Goal: Task Accomplishment & Management: Manage account settings

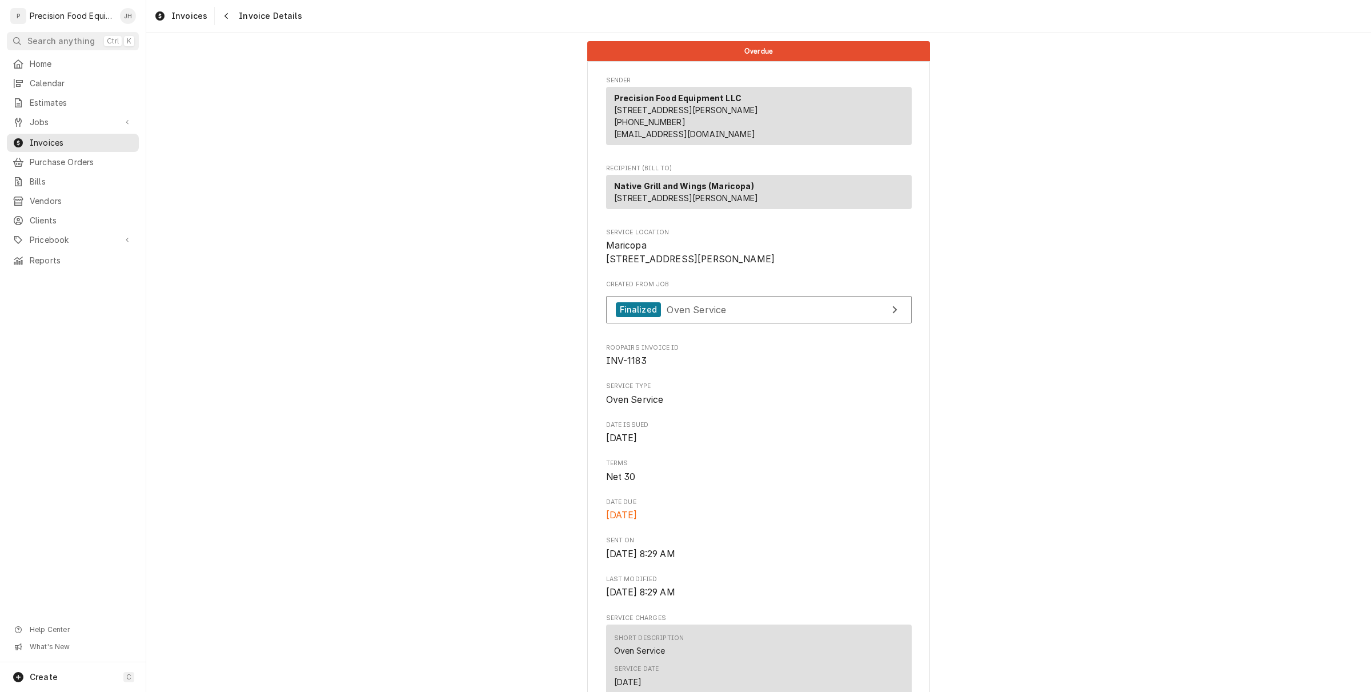
scroll to position [71, 0]
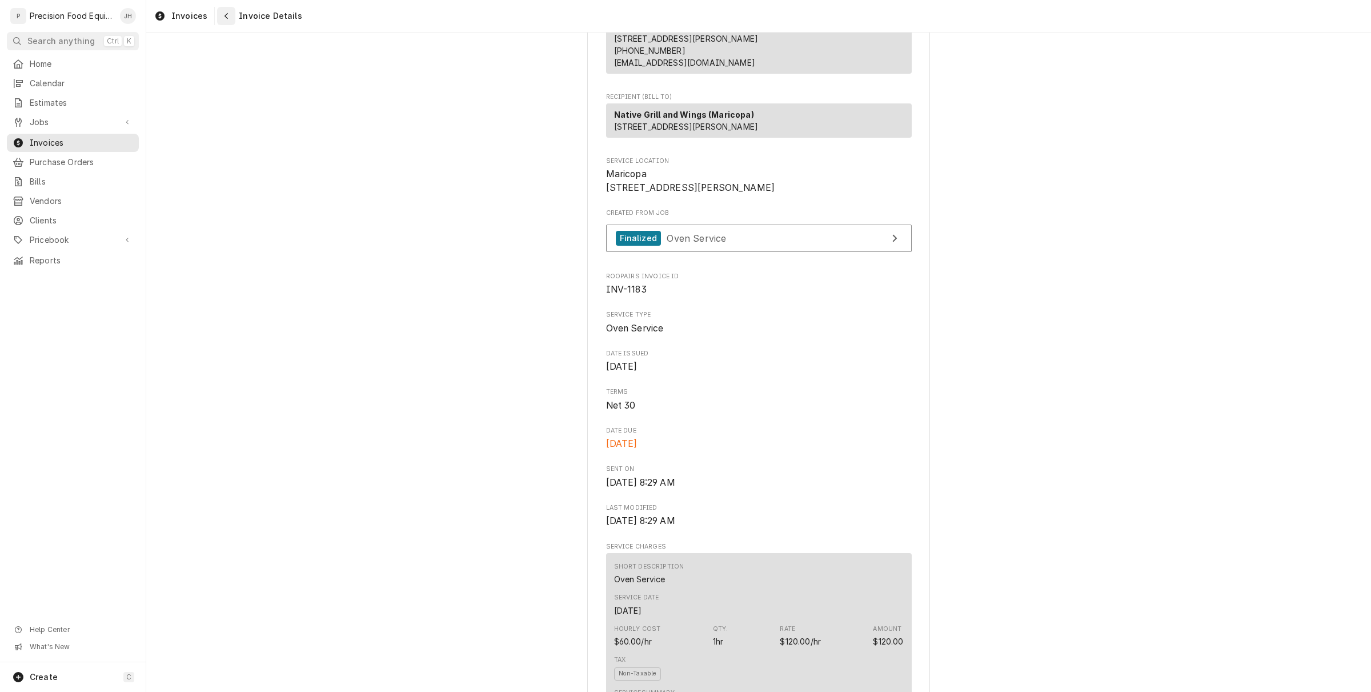
click at [224, 15] on icon "Navigate back" at bounding box center [226, 16] width 5 height 8
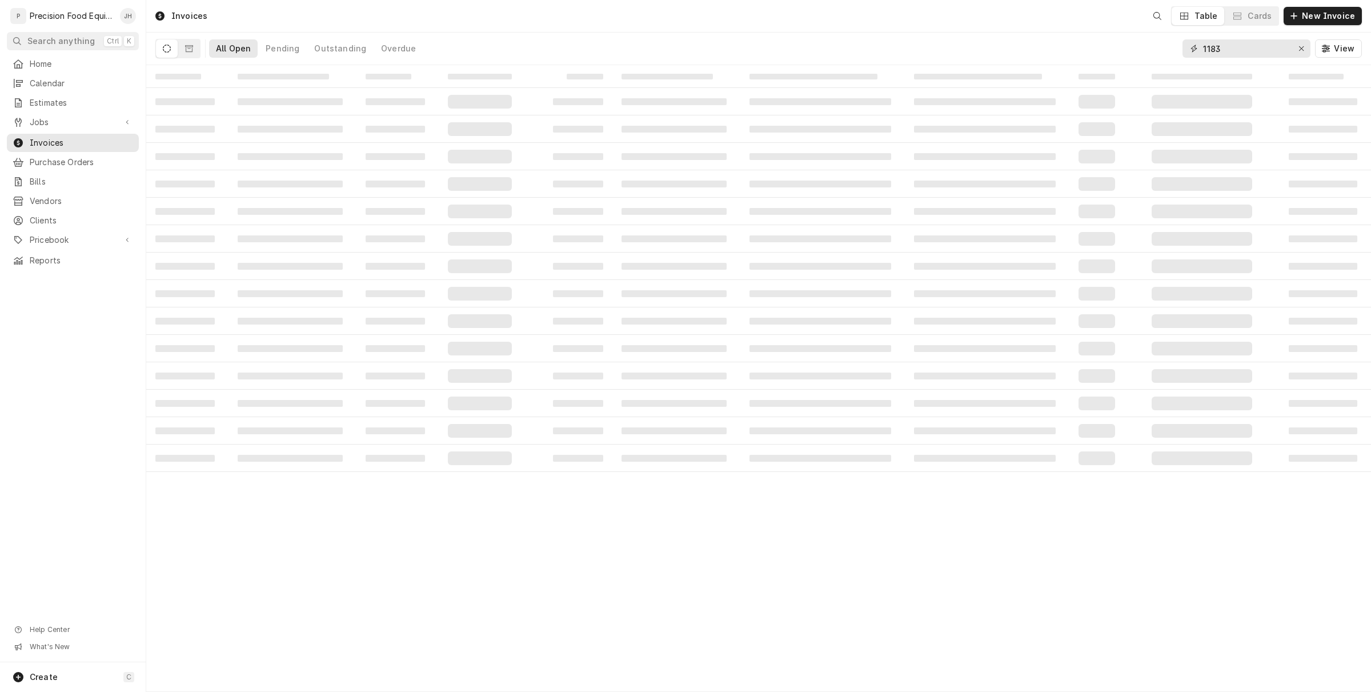
click at [1224, 51] on input "1183" at bounding box center [1246, 48] width 86 height 18
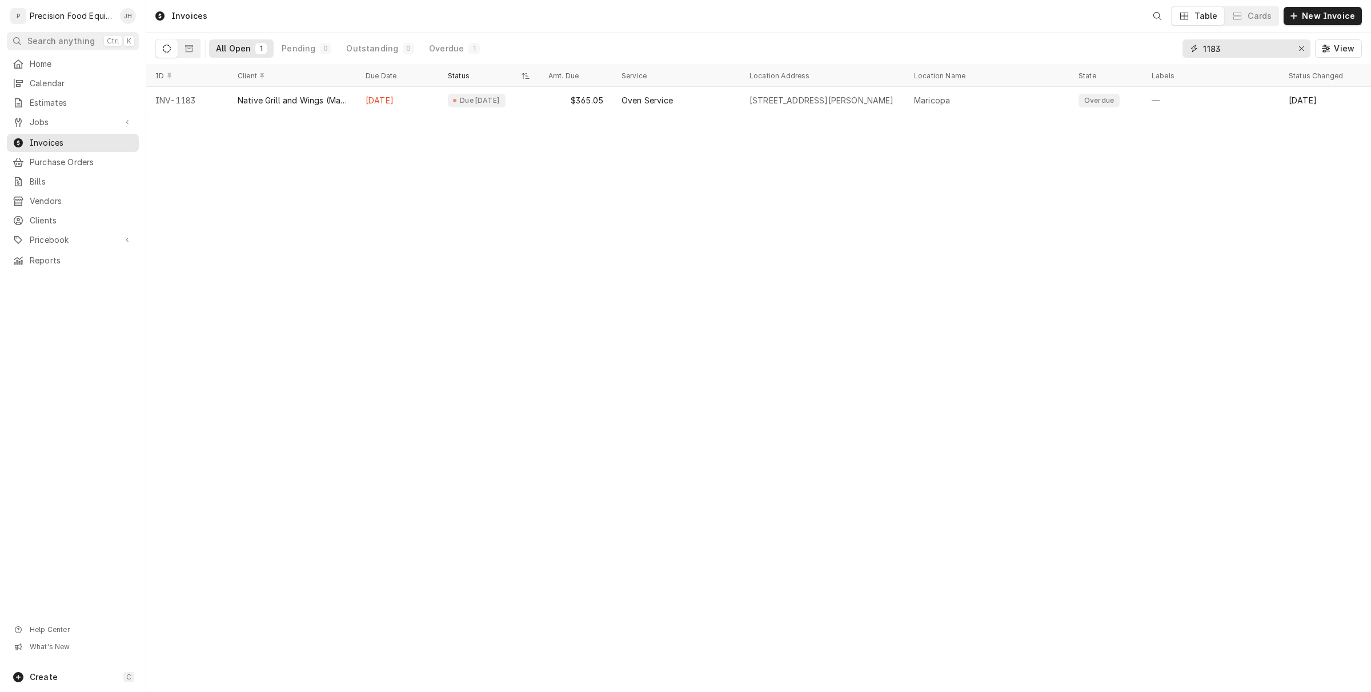
drag, startPoint x: 1226, startPoint y: 46, endPoint x: 1235, endPoint y: 53, distance: 11.0
click at [1151, 71] on div "Invoices Table Cards New Invoice All Open 1 Pending 0 Outstanding 0 Overdue 1 1…" at bounding box center [758, 346] width 1225 height 692
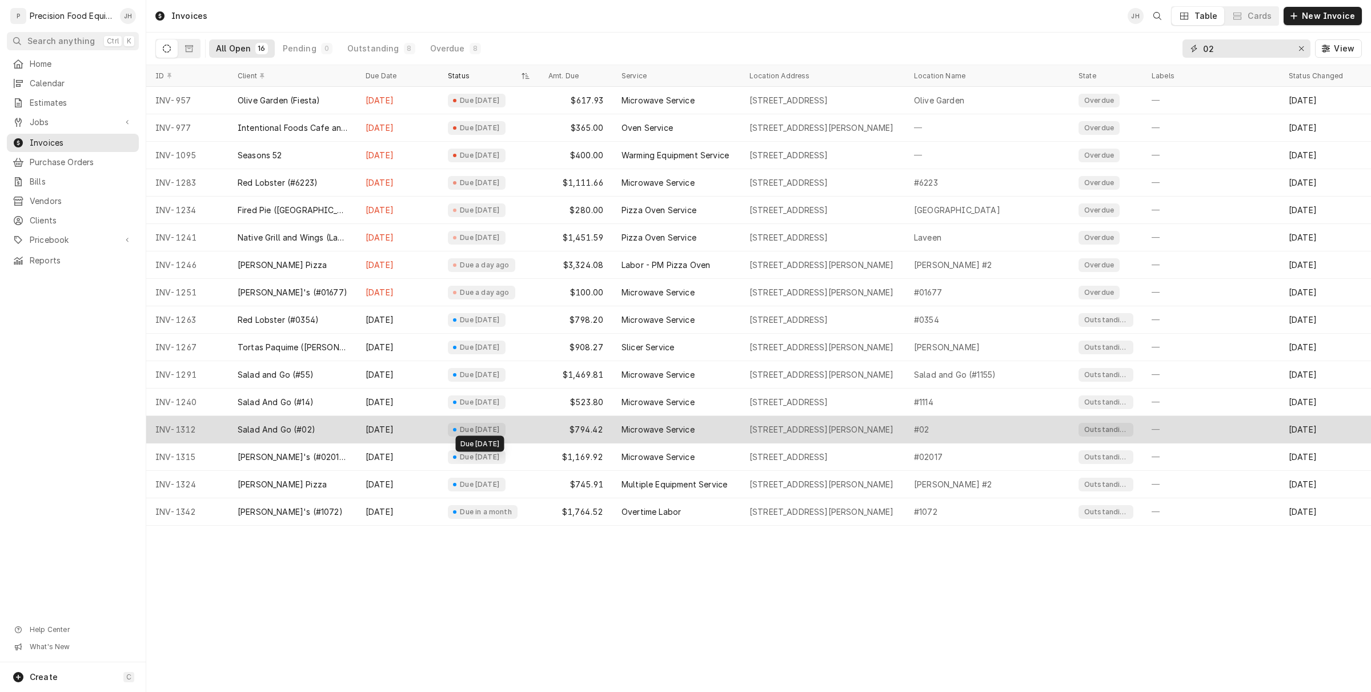
type input "02"
click at [467, 427] on div "Due in 16 days" at bounding box center [480, 429] width 42 height 9
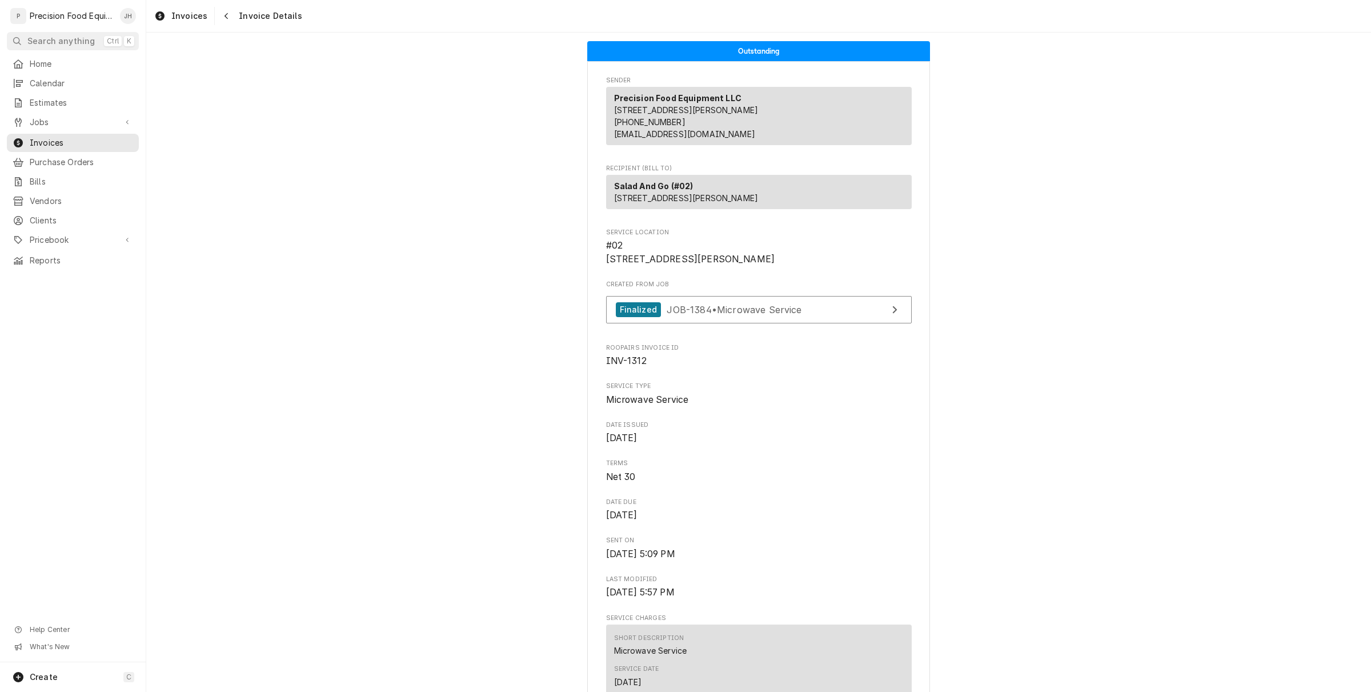
scroll to position [71, 0]
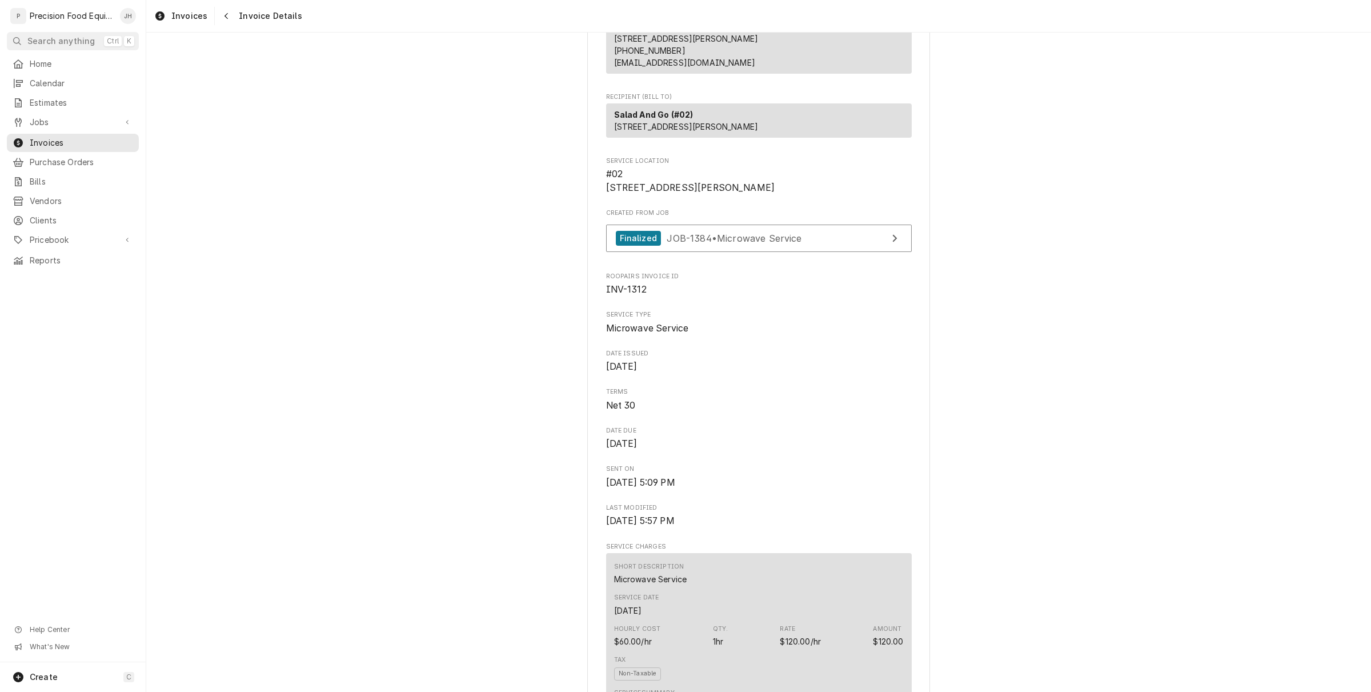
click at [617, 295] on span "INV-1312" at bounding box center [626, 289] width 41 height 11
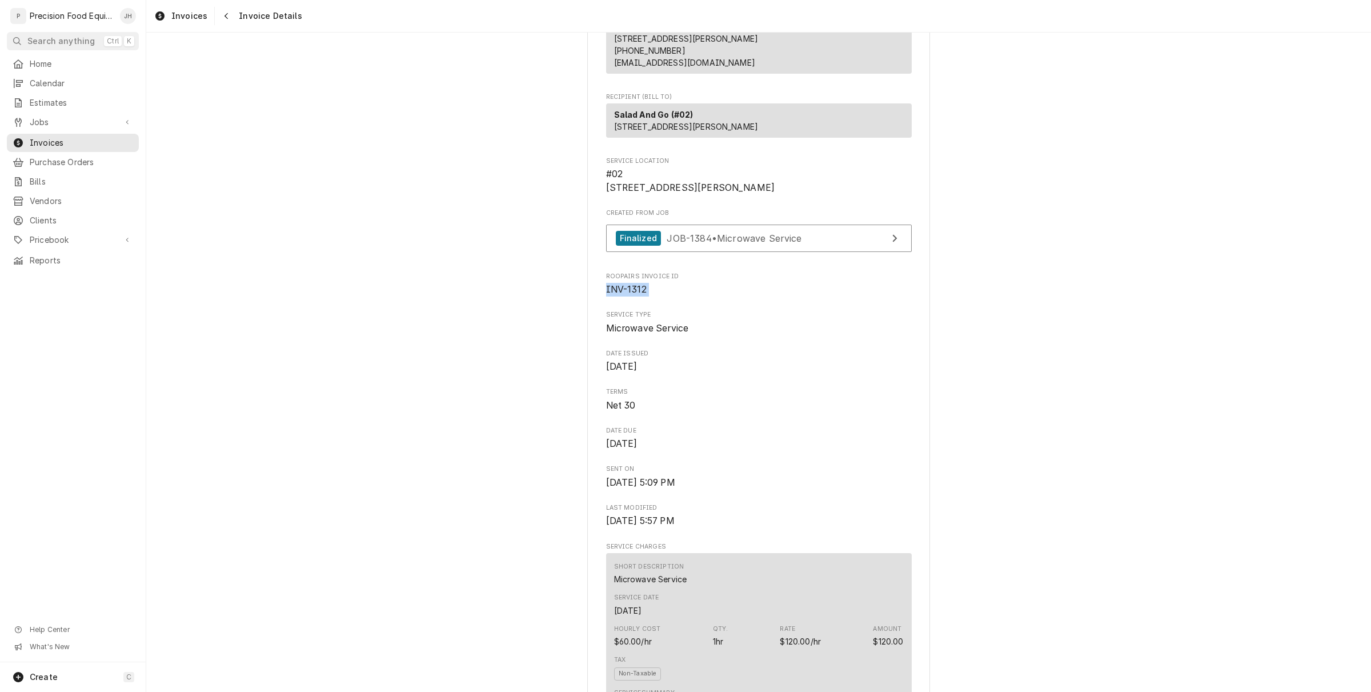
copy span "INV-1312"
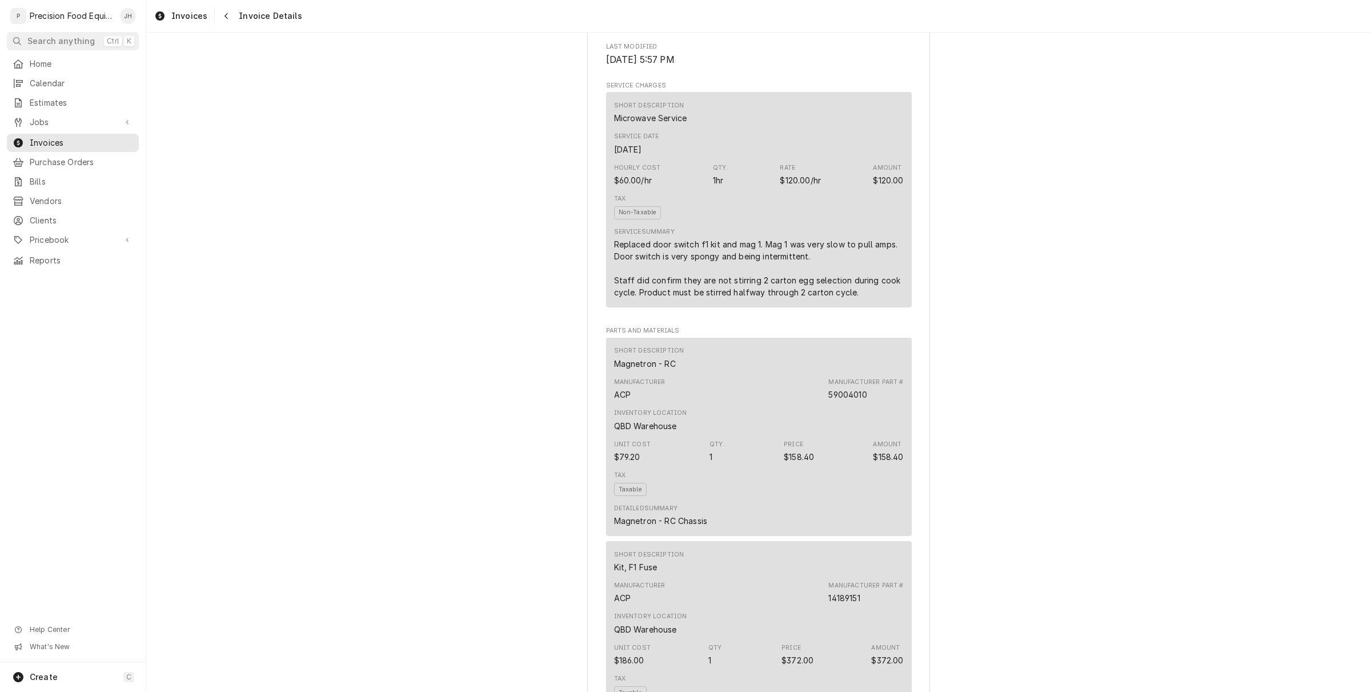
scroll to position [571, 0]
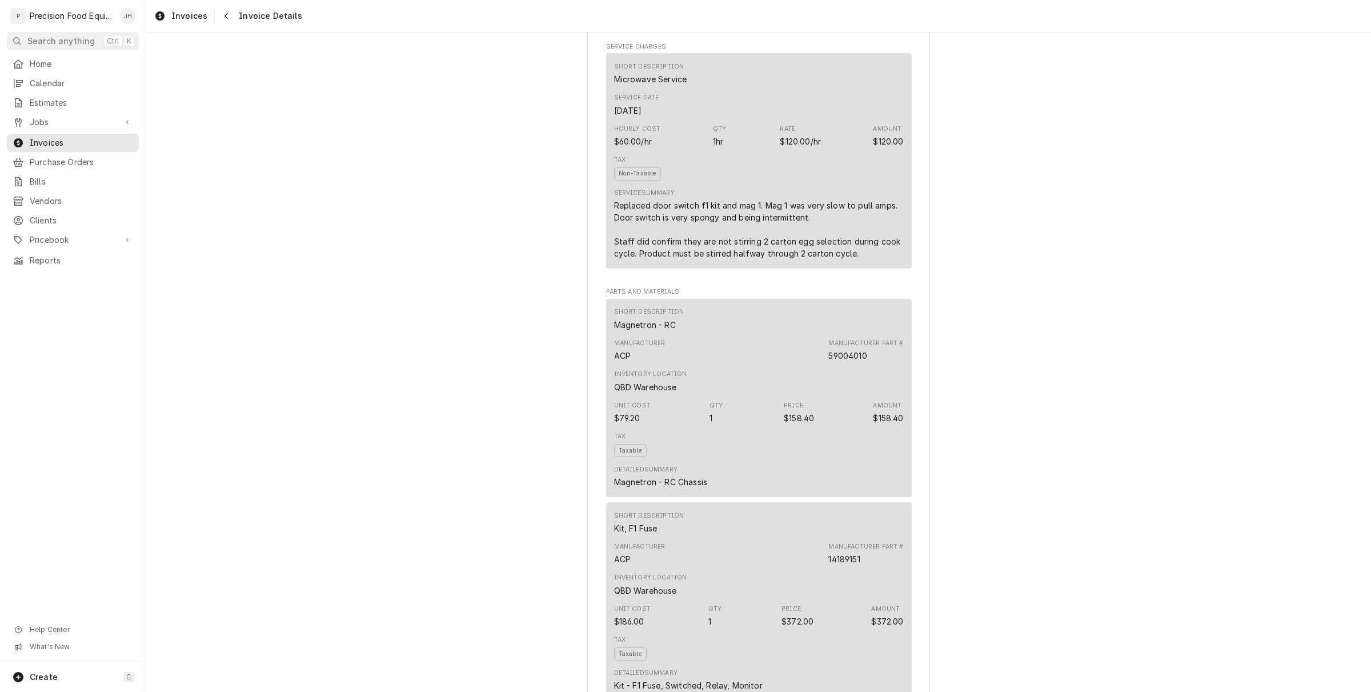
click at [654, 331] on div "Magnetron - RC" at bounding box center [645, 325] width 62 height 12
copy div "Magnetron - RC"
click at [804, 461] on div "Tax Taxable" at bounding box center [759, 444] width 290 height 33
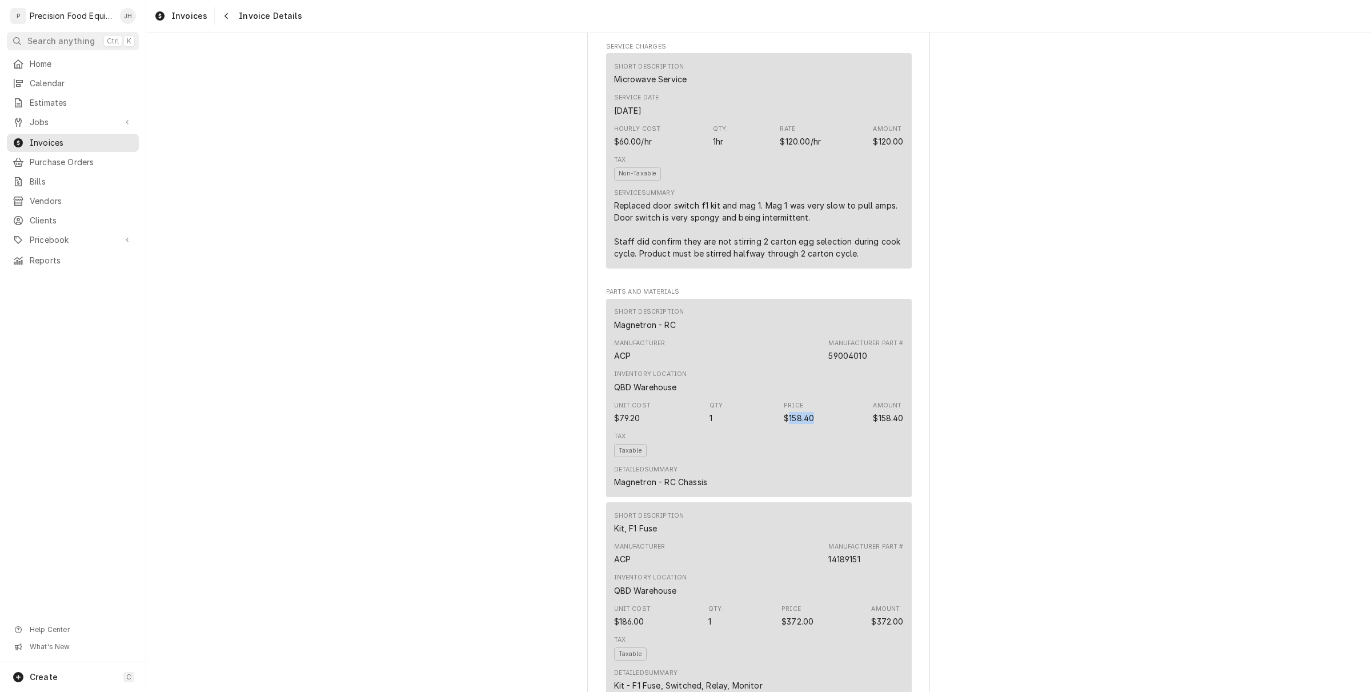
drag, startPoint x: 811, startPoint y: 457, endPoint x: 781, endPoint y: 455, distance: 29.7
click at [781, 428] on div "Unit Cost $79.20 Qty. 1 Price $158.40 Amount $158.40" at bounding box center [759, 412] width 290 height 31
copy div "158.40"
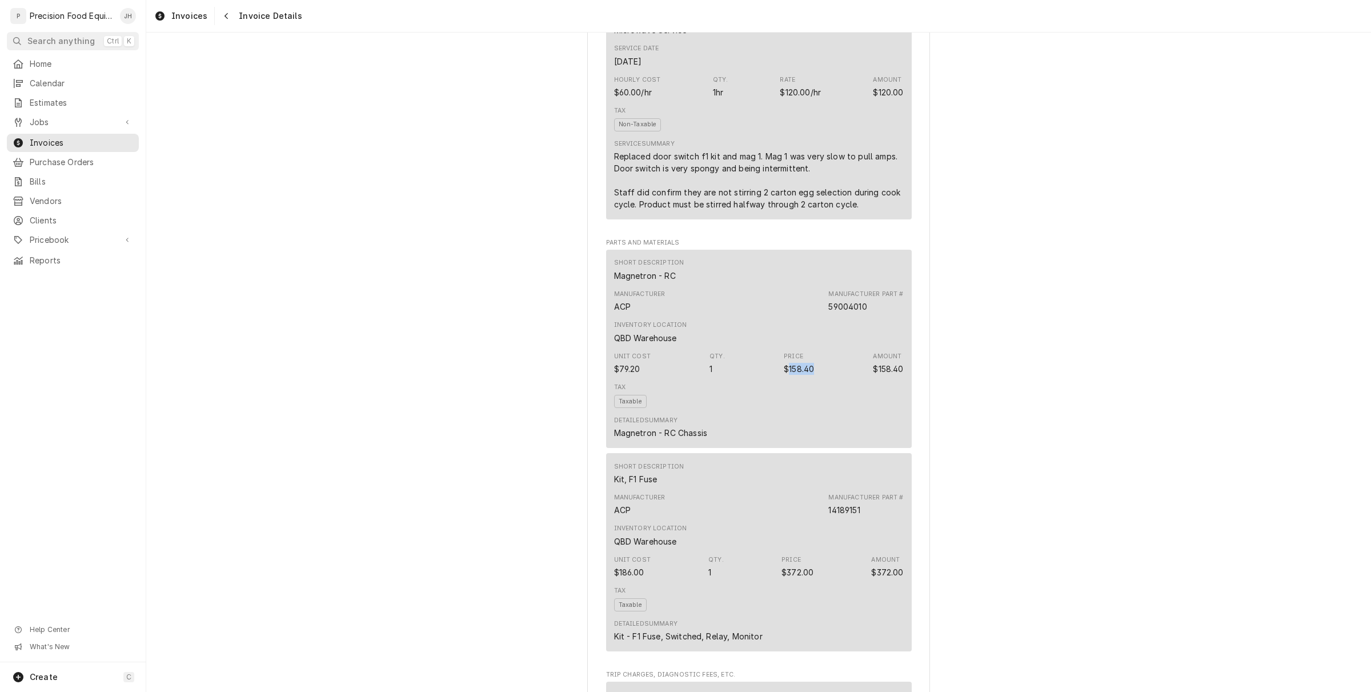
scroll to position [785, 0]
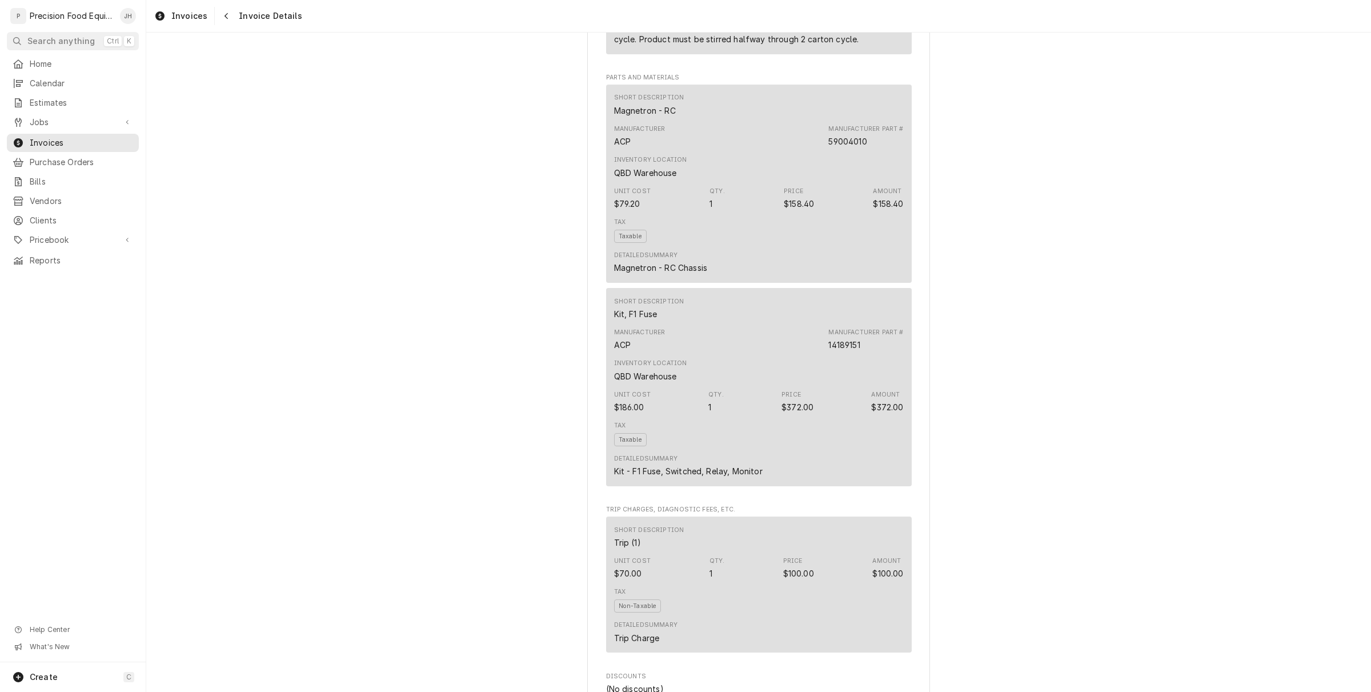
click at [639, 320] on div "Short Description Kit, F1 Fuse" at bounding box center [649, 308] width 70 height 23
click at [639, 306] on div "Short Description" at bounding box center [649, 301] width 70 height 9
click at [650, 320] on div "Kit, F1 Fuse" at bounding box center [635, 314] width 43 height 12
click at [643, 320] on div "Kit, F1 Fuse" at bounding box center [635, 314] width 43 height 12
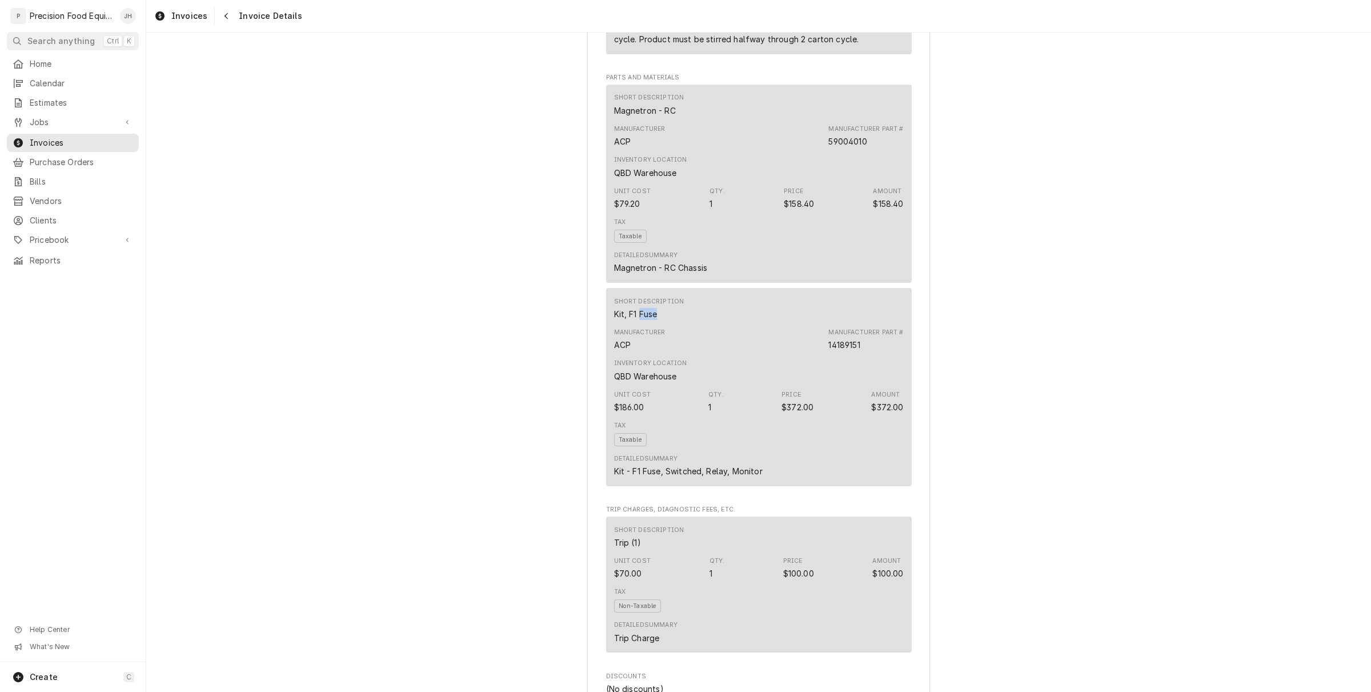
click at [643, 320] on div "Kit, F1 Fuse" at bounding box center [635, 314] width 43 height 12
copy div "Kit, F1 Fuse"
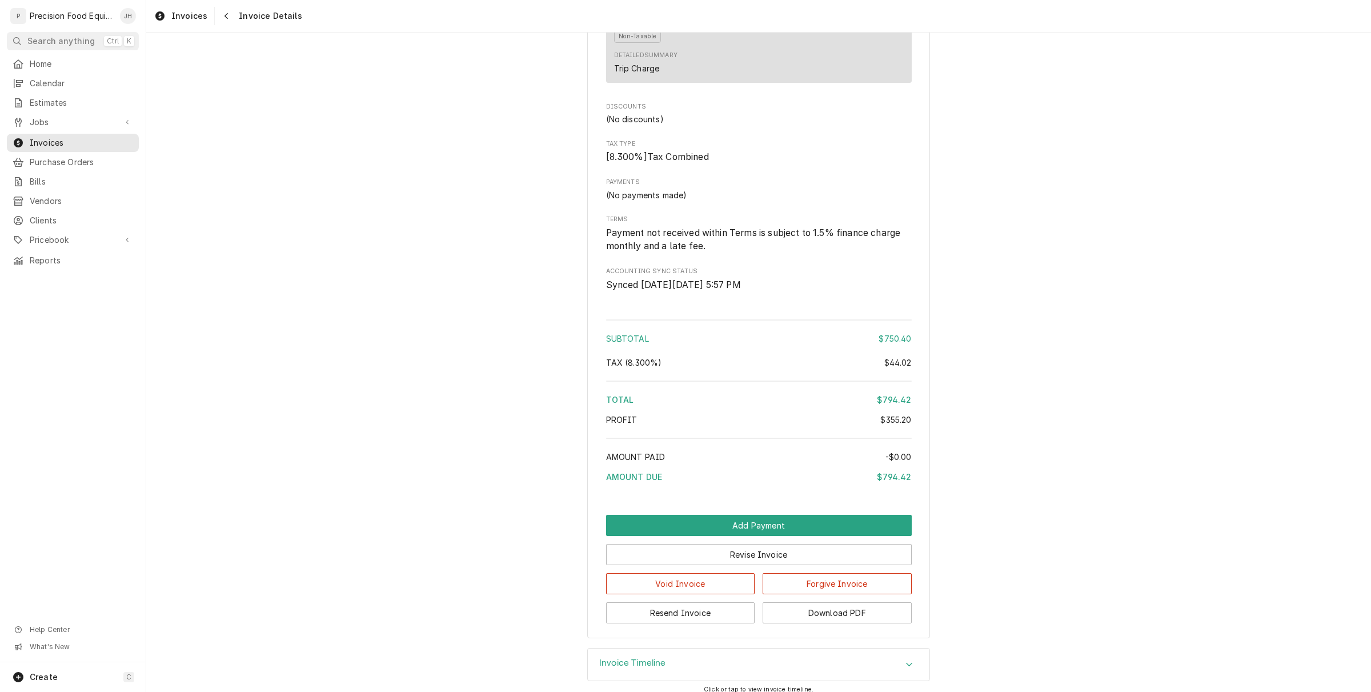
scroll to position [1357, 0]
click at [900, 367] on div "$44.02" at bounding box center [897, 361] width 27 height 12
copy div "44.02"
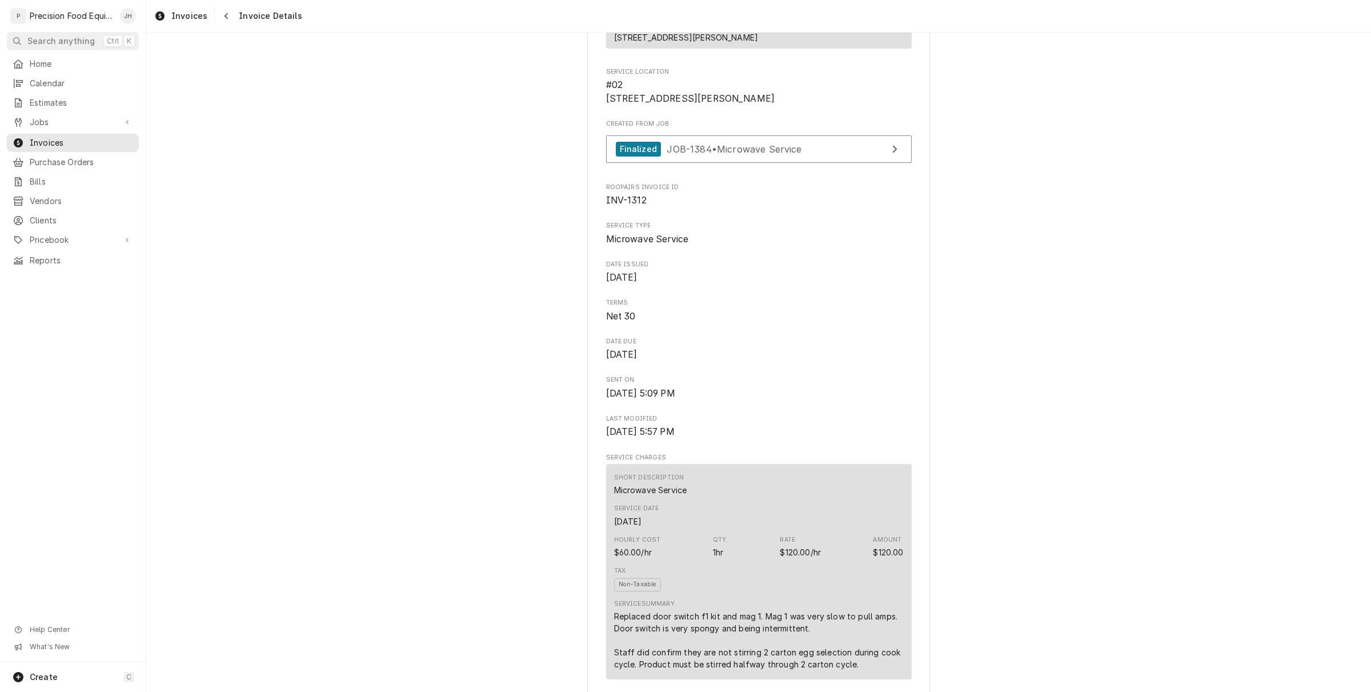
scroll to position [0, 0]
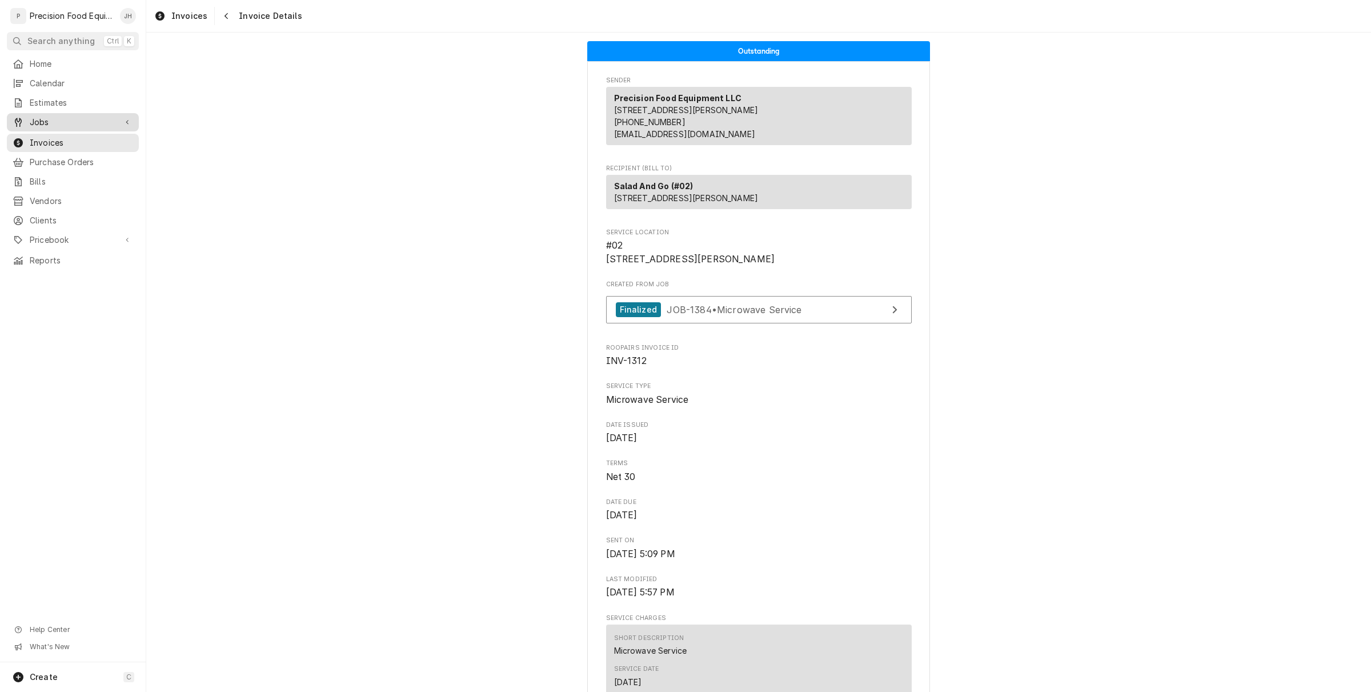
click at [70, 121] on span "Jobs" at bounding box center [73, 122] width 86 height 11
click at [58, 138] on span "Jobs" at bounding box center [81, 141] width 103 height 11
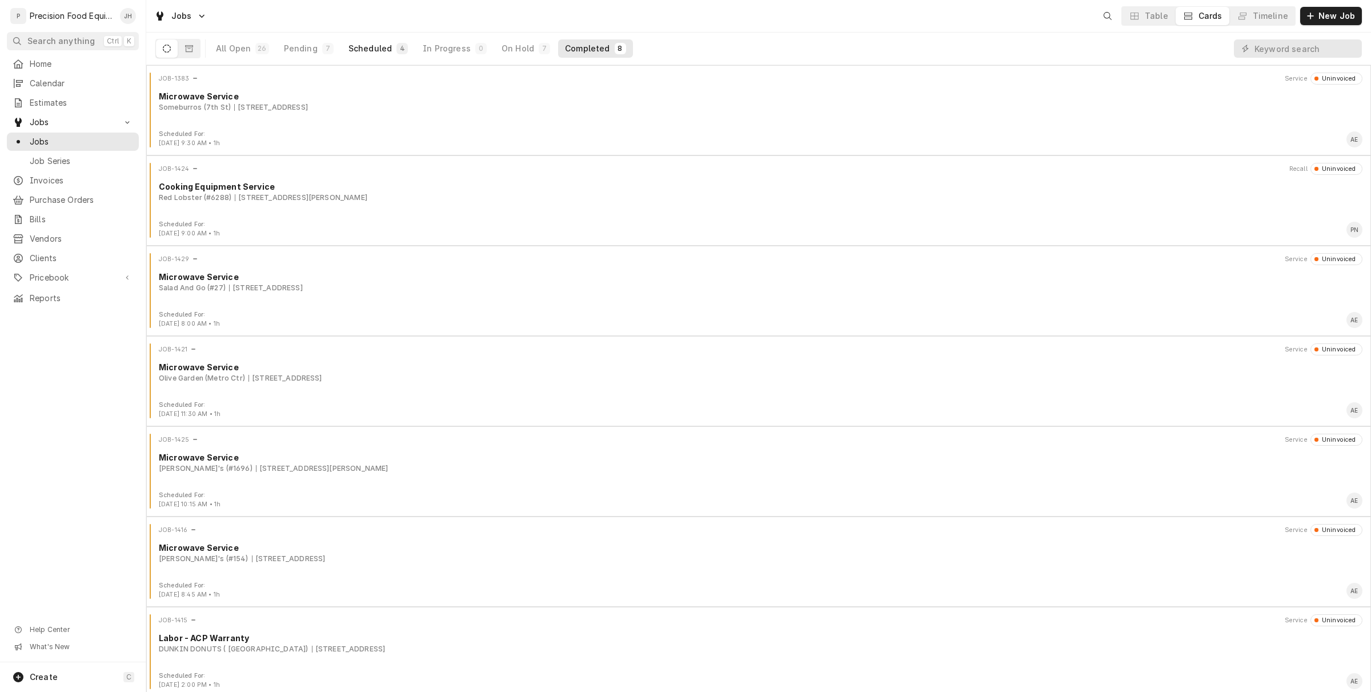
click at [389, 50] on button "Scheduled 4" at bounding box center [378, 48] width 73 height 18
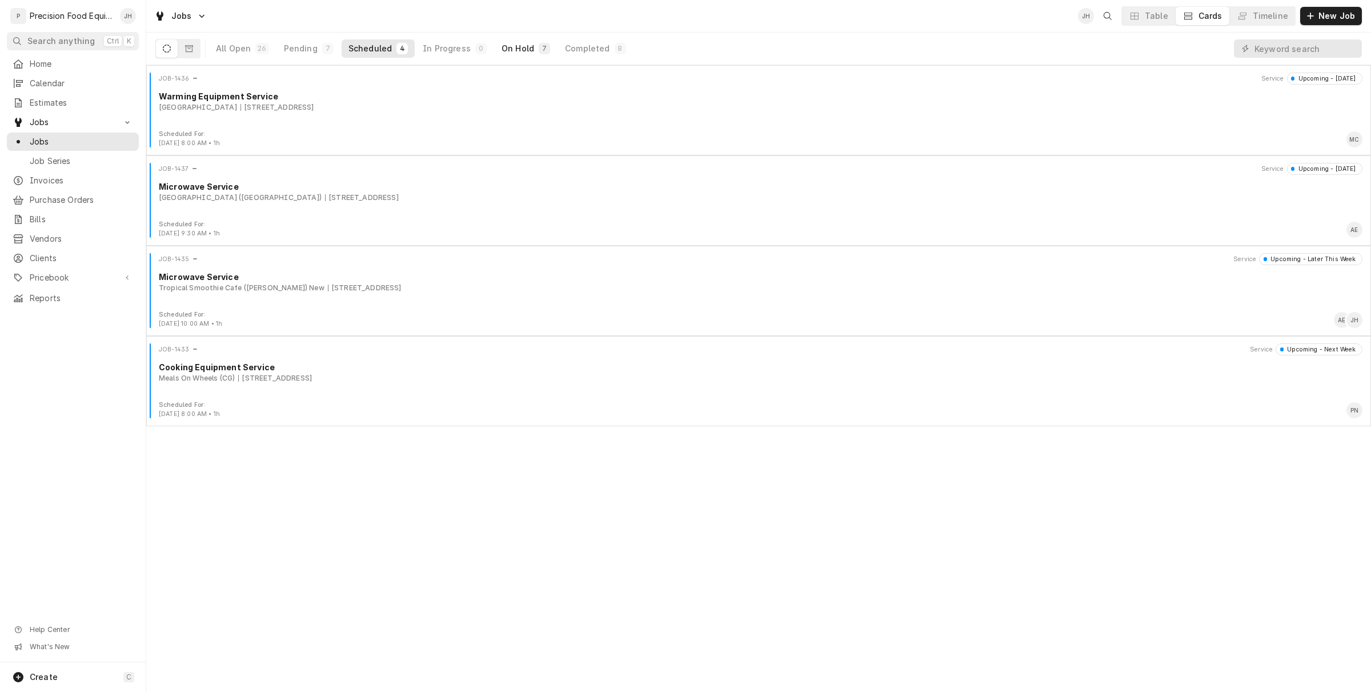
click at [501, 44] on div "On Hold" at bounding box center [517, 48] width 33 height 11
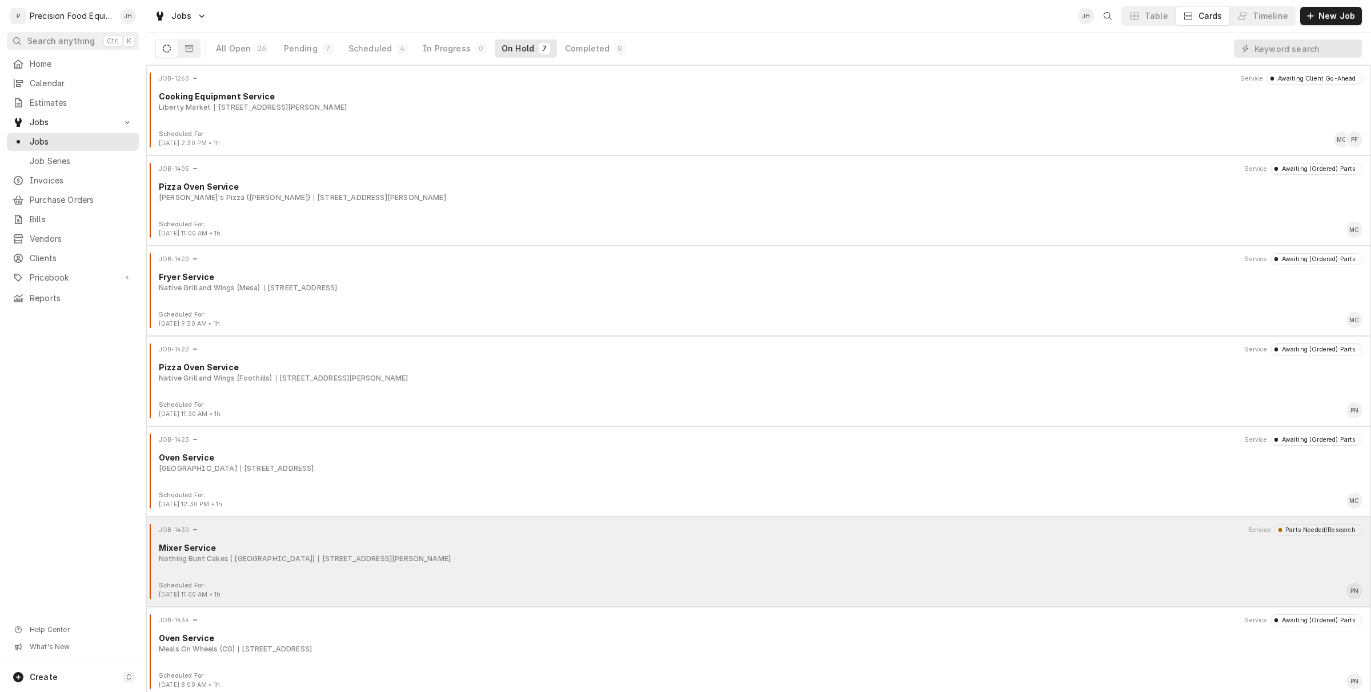
click at [318, 540] on div "JOB-1430 Service Parts Needed/Research Mixer Service Nothing Bunt Cakes ( Glend…" at bounding box center [758, 552] width 1215 height 57
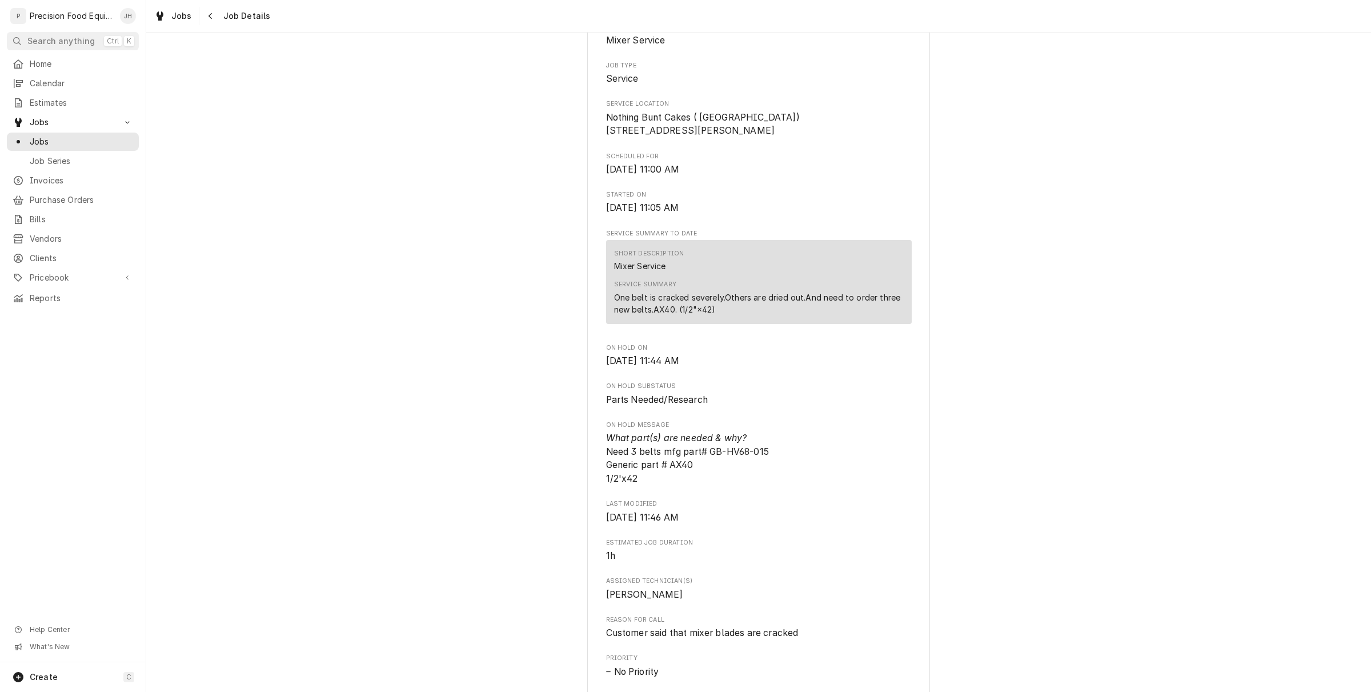
scroll to position [214, 0]
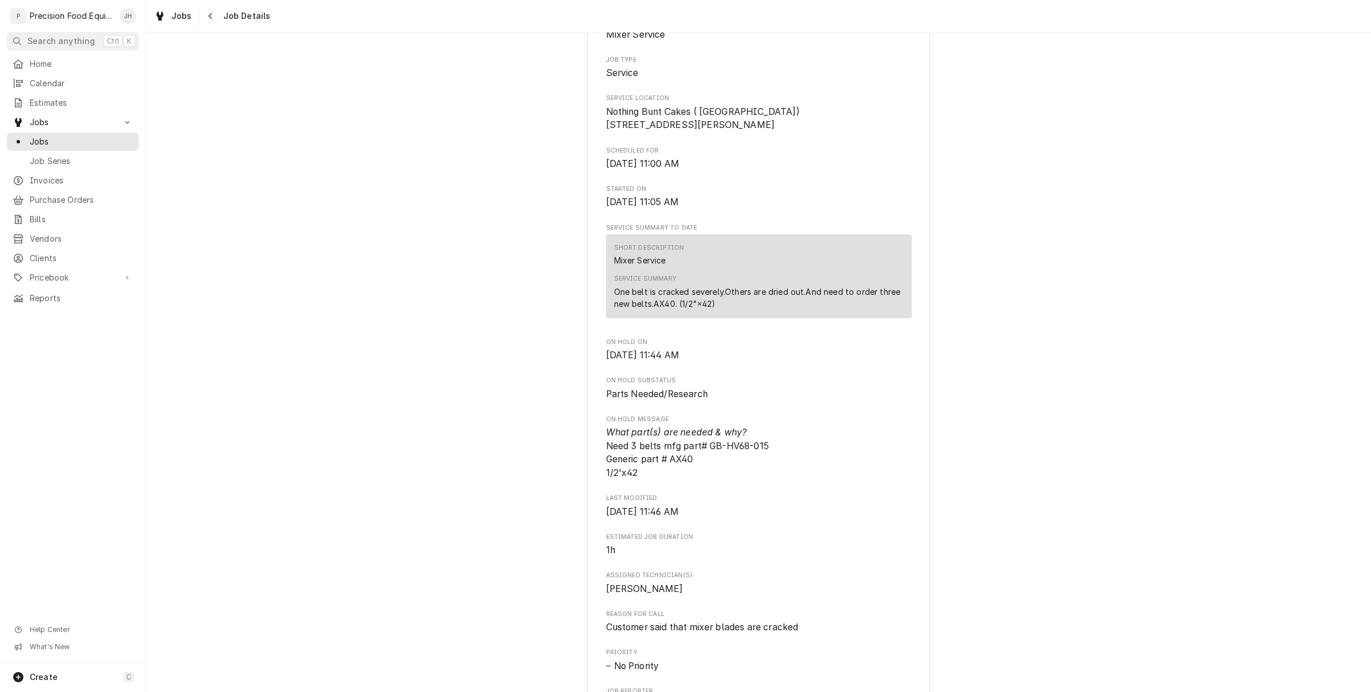
click at [743, 458] on span "What part(s) are needed & why? Need 3 belts mfg part# GB-HV68-015 Generic part …" at bounding box center [687, 452] width 163 height 51
click at [749, 455] on span "What part(s) are needed & why? Need 3 belts mfg part# GB-HV68-015 Generic part …" at bounding box center [687, 452] width 163 height 51
click at [774, 461] on span "What part(s) are needed & why? Need 3 belts mfg part# GB-HV68-015 Generic part …" at bounding box center [759, 453] width 306 height 54
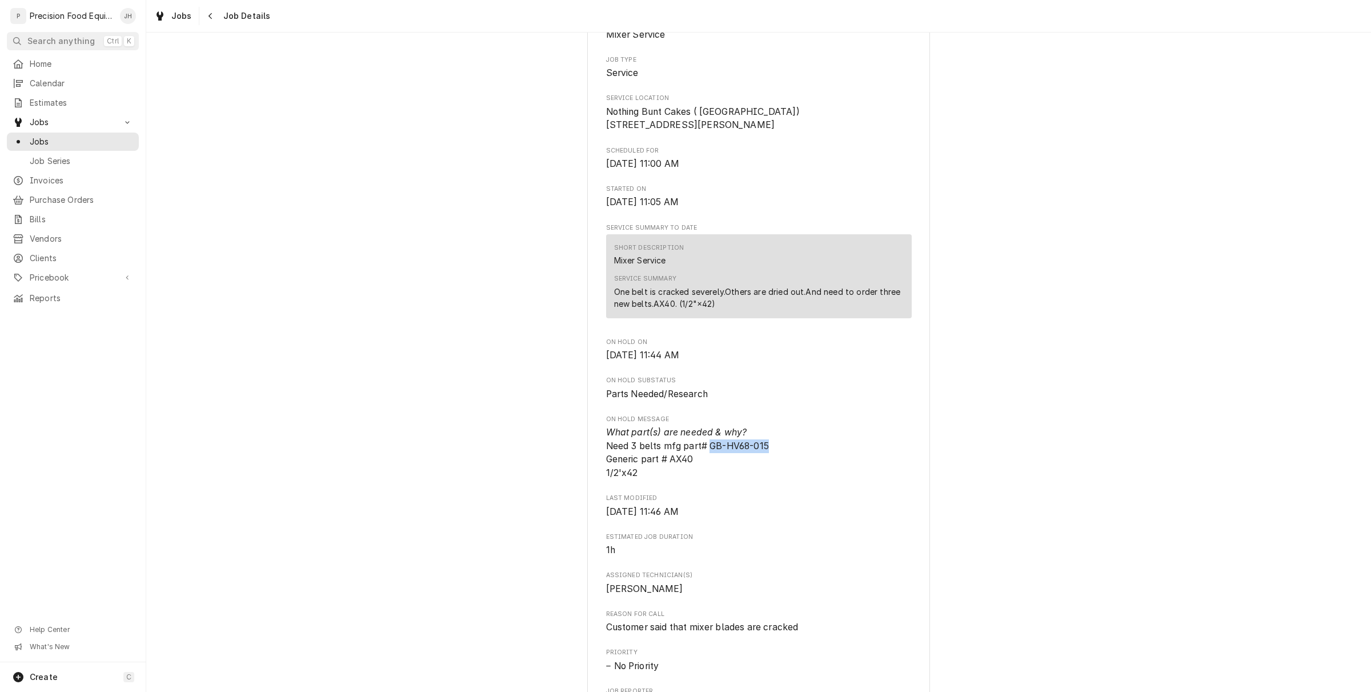
drag, startPoint x: 760, startPoint y: 457, endPoint x: 703, endPoint y: 465, distance: 57.1
click at [703, 465] on span "What part(s) are needed & why? Need 3 belts mfg part# GB-HV68-015 Generic part …" at bounding box center [759, 453] width 306 height 54
copy span "GB-HV68-015"
click at [691, 480] on span "What part(s) are needed & why? Need 3 belts mfg part# GB-HV68-015 Generic part …" at bounding box center [759, 453] width 306 height 54
drag, startPoint x: 692, startPoint y: 472, endPoint x: 667, endPoint y: 476, distance: 25.4
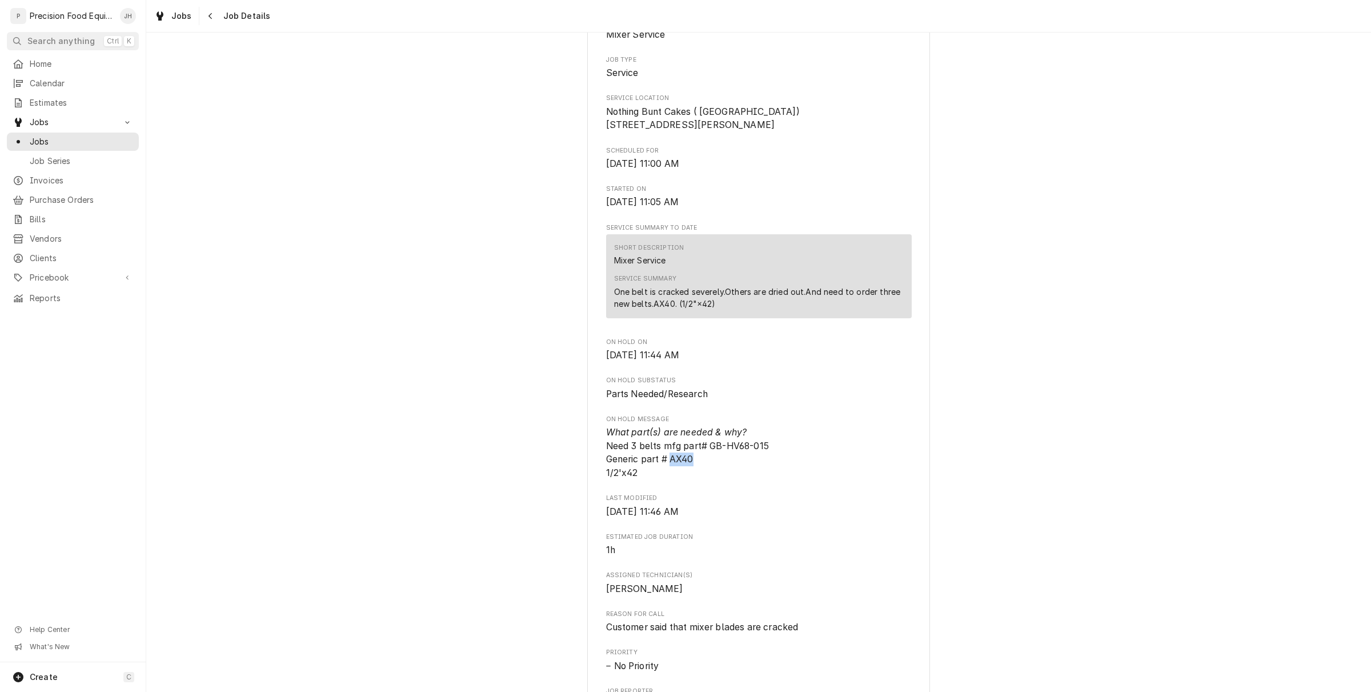
click at [667, 476] on span "What part(s) are needed & why? Need 3 belts mfg part# GB-HV68-015 Generic part …" at bounding box center [759, 453] width 306 height 54
copy span "AX40"
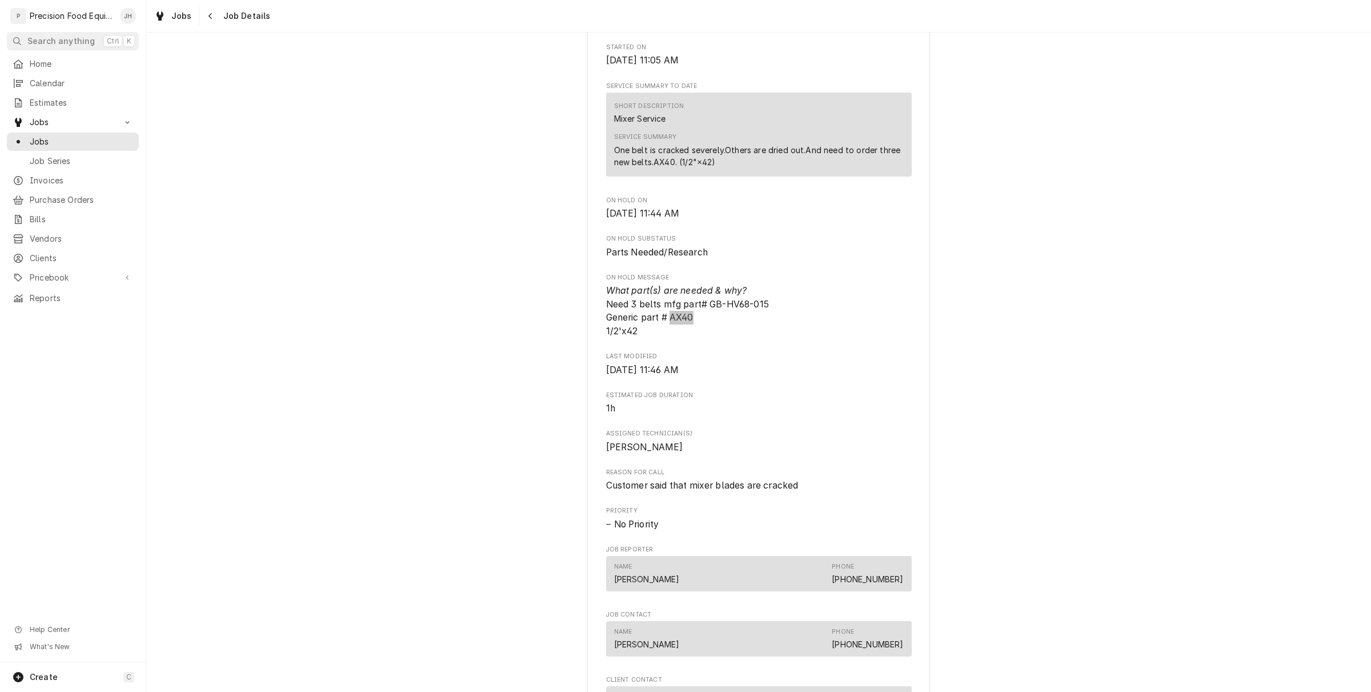
scroll to position [357, 0]
click at [41, 272] on span "Pricebook" at bounding box center [73, 277] width 86 height 11
click at [41, 279] on span "Pricebook" at bounding box center [73, 277] width 86 height 11
click at [73, 275] on span "Pricebook" at bounding box center [73, 277] width 86 height 11
click at [61, 314] on span "Parts & Materials" at bounding box center [81, 316] width 103 height 11
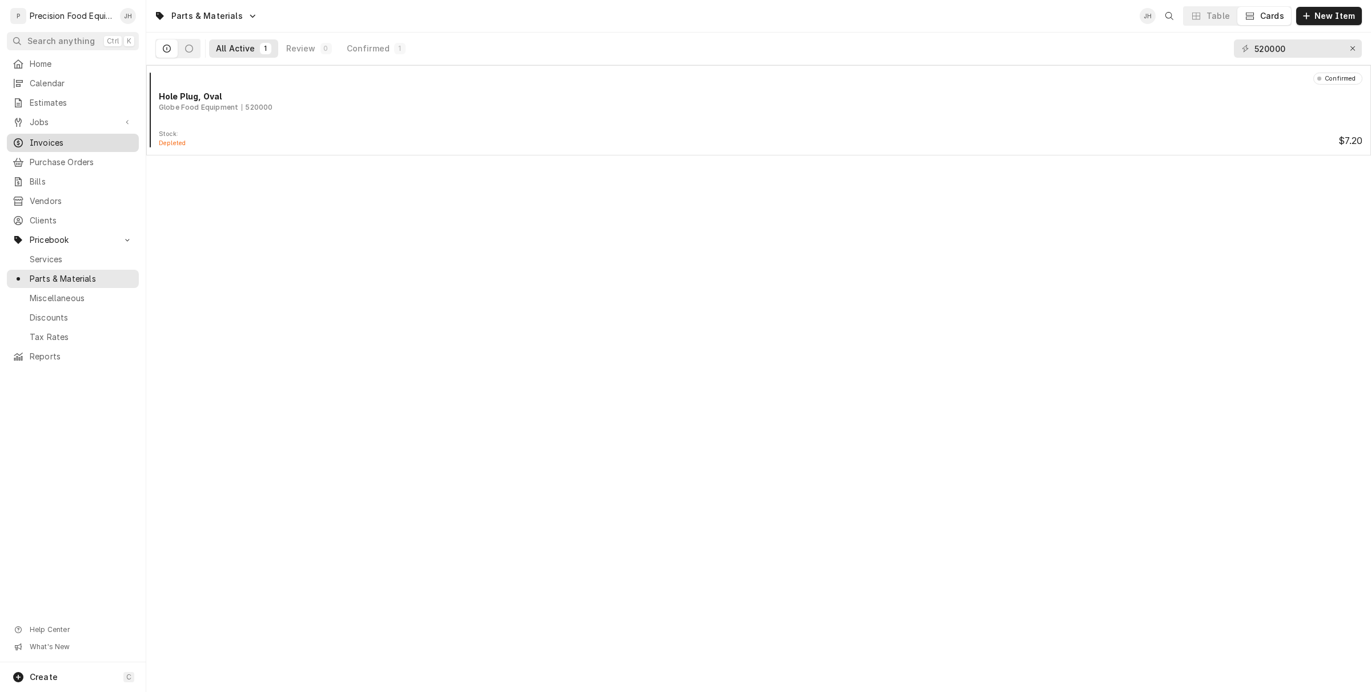
click at [70, 146] on span "Invoices" at bounding box center [81, 142] width 103 height 11
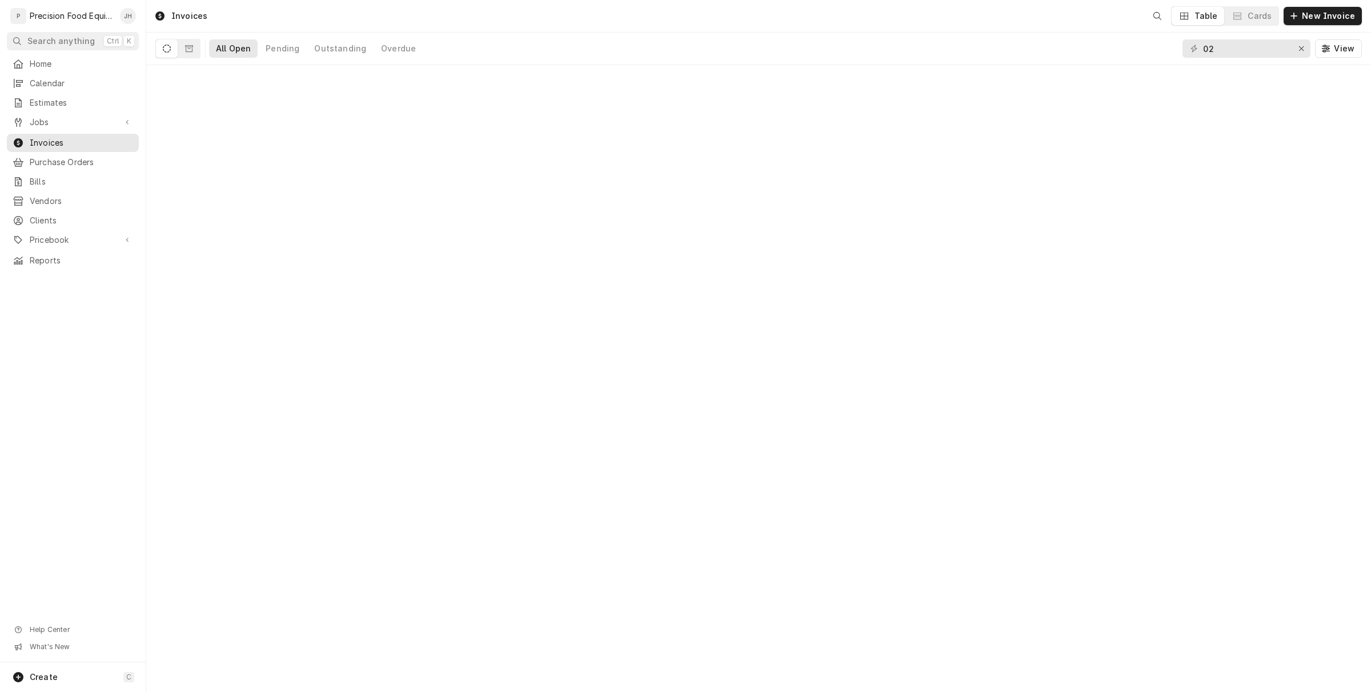
drag, startPoint x: 0, startPoint y: 0, endPoint x: 41, endPoint y: 126, distance: 132.0
click at [41, 126] on span "Jobs" at bounding box center [73, 122] width 86 height 11
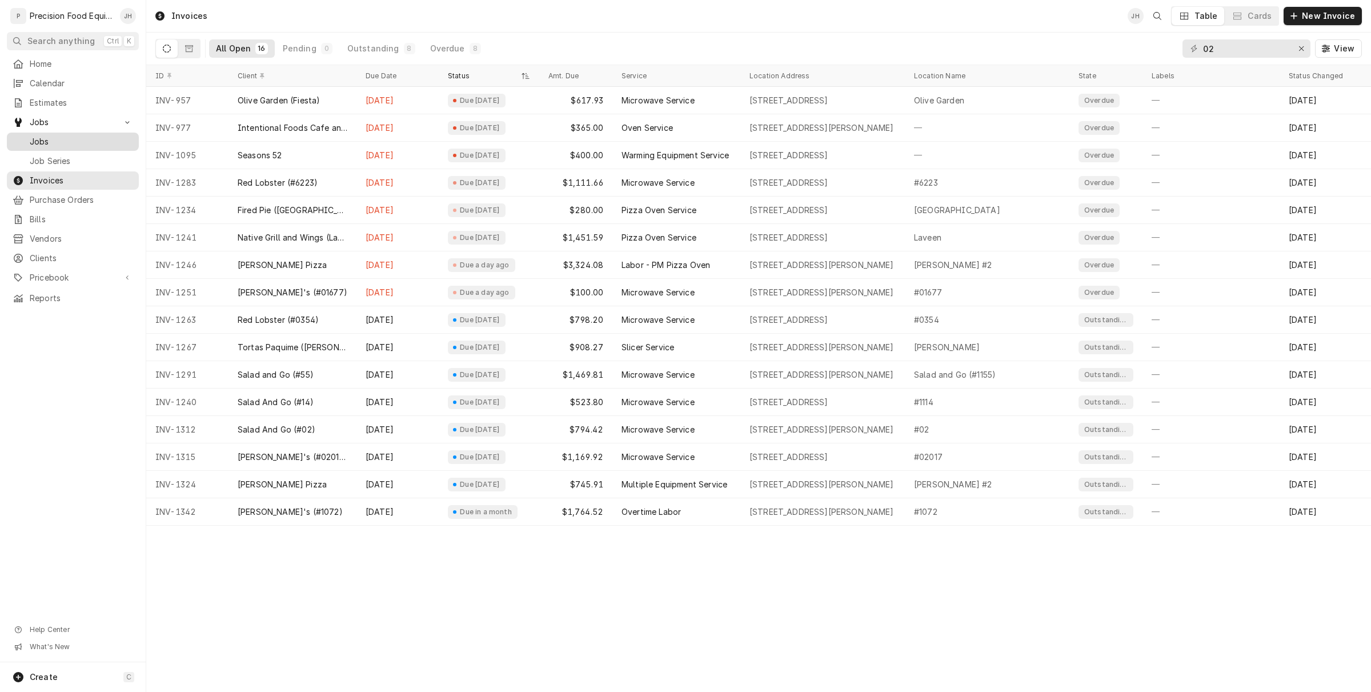
click at [43, 143] on span "Jobs" at bounding box center [81, 141] width 103 height 11
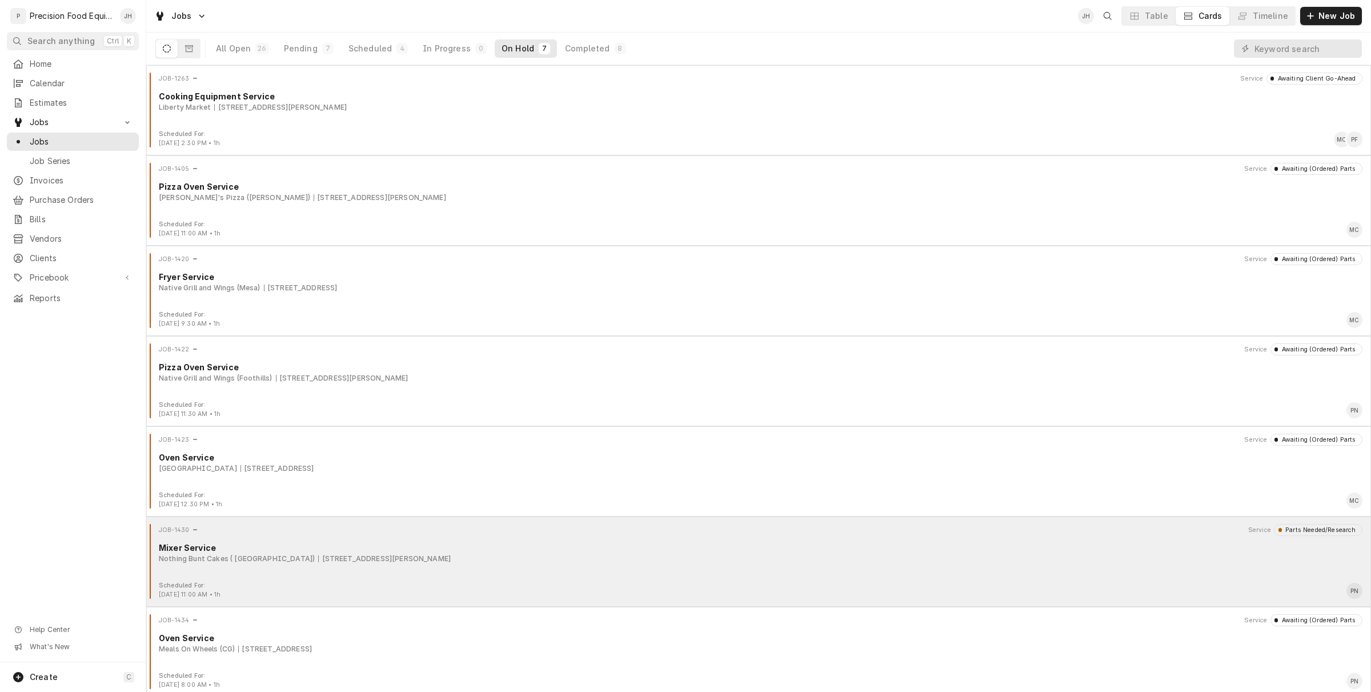
scroll to position [5, 0]
click at [266, 567] on div "JOB-1430 Service Parts Needed/Research Mixer Service Nothing Bunt Cakes ( [GEOG…" at bounding box center [758, 547] width 1215 height 57
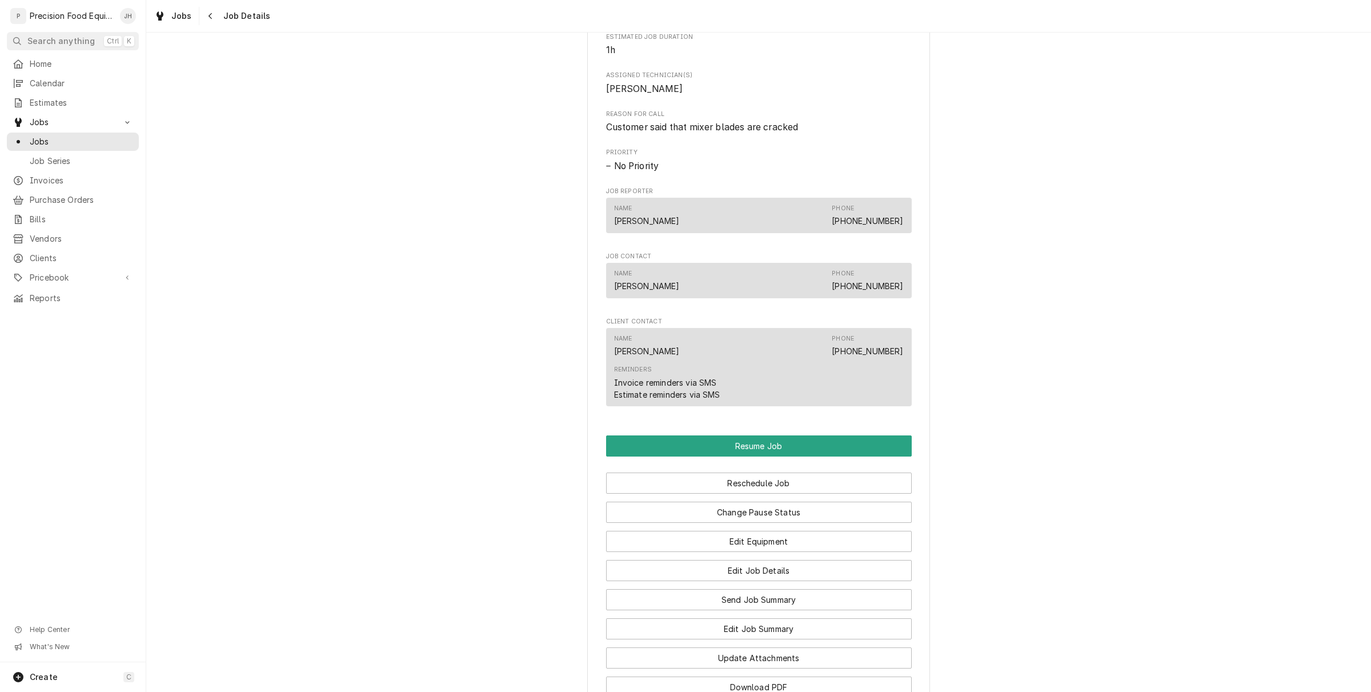
scroll to position [214, 0]
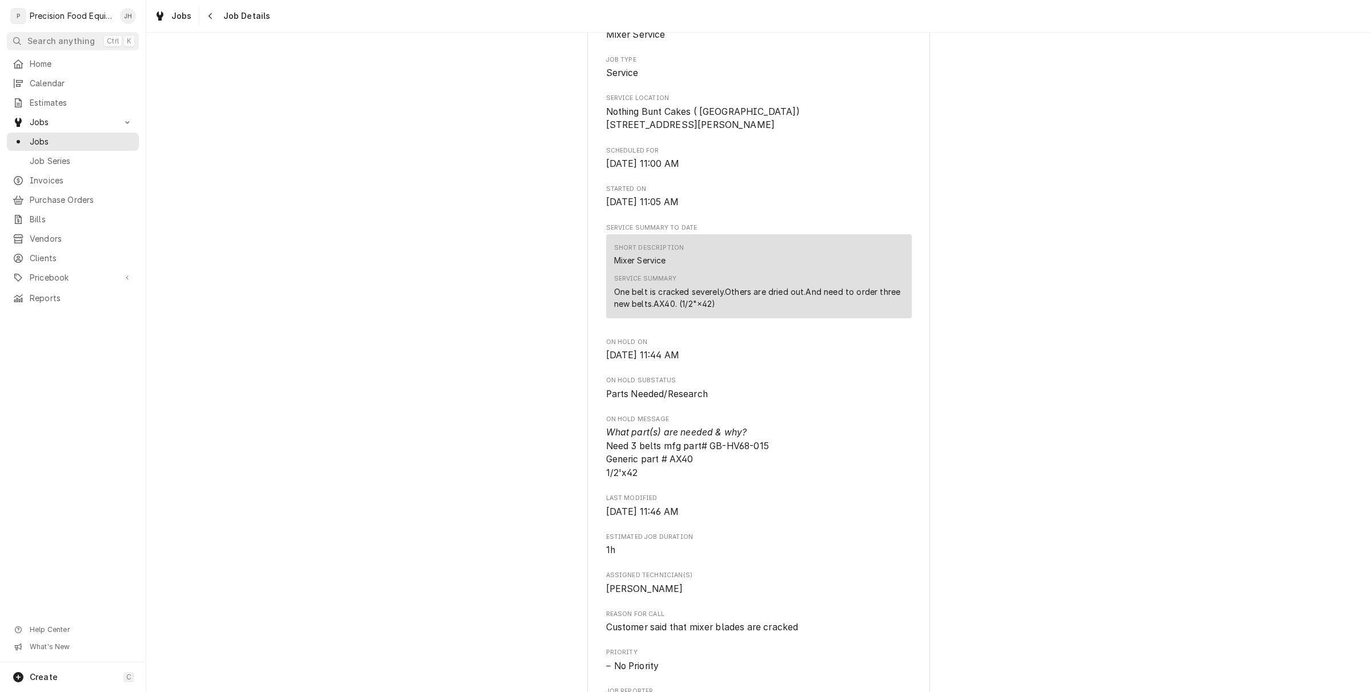
click at [208, 15] on icon "Navigate back" at bounding box center [210, 16] width 5 height 8
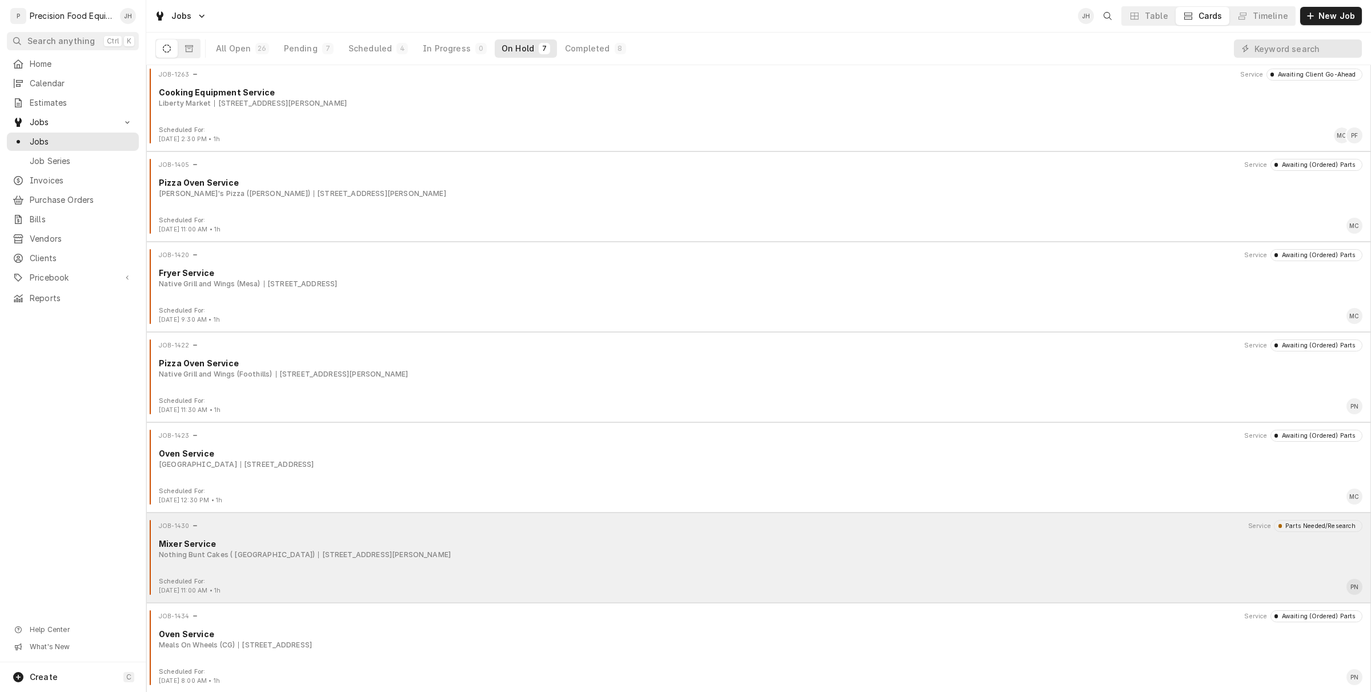
scroll to position [5, 0]
click at [457, 569] on div "JOB-1430 Service Parts Needed/Research Mixer Service Nothing Bunt Cakes ( [GEOG…" at bounding box center [758, 547] width 1215 height 57
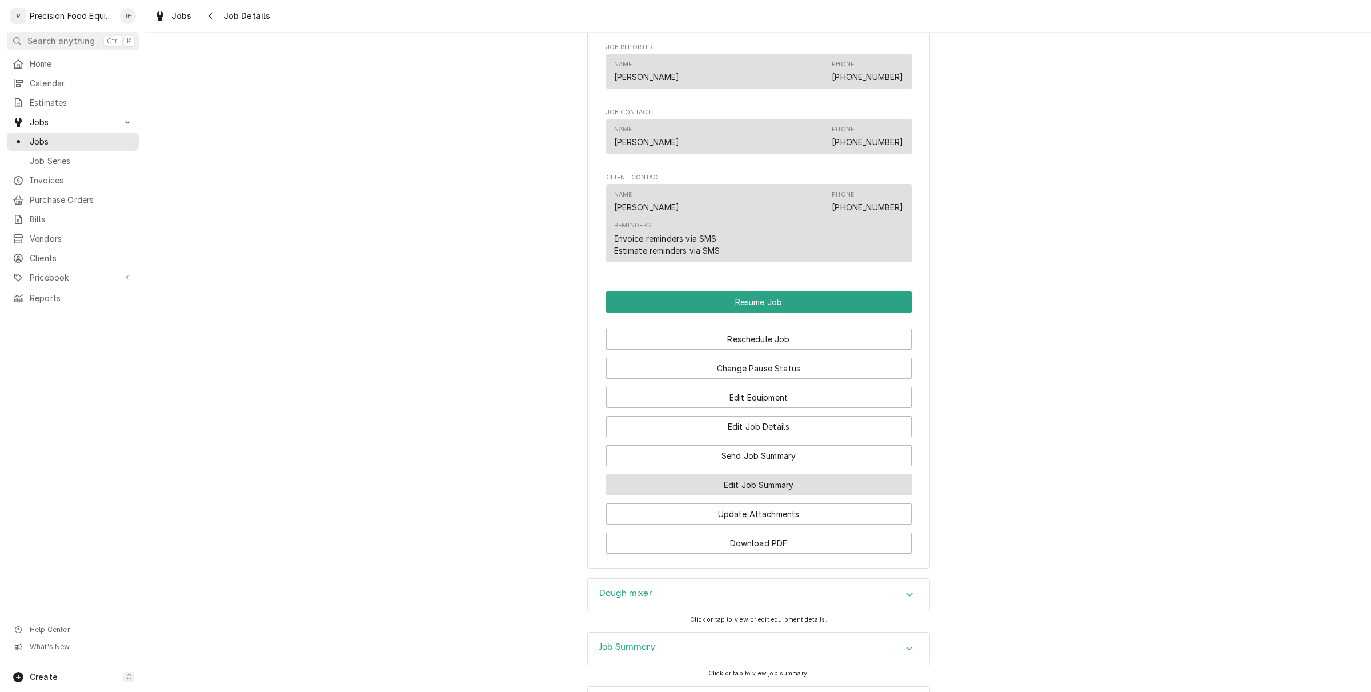
scroll to position [977, 0]
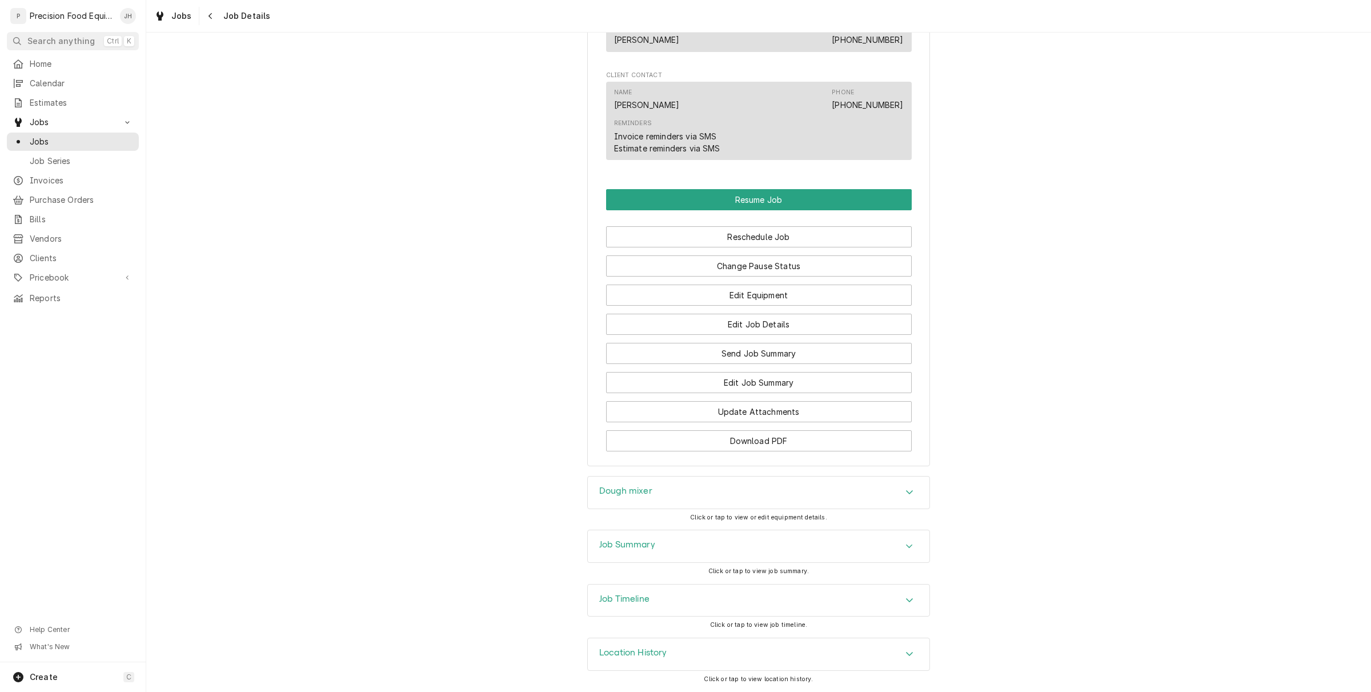
click at [708, 544] on div "Job Summary" at bounding box center [759, 546] width 342 height 32
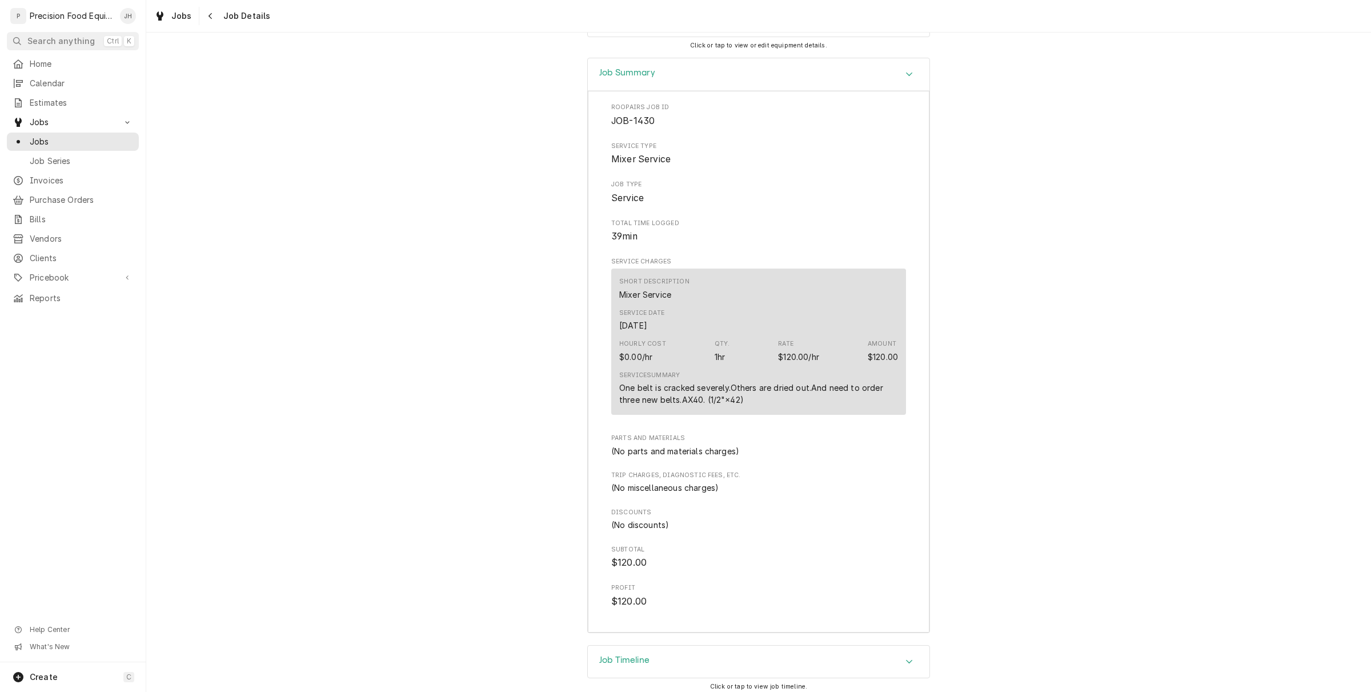
scroll to position [1511, 0]
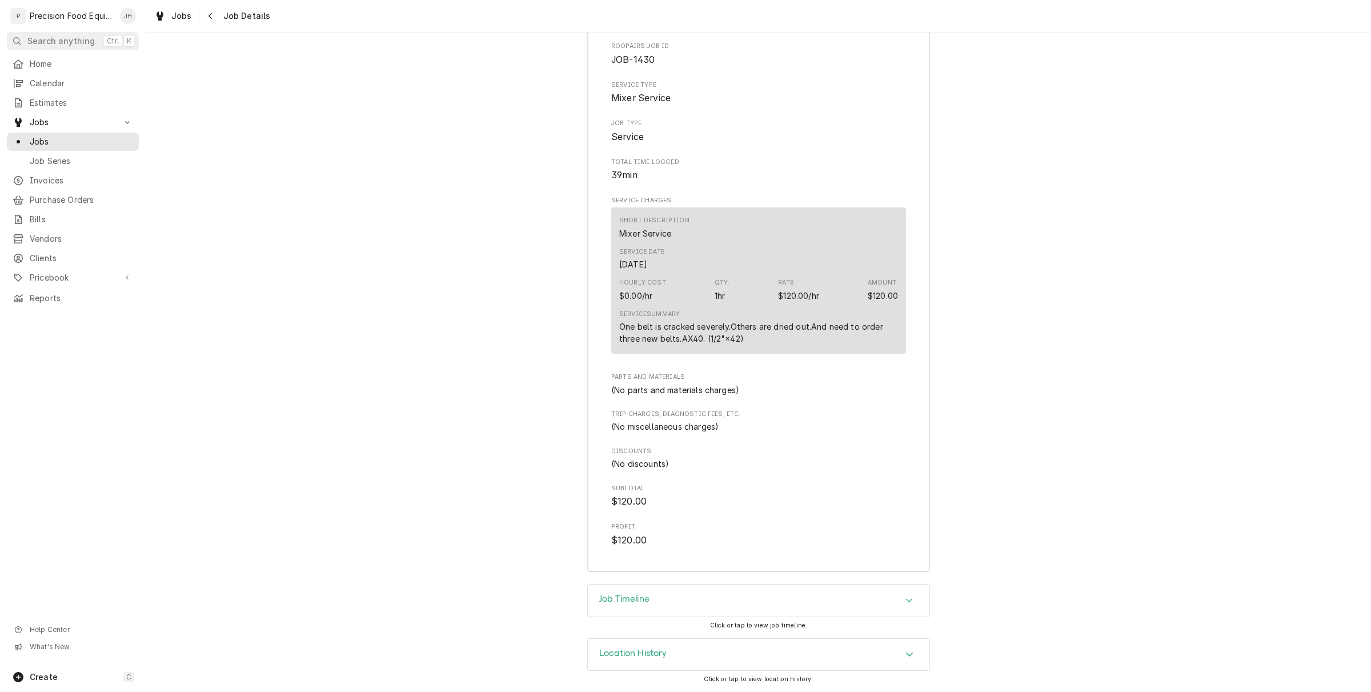
click at [711, 601] on div "Job Timeline" at bounding box center [759, 600] width 342 height 32
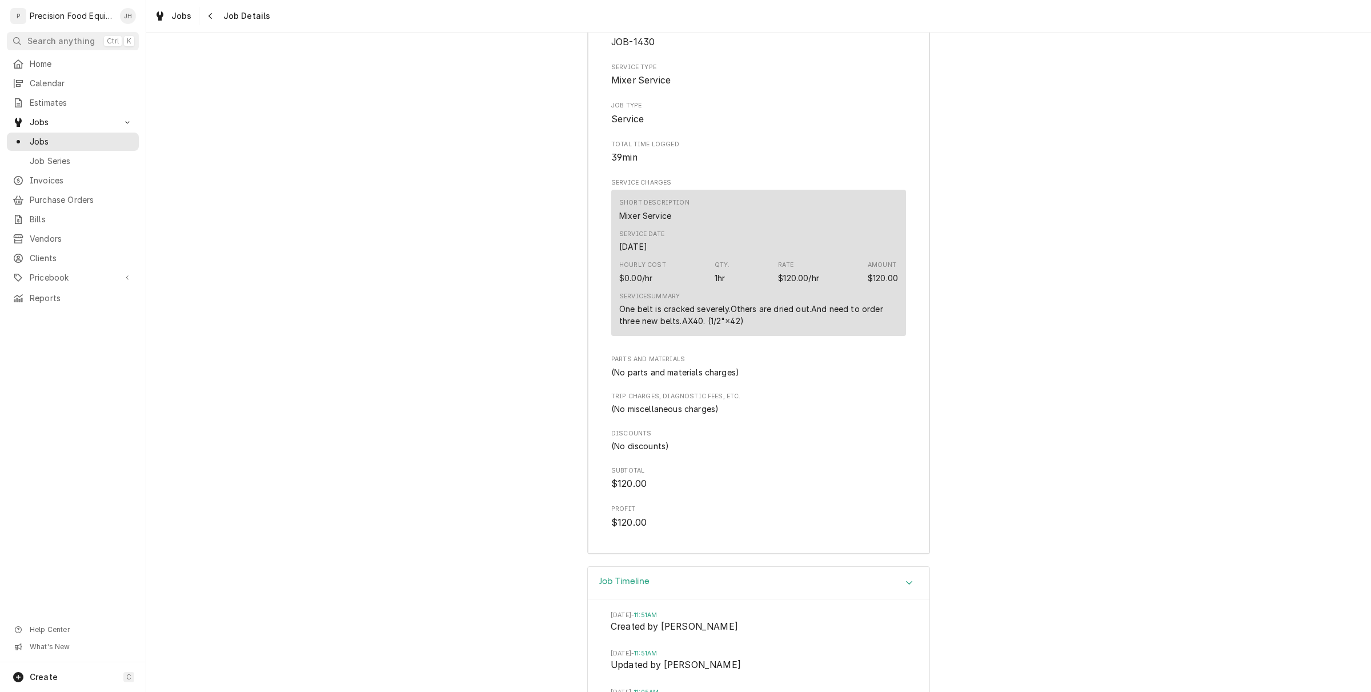
scroll to position [1758, 0]
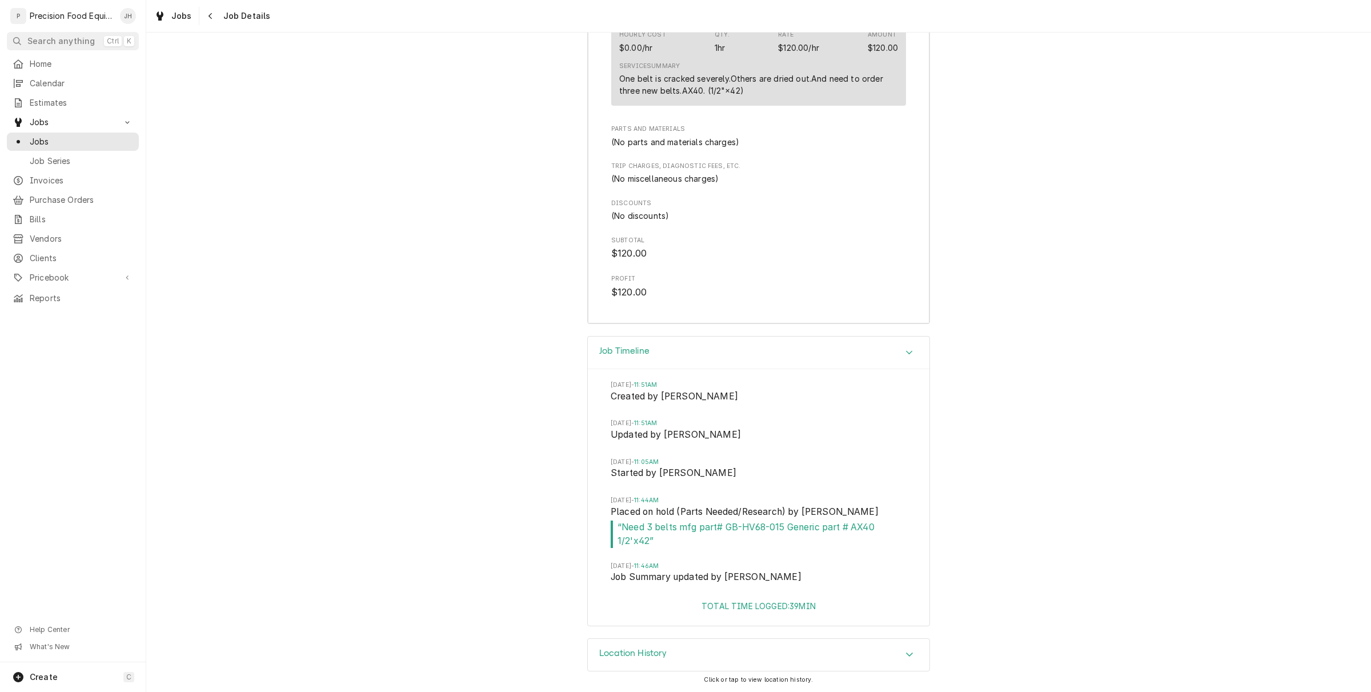
click at [711, 647] on div "Location History" at bounding box center [759, 655] width 342 height 32
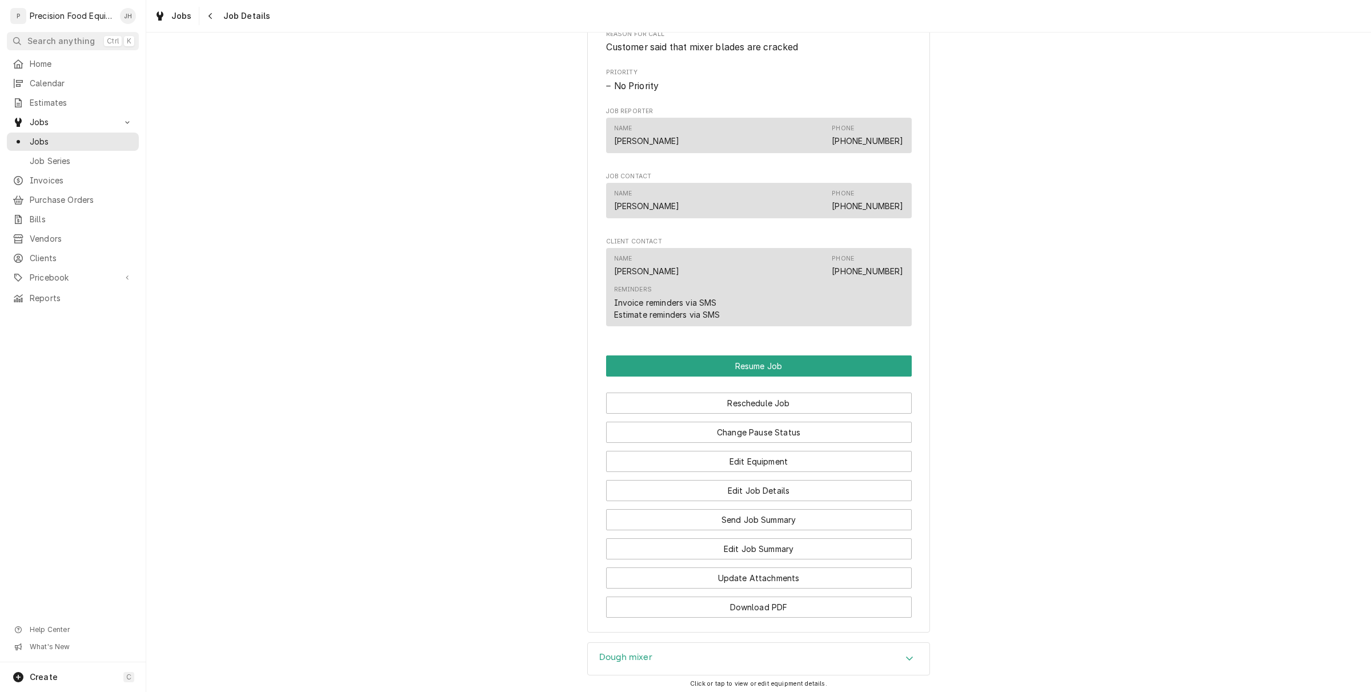
scroll to position [508, 0]
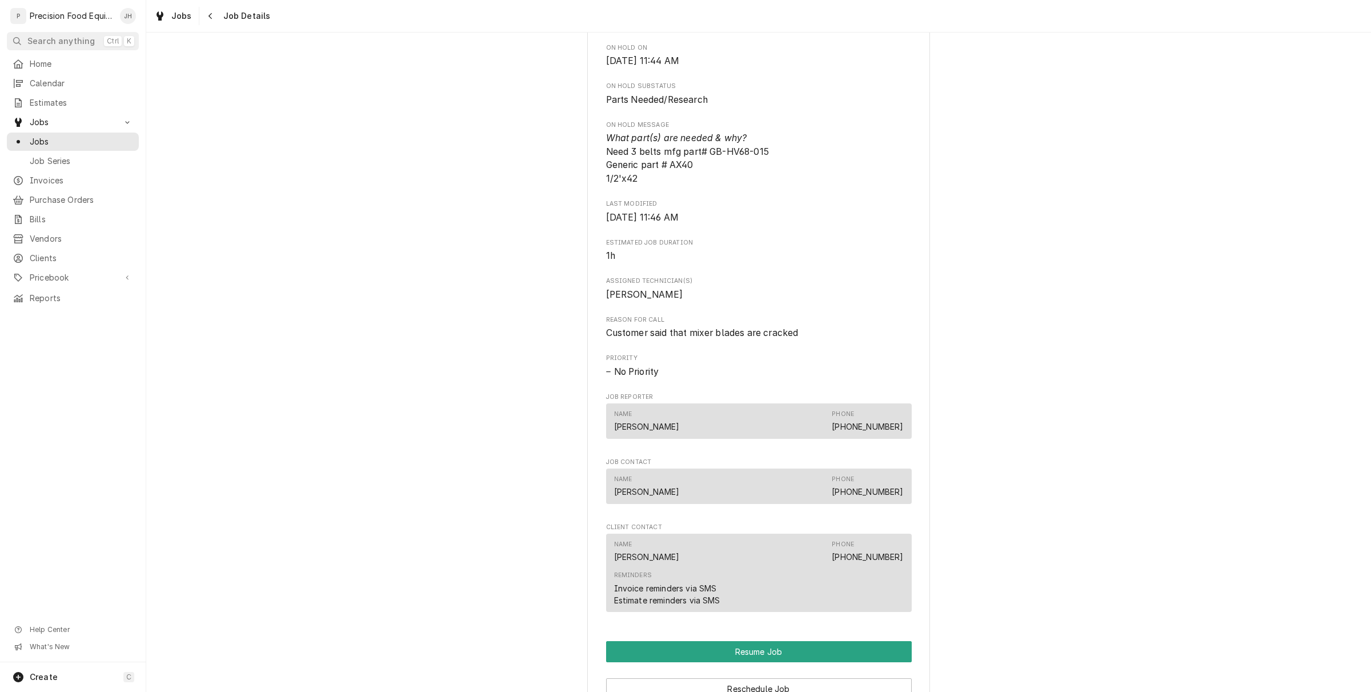
click at [752, 480] on div "Job Contact Name Tara Phone (602) 670-1946" at bounding box center [759, 482] width 306 height 51
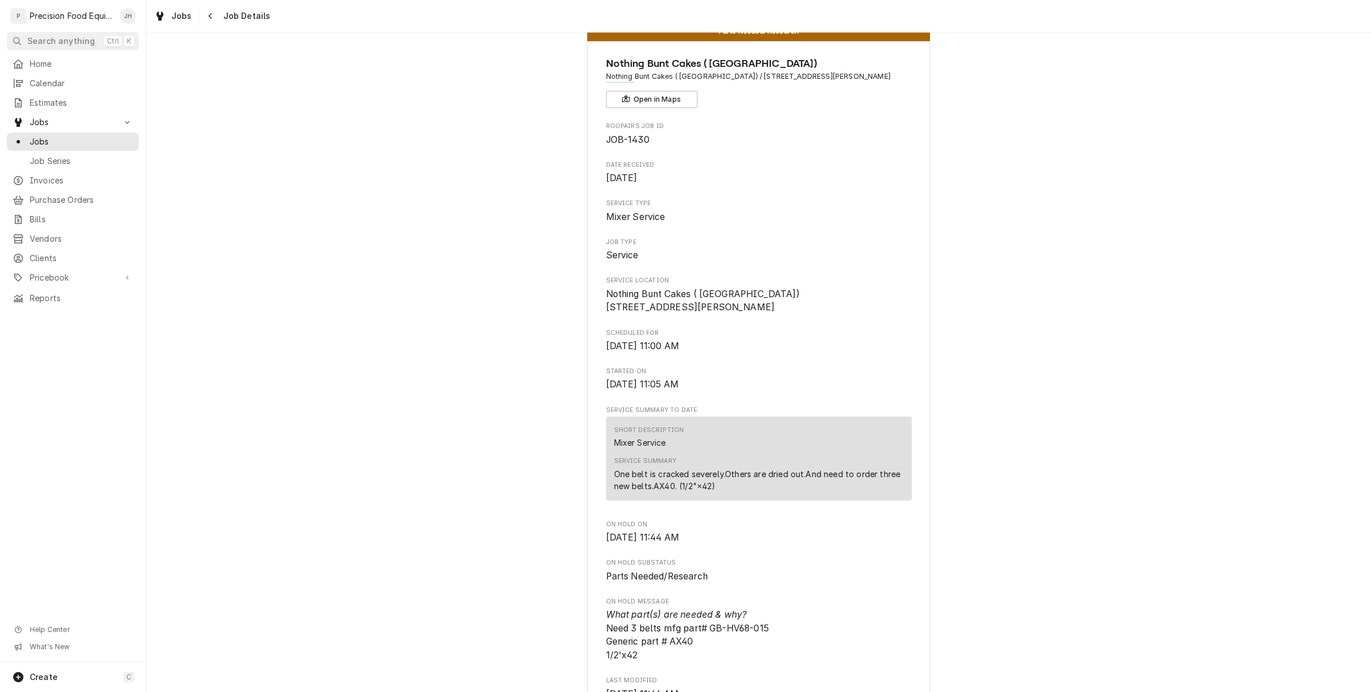
scroll to position [0, 0]
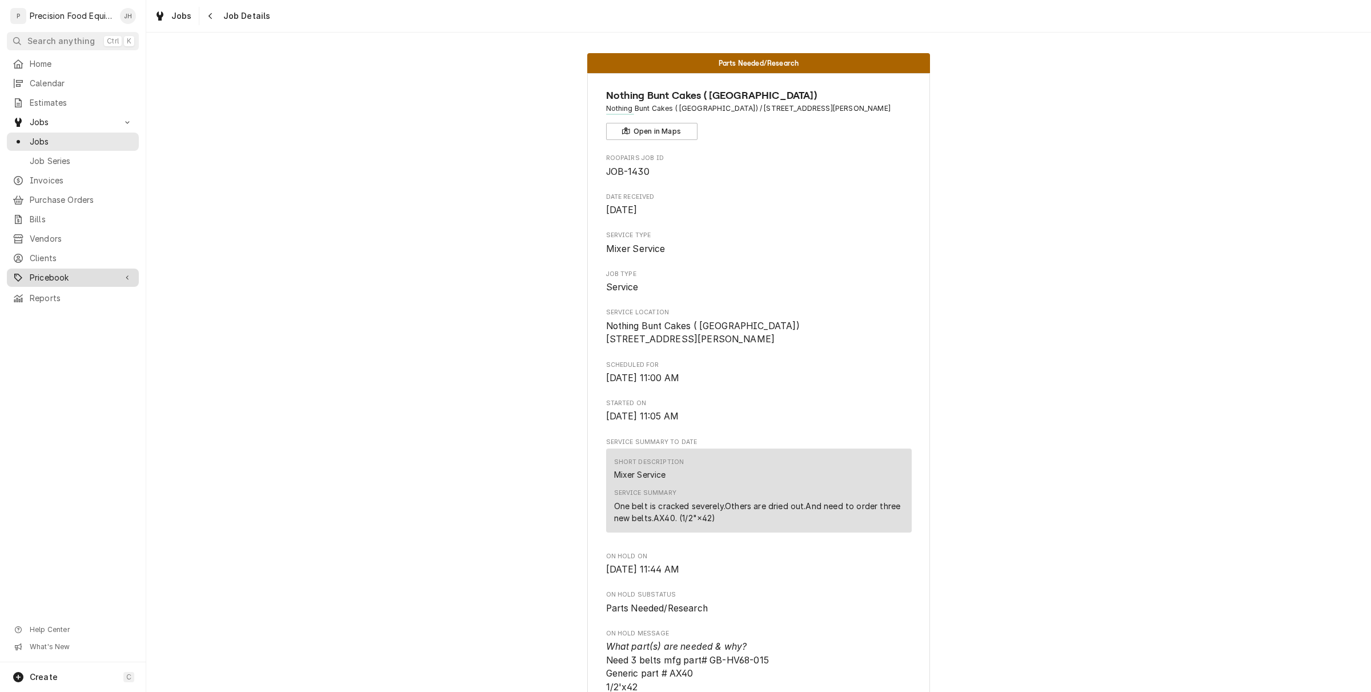
click at [36, 280] on span "Pricebook" at bounding box center [73, 277] width 86 height 11
click at [69, 323] on link "Parts & Materials" at bounding box center [73, 316] width 132 height 18
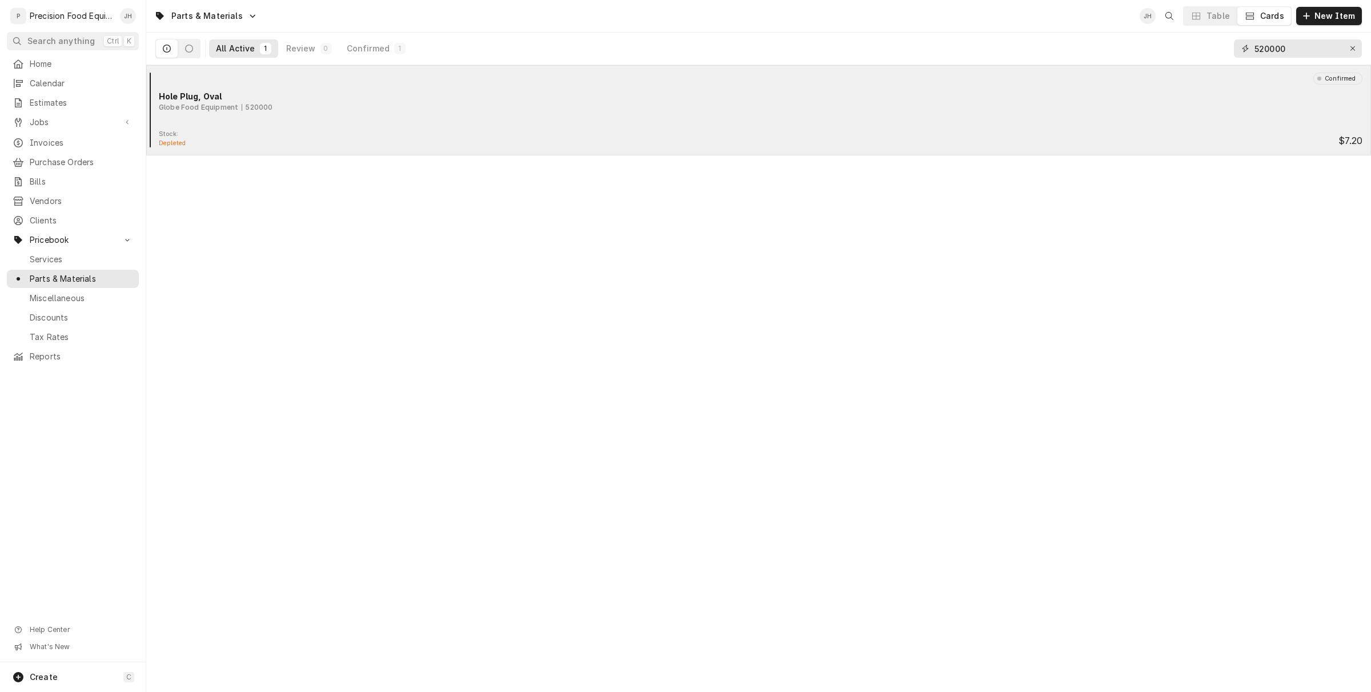
drag, startPoint x: 1292, startPoint y: 50, endPoint x: 1048, endPoint y: 100, distance: 248.9
click at [1048, 100] on div "Parts & Materials JH Table Cards New Item All Active 1 Review 0 Confirmed 1 520…" at bounding box center [758, 346] width 1225 height 692
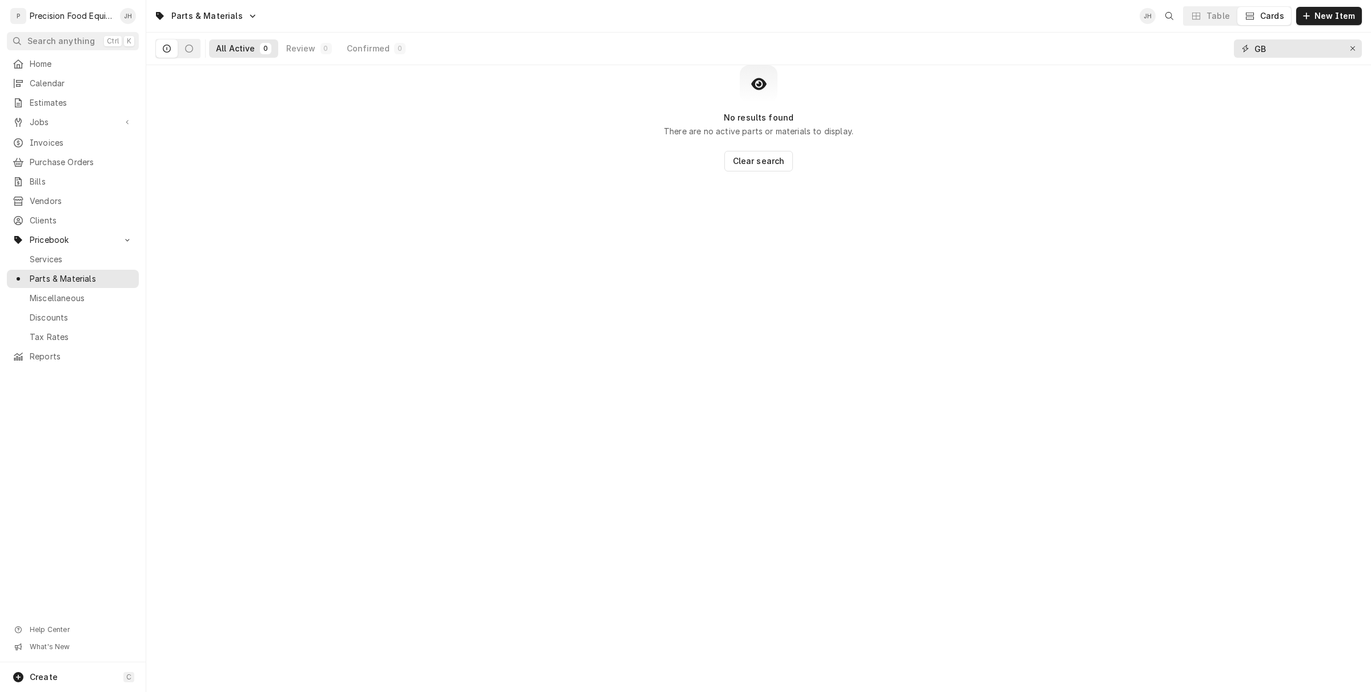
type input "G"
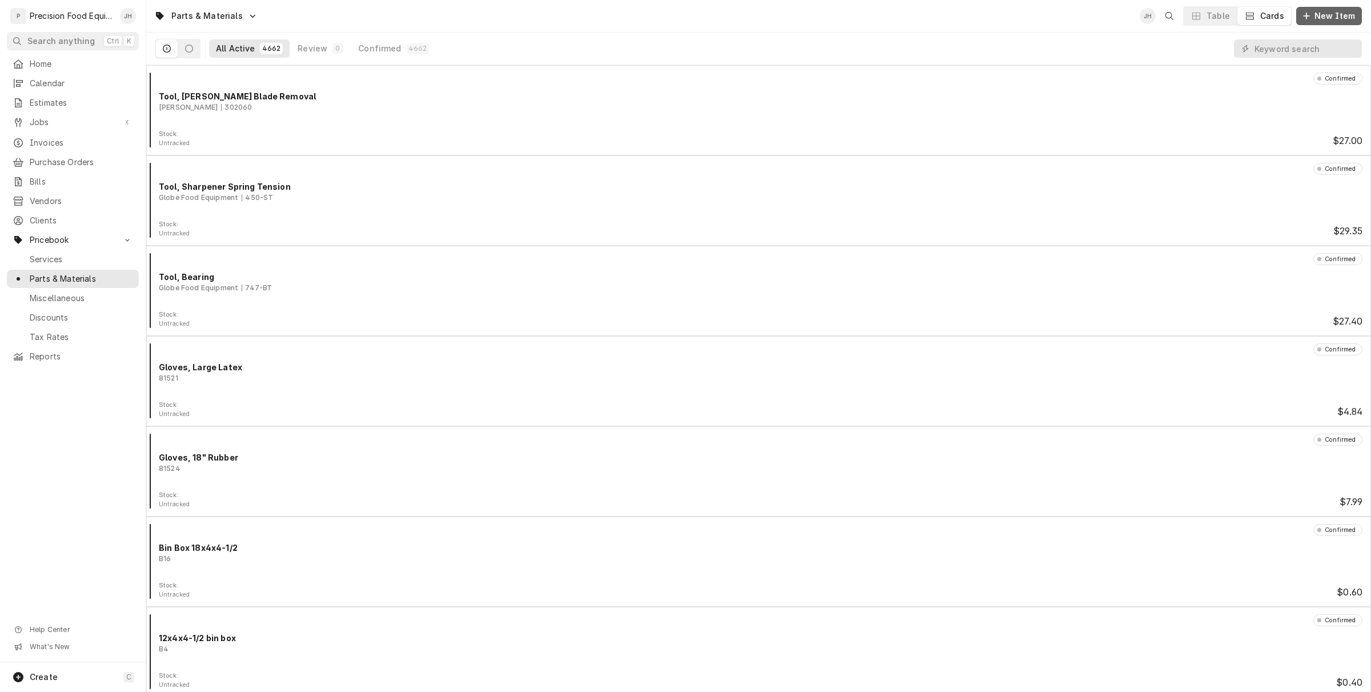
click at [1311, 21] on div "Dynamic Content Wrapper" at bounding box center [1306, 15] width 11 height 11
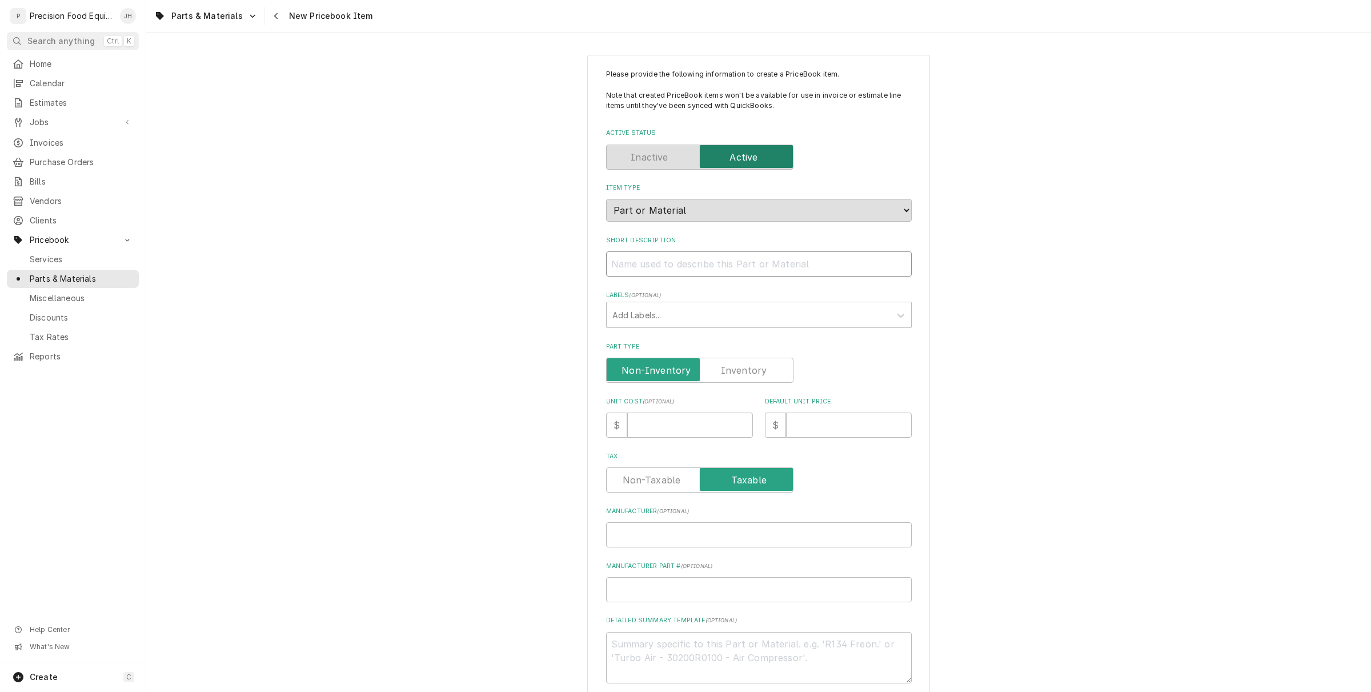
click at [744, 266] on input "Short Description" at bounding box center [759, 263] width 306 height 25
click at [683, 258] on input "Short Description" at bounding box center [759, 263] width 306 height 25
paste input "V-Belt, Pack of 3, HD-60"
type textarea "x"
type input "V-Belt, Pack of 3, HD-60"
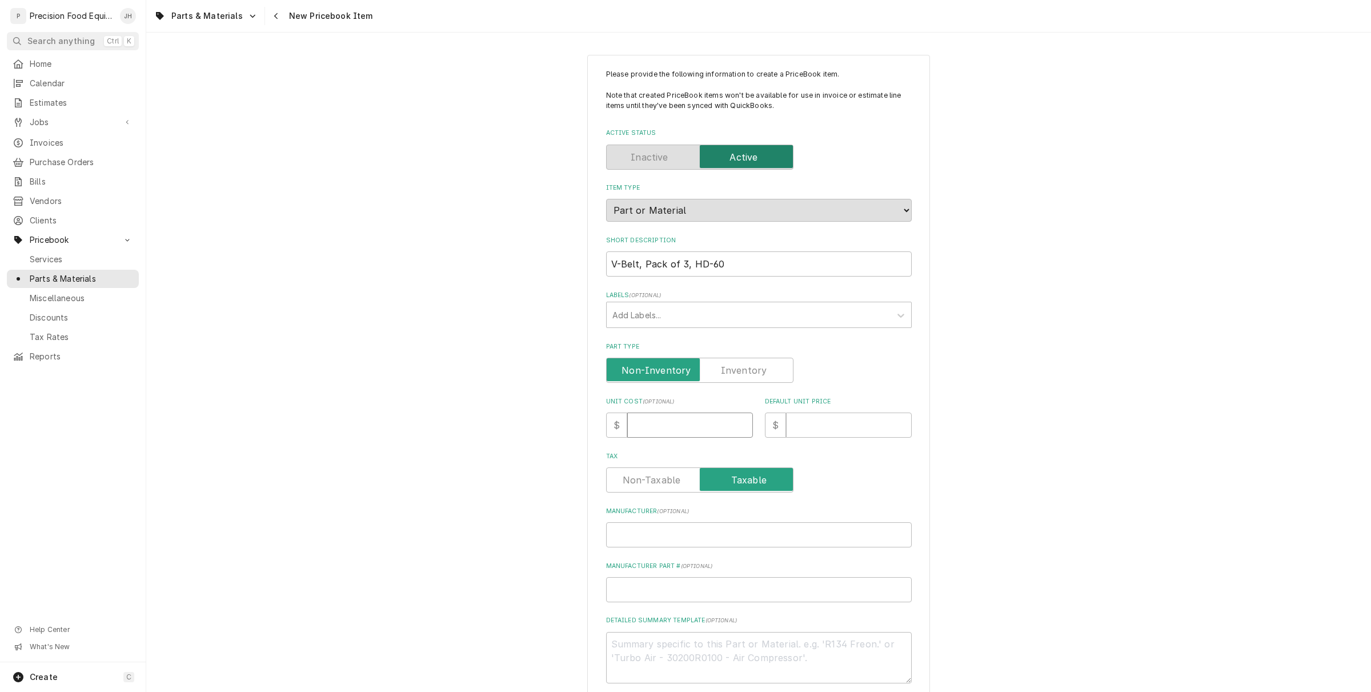
click at [644, 427] on input "Unit Cost ( optional )" at bounding box center [690, 424] width 126 height 25
type input "1"
type textarea "x"
type input "19"
type textarea "x"
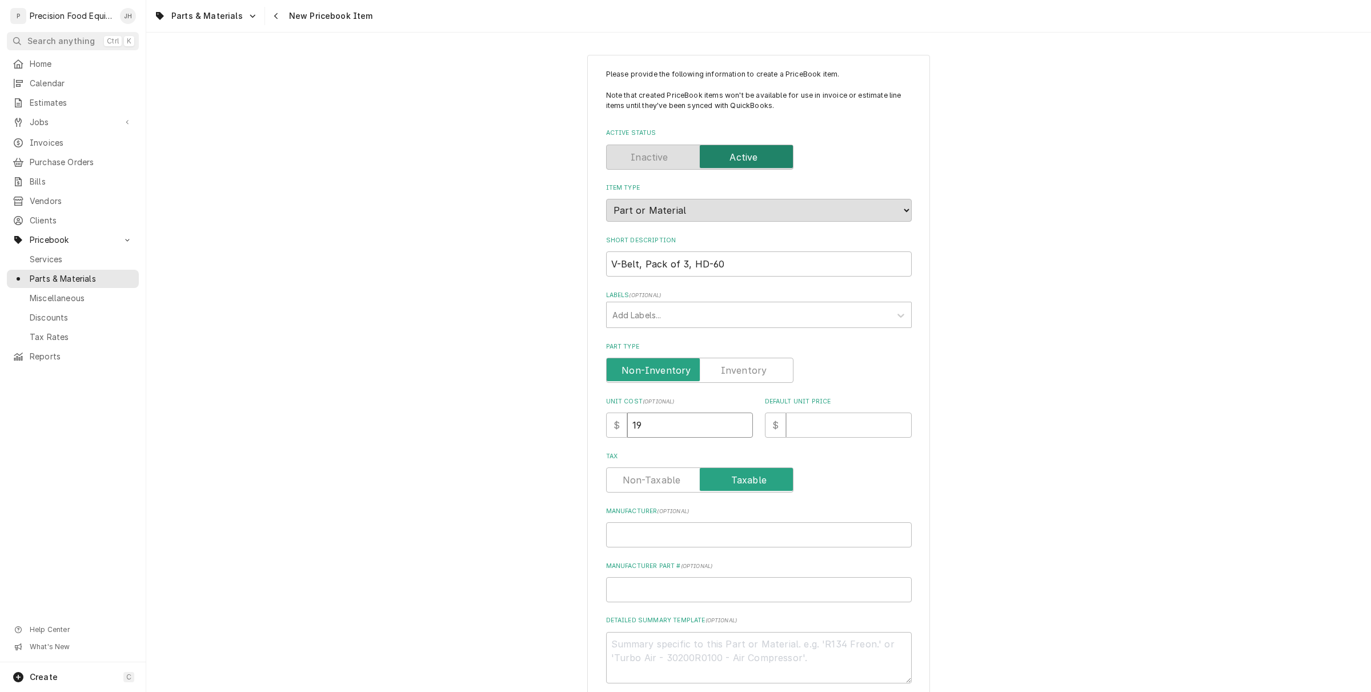
type input "19.9"
type textarea "x"
type input "19.99"
click at [788, 427] on input "Default Unit Price" at bounding box center [849, 424] width 126 height 25
type textarea "x"
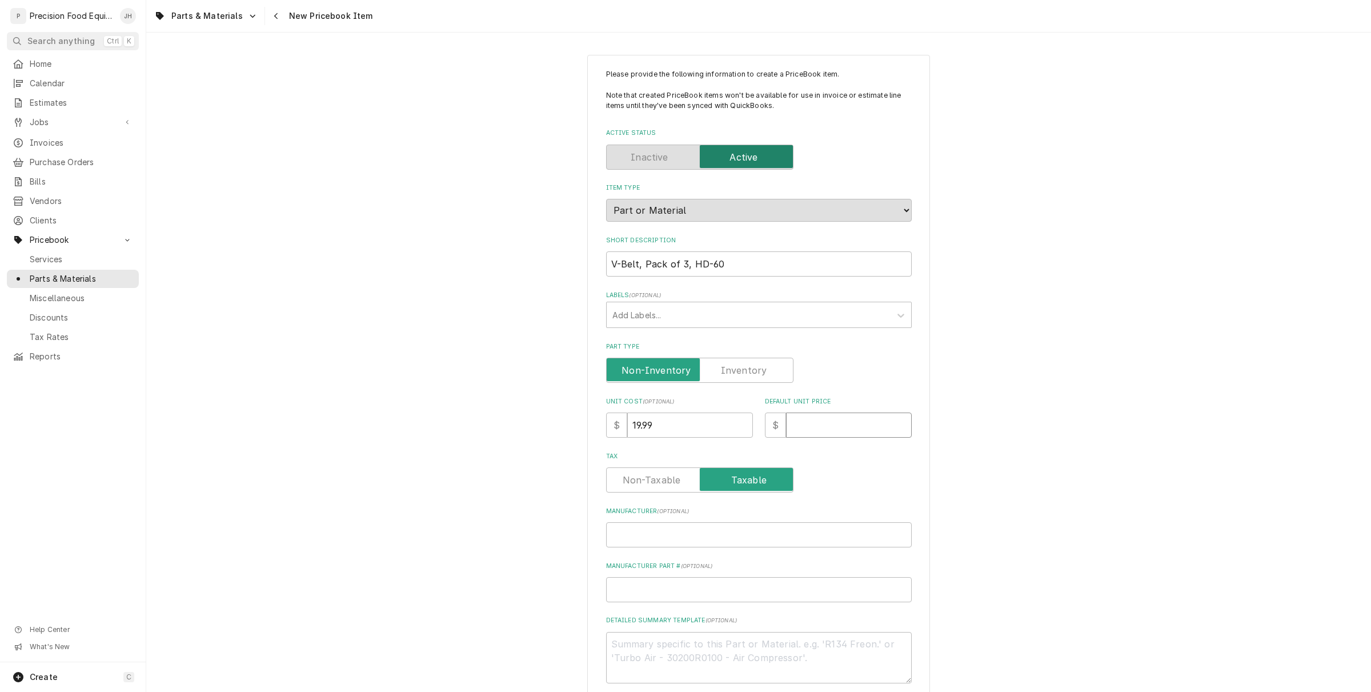
type input "1"
type textarea "x"
type input "15"
type textarea "x"
type input "154"
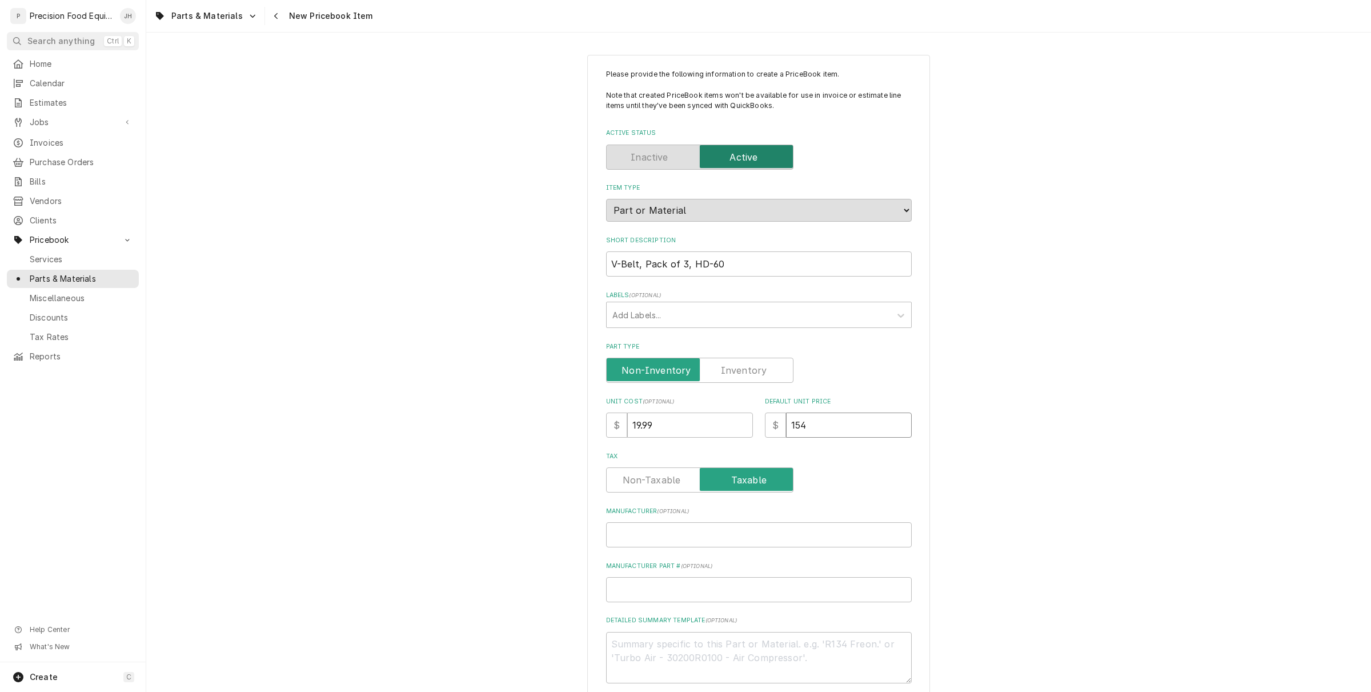
type textarea "x"
type input "154.2"
type textarea "x"
type input "154.28"
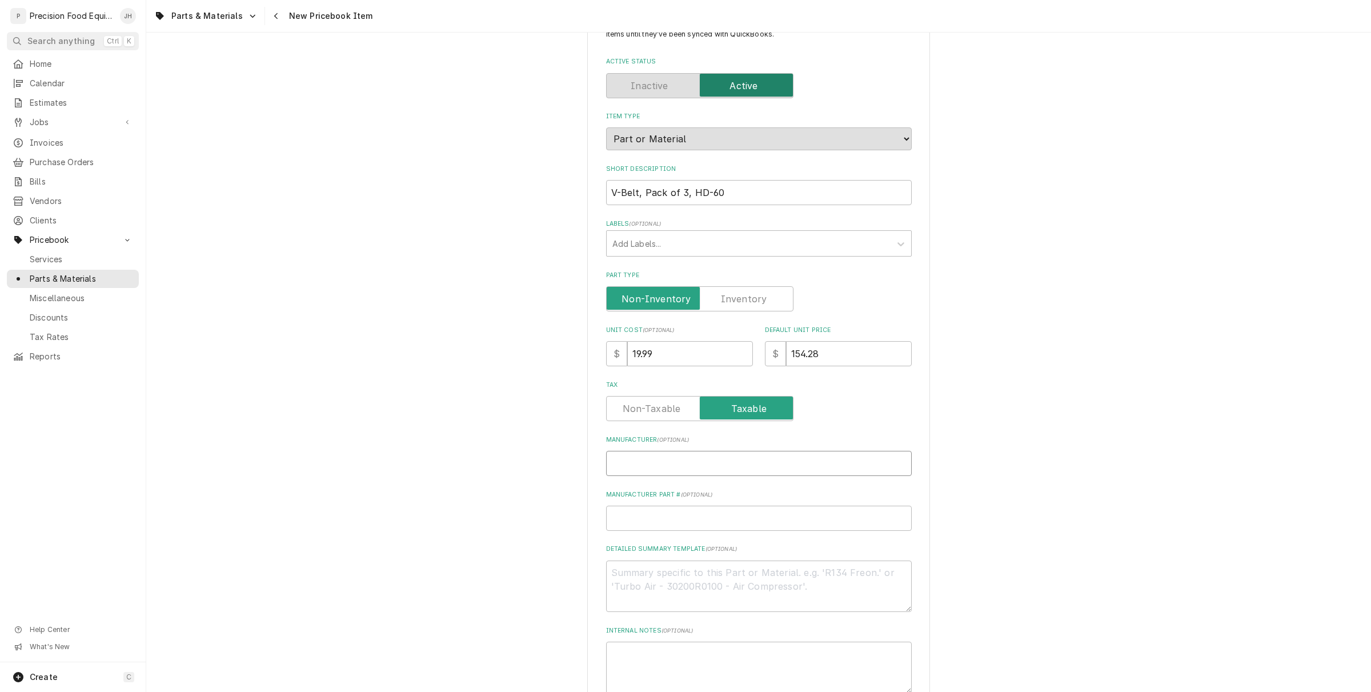
click at [684, 464] on input "Manufacturer ( optional )" at bounding box center [759, 463] width 306 height 25
type textarea "x"
type input "P"
type textarea "x"
type input "Pr"
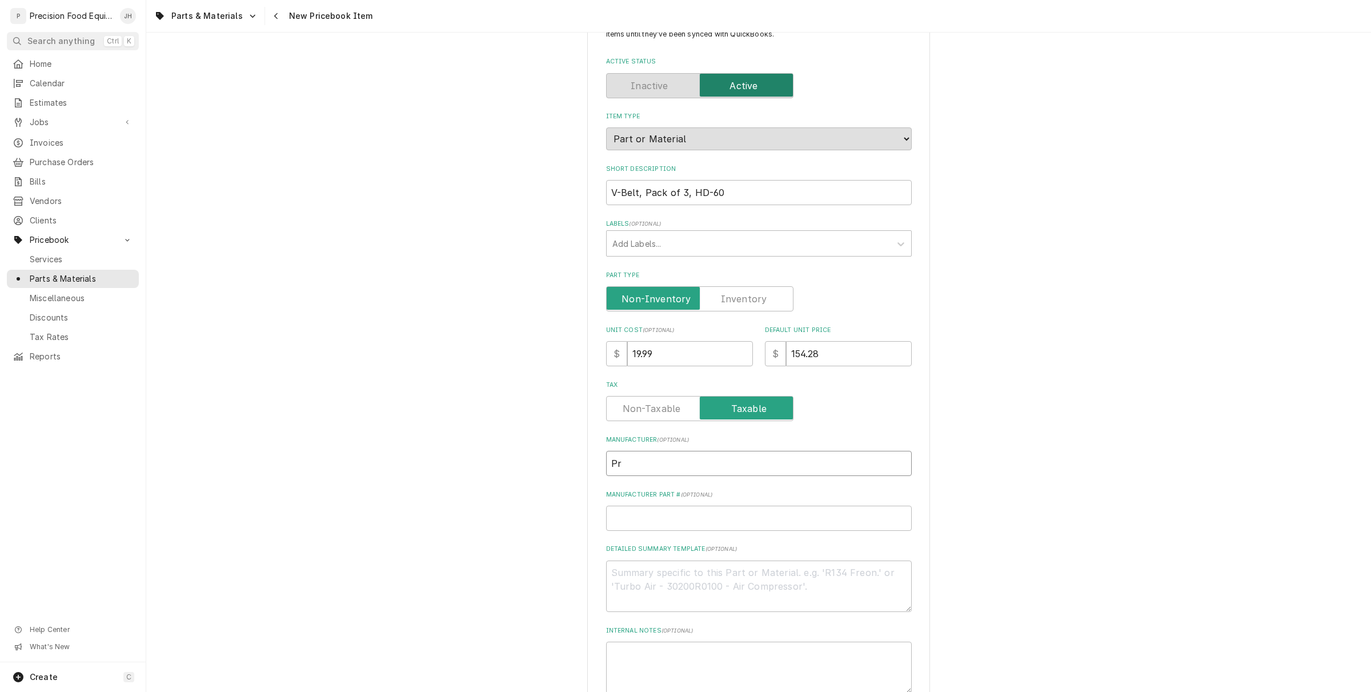
type textarea "x"
type input "Pre"
type textarea "x"
type input "Prec"
type textarea "x"
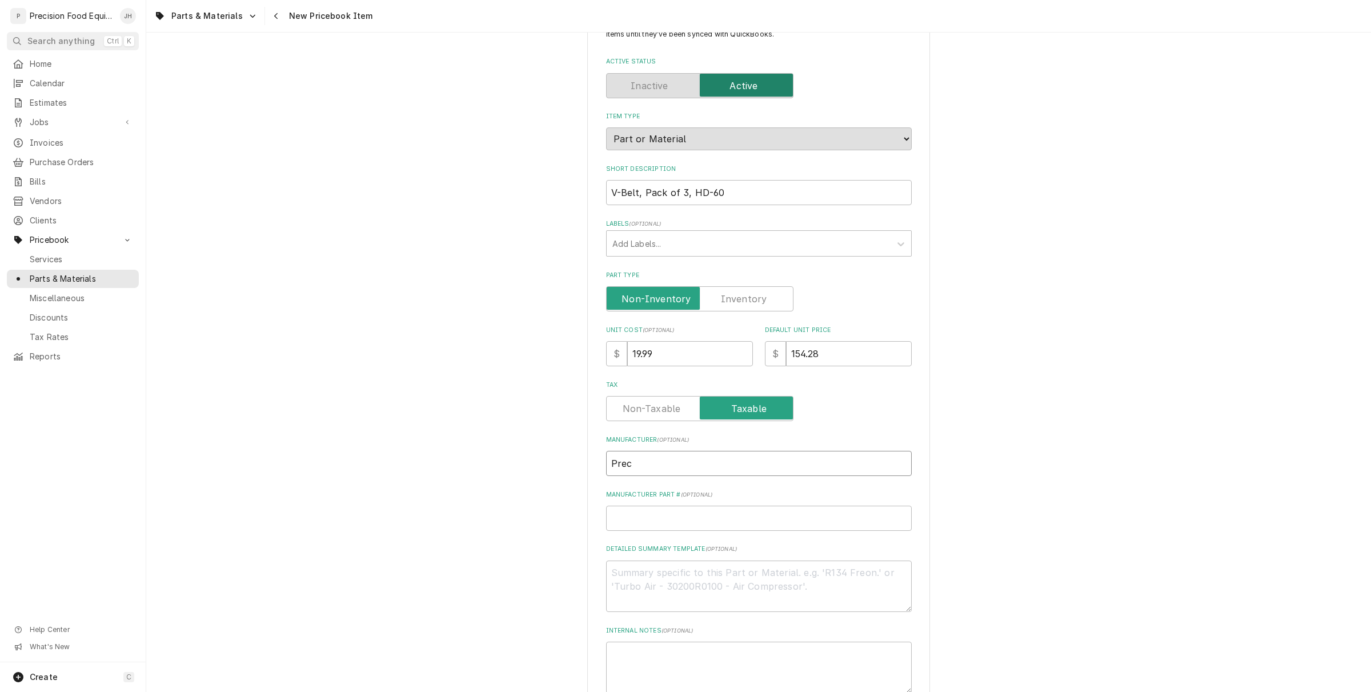
type input "Preci"
type textarea "x"
type input "Precis"
type textarea "x"
type input "Precisio"
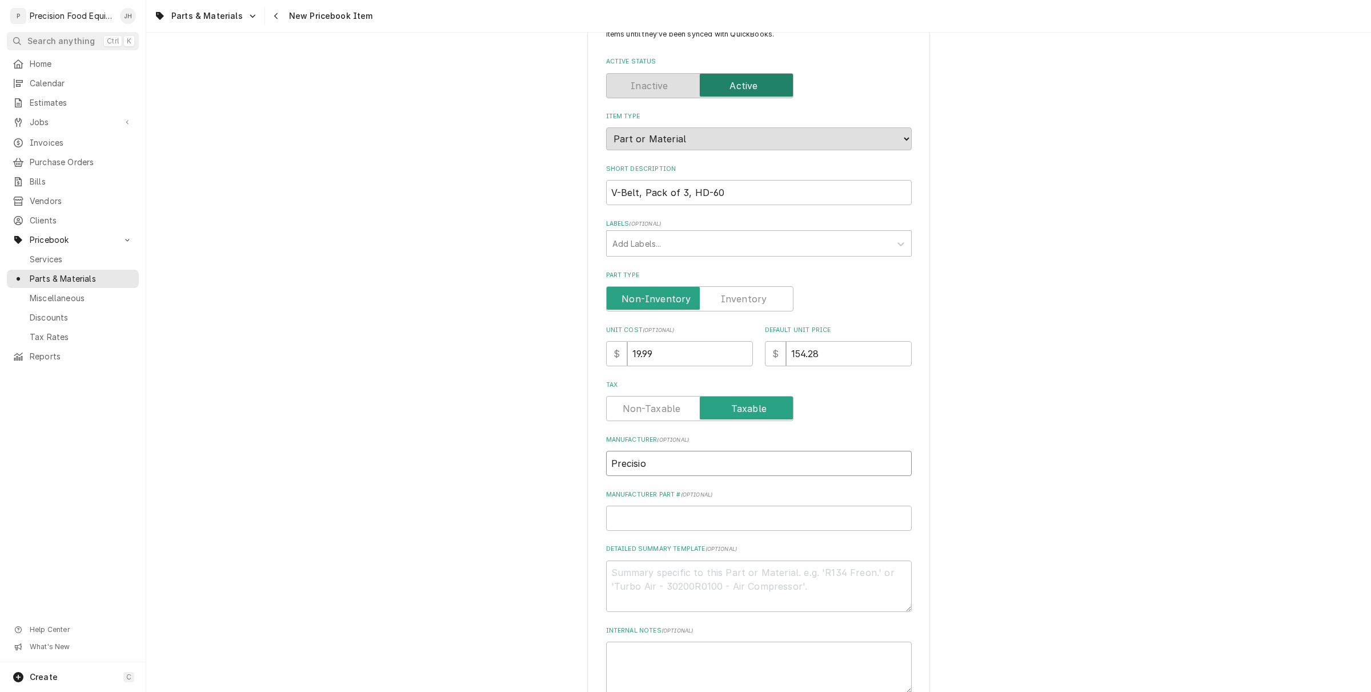
type textarea "x"
type input "Precision"
type textarea "x"
type input "Precision"
type textarea "x"
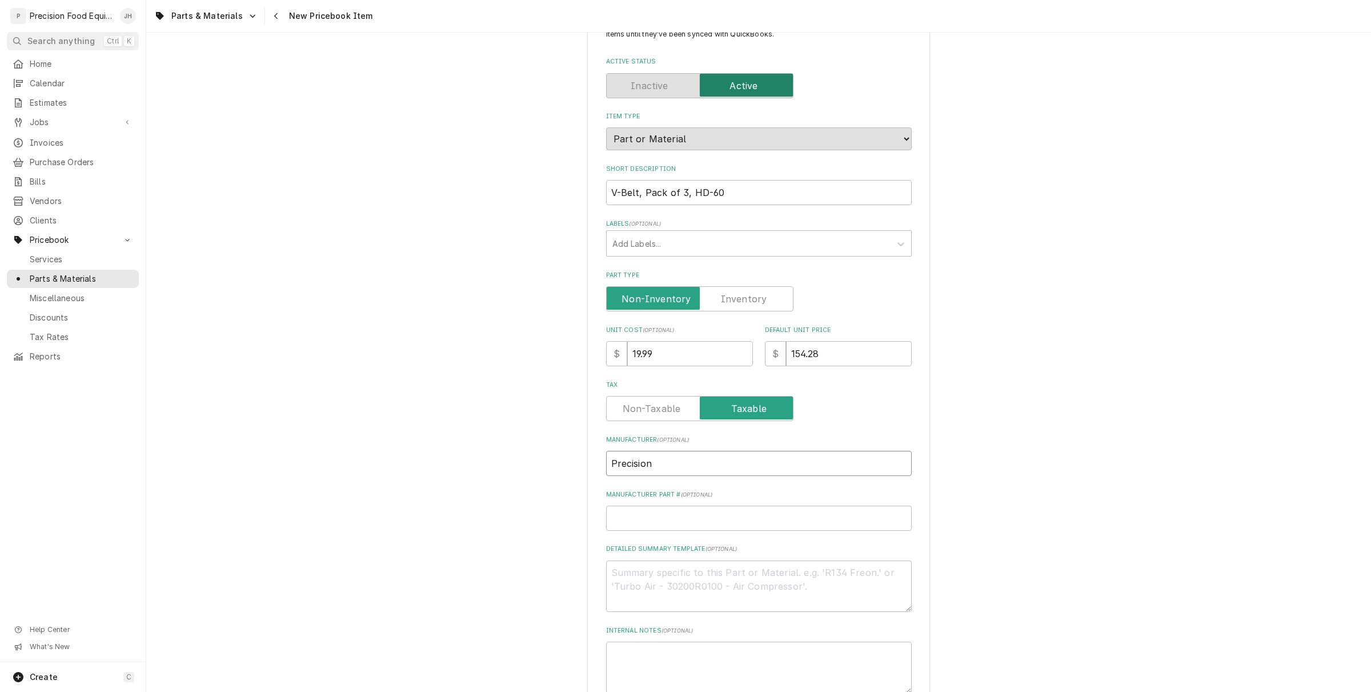
type input "Precision M"
type textarea "x"
type input "Precision Mi"
type textarea "x"
type input "Precision Mix"
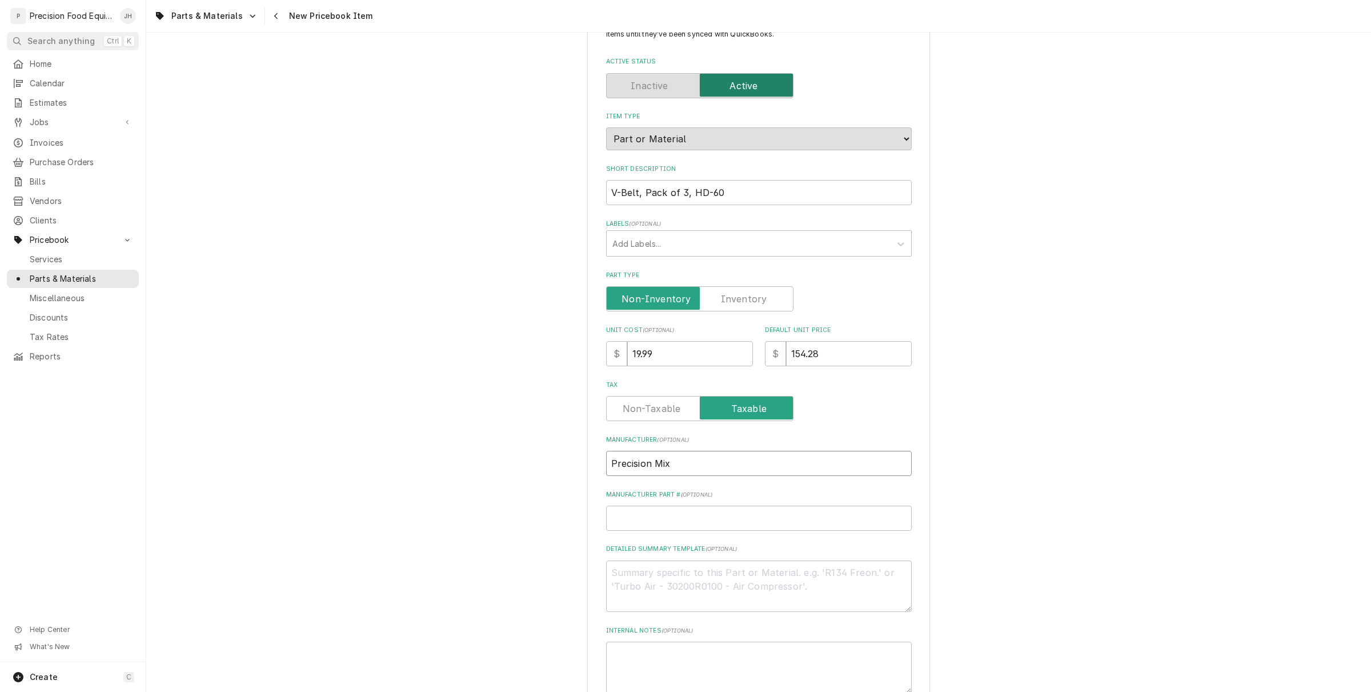
type textarea "x"
type input "Precision Mixe"
type textarea "x"
type input "Precision Mixer"
type textarea "x"
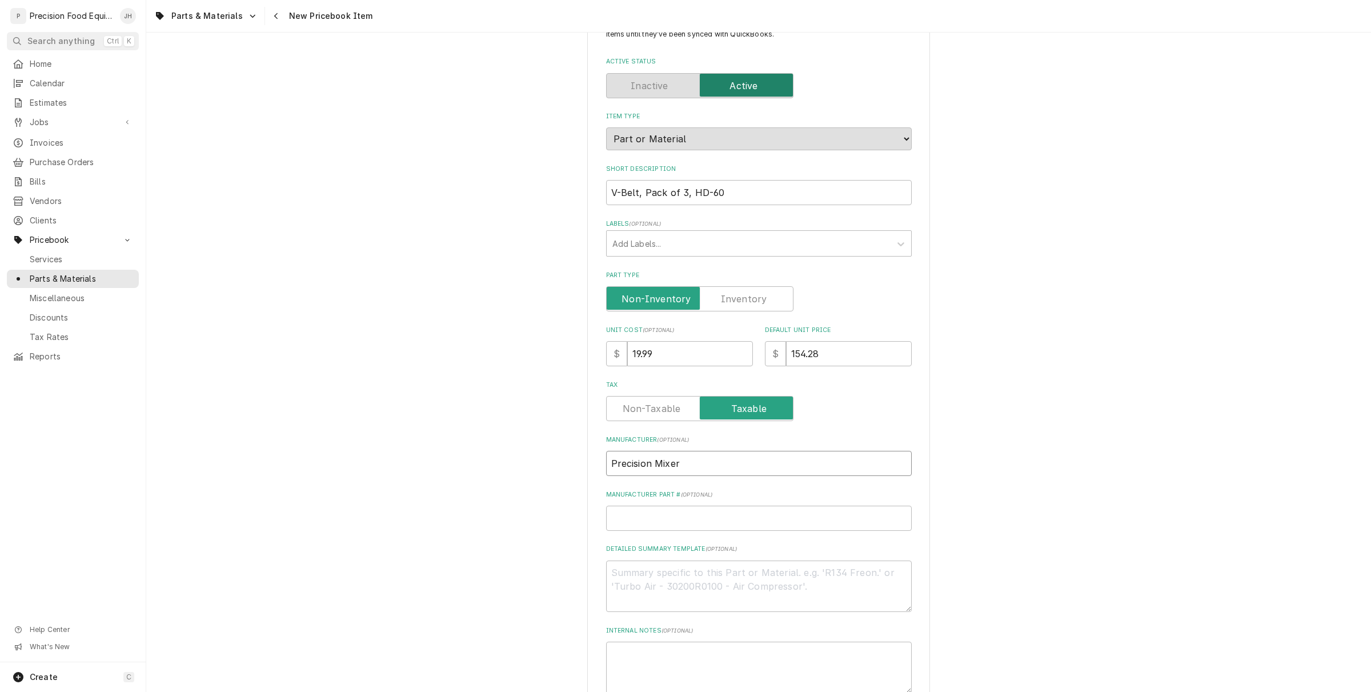
type input "Precision Mixer"
click at [716, 517] on input "Manufacturer Part # ( optional )" at bounding box center [759, 517] width 306 height 25
type textarea "x"
type input "G"
type textarea "x"
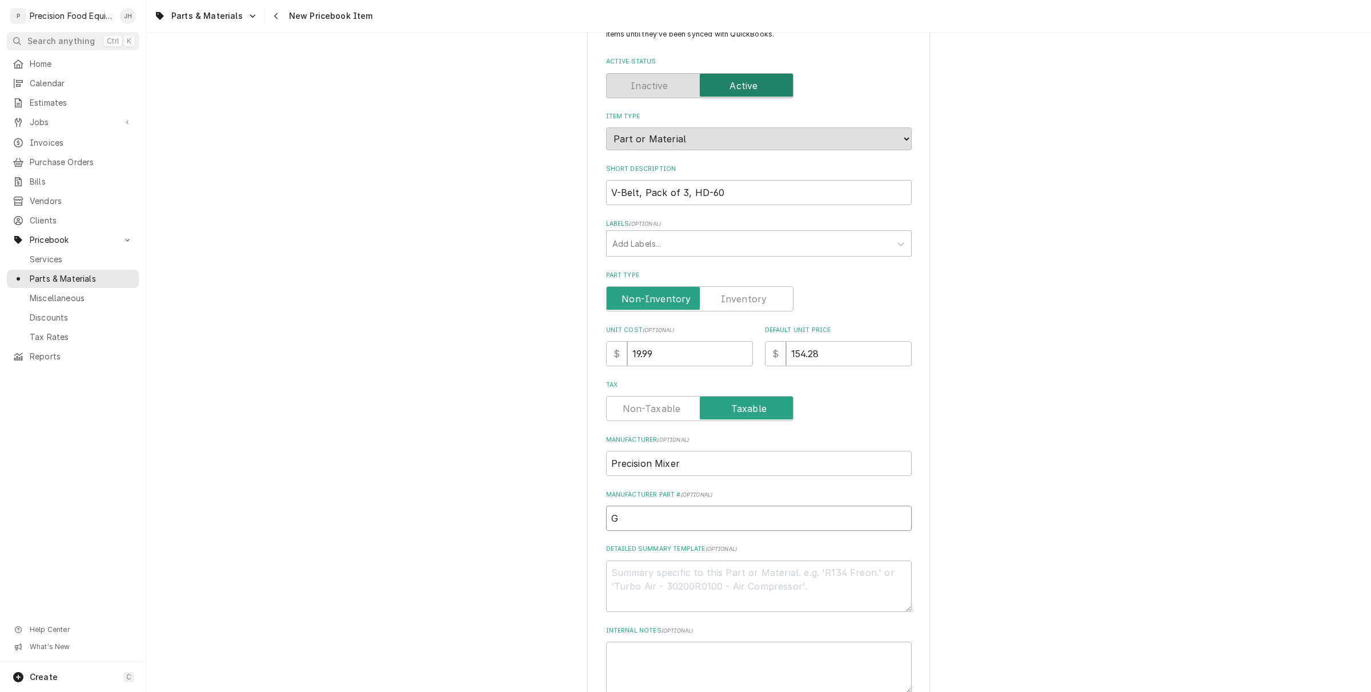
type input "GB"
type textarea "x"
type input "GB-"
type textarea "x"
type input "GB-H"
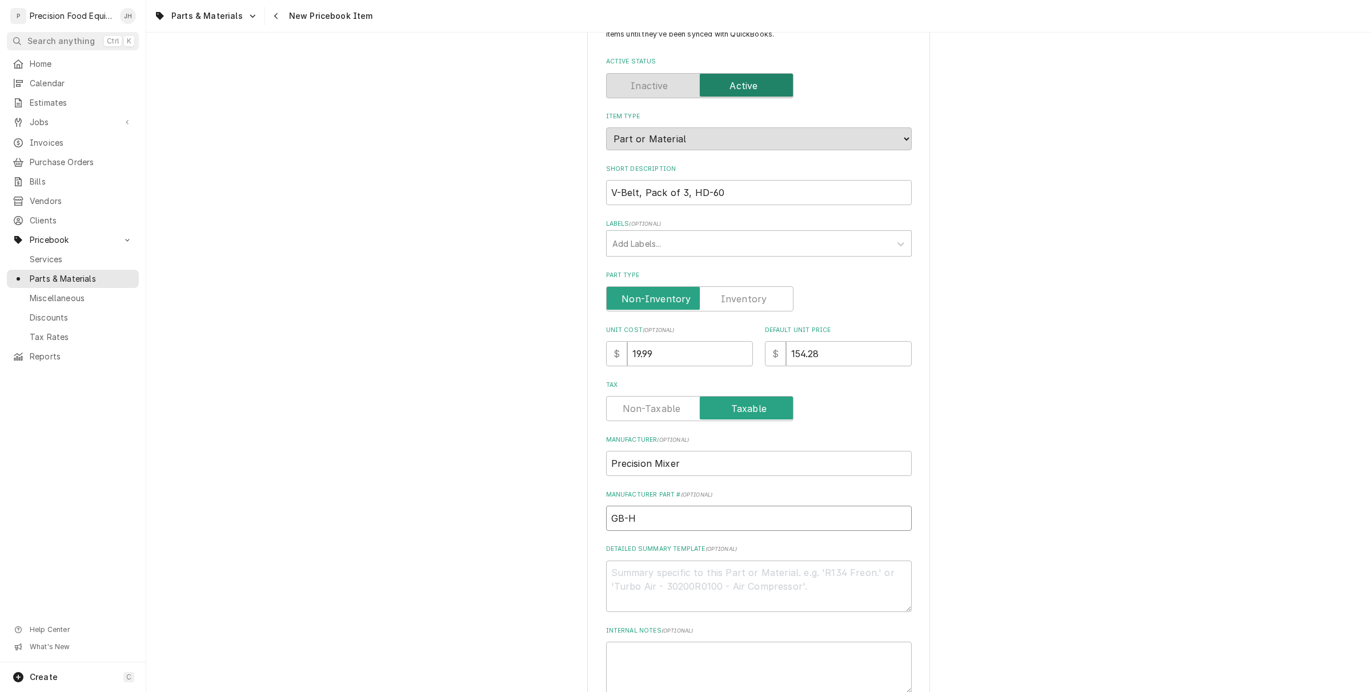
type textarea "x"
type input "GB-HV"
type textarea "x"
type input "GB-HV6"
type textarea "x"
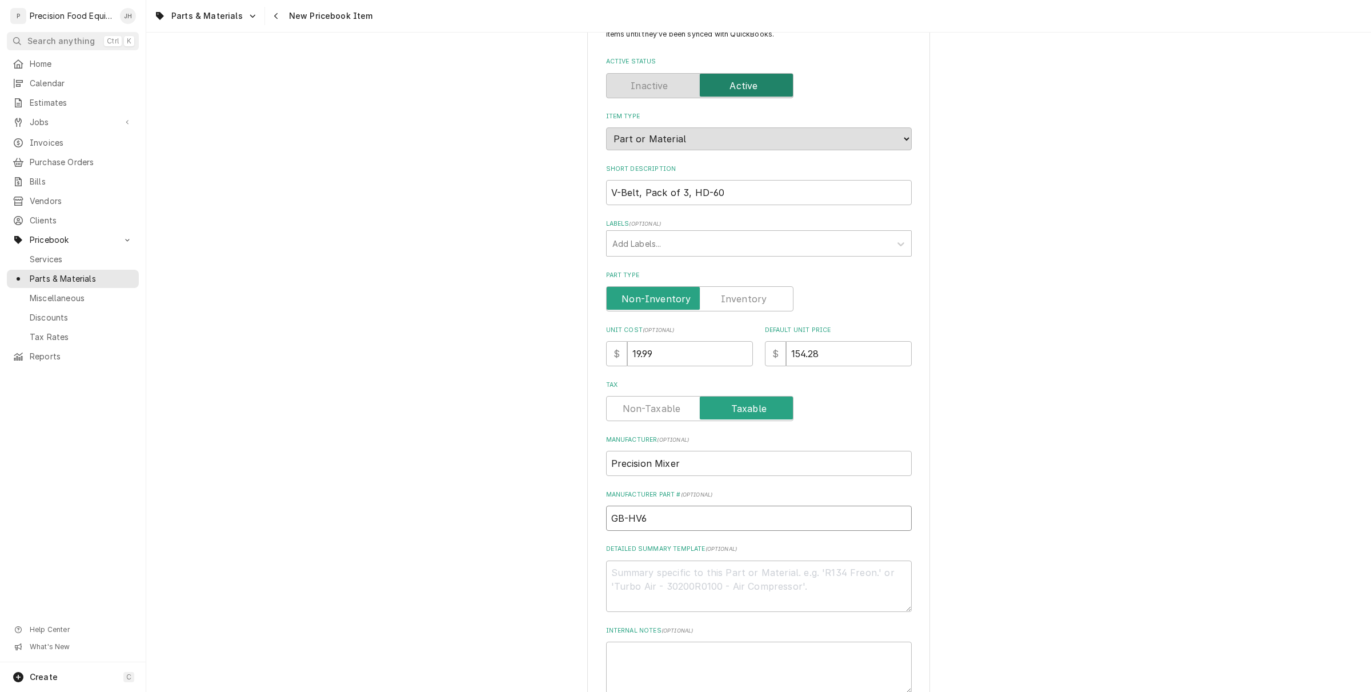
type input "GB-HV68"
type textarea "x"
type input "GB-HV68-"
type textarea "x"
type input "GB-HV68-0"
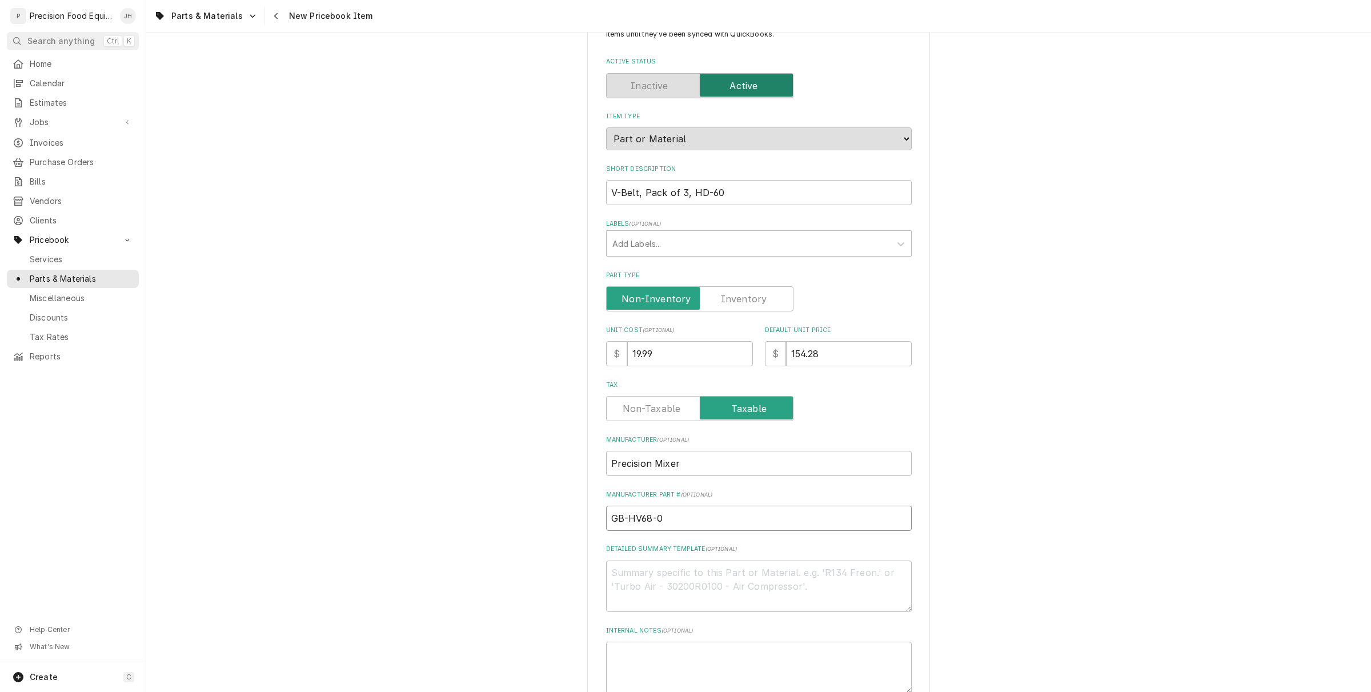
type textarea "x"
type input "GB-HV68-01"
type textarea "x"
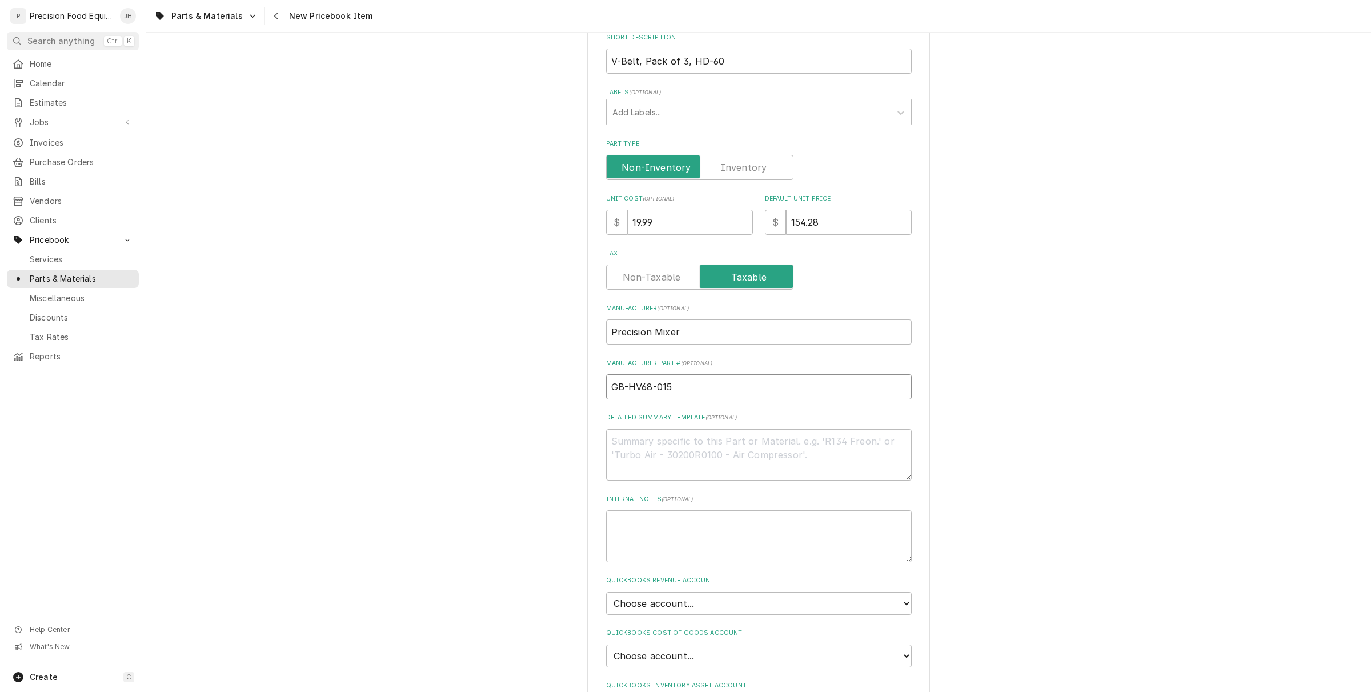
scroll to position [286, 0]
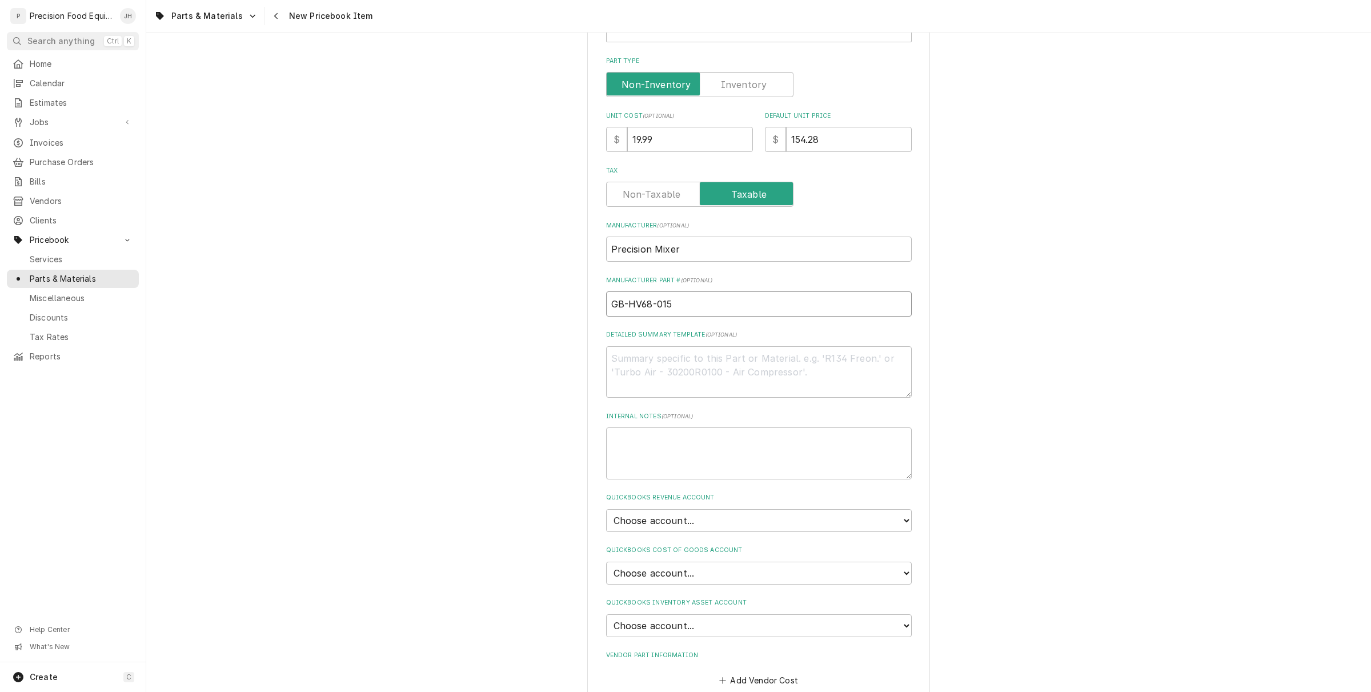
type input "GB-HV68-015"
click at [723, 370] on textarea "Detailed Summary Template ( optional )" at bounding box center [759, 372] width 306 height 52
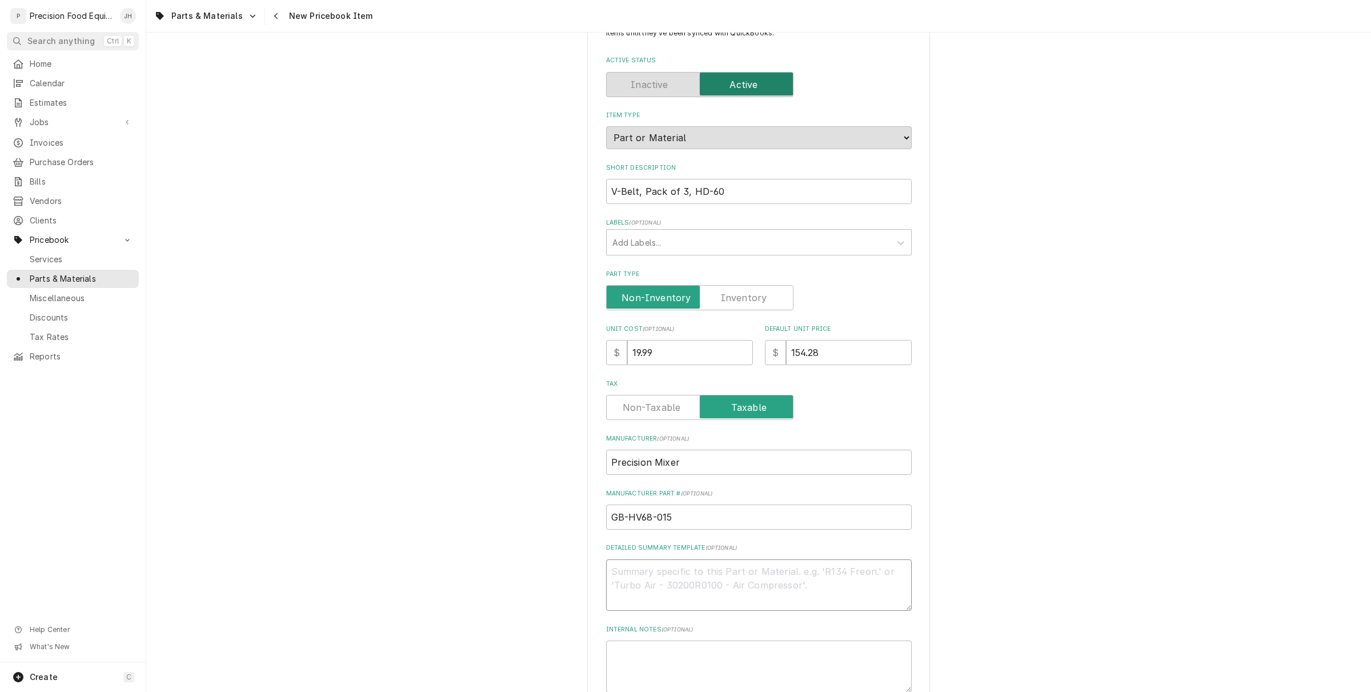
scroll to position [71, 0]
paste textarea "V-Belt, Pack of 3, HD-60"
type textarea "x"
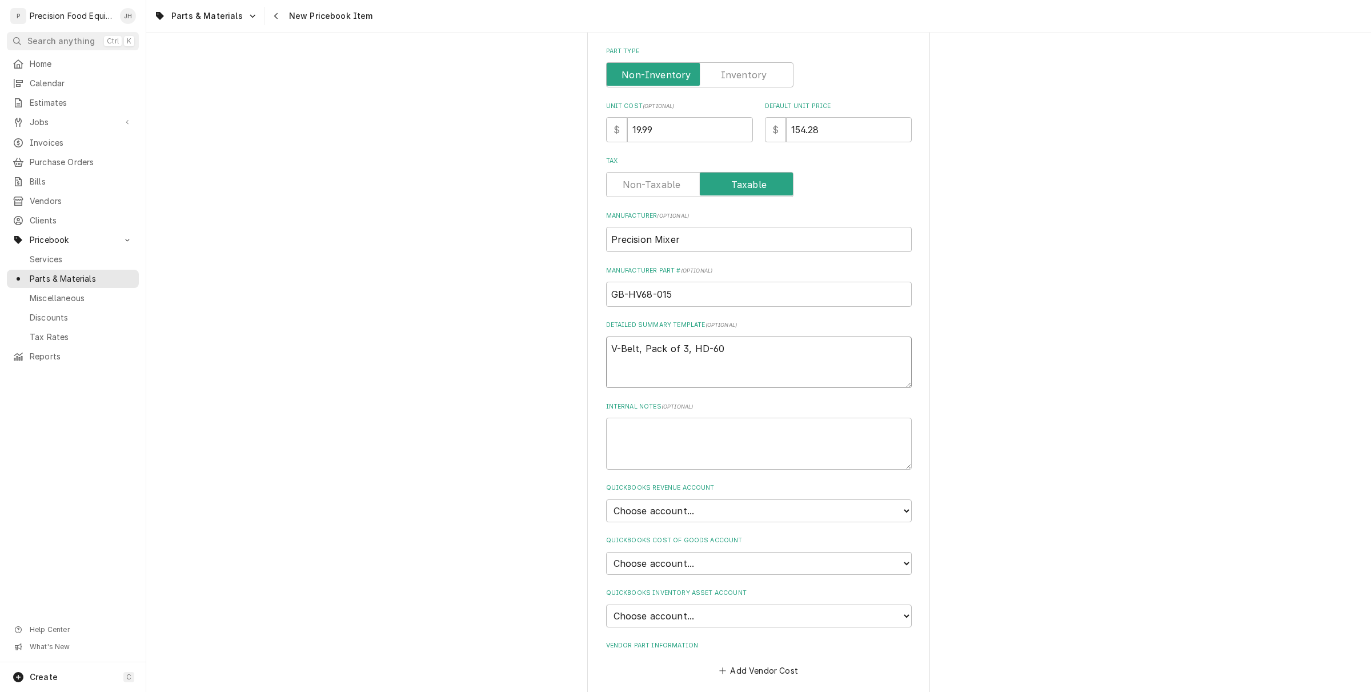
scroll to position [346, 0]
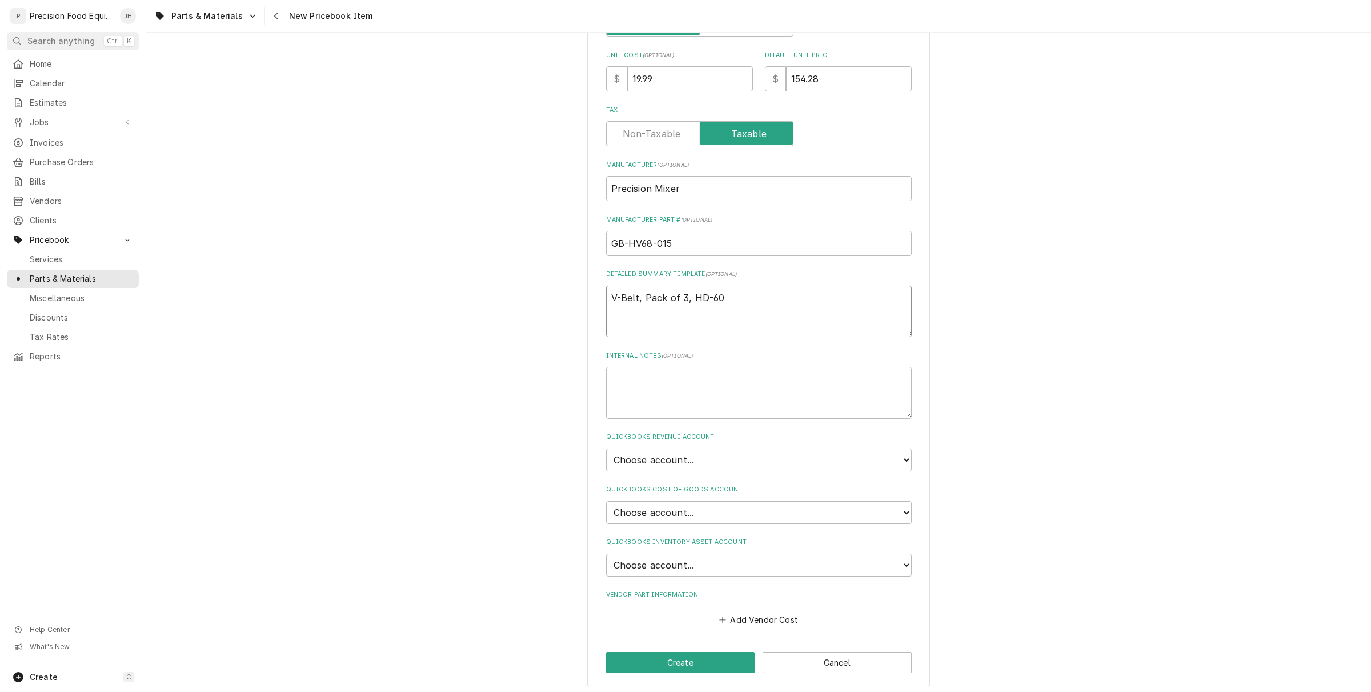
type textarea "V-Belt, Pack of 3, HD-60"
click at [747, 463] on select "Choose account... Discount Income Misc Income Non taxable issues 46600: Parts a…" at bounding box center [759, 459] width 306 height 23
select select "8000000A-1210141275"
click at [606, 448] on select "Choose account... Discount Income Misc Income Non taxable issues 46600: Parts a…" at bounding box center [759, 459] width 306 height 23
type textarea "x"
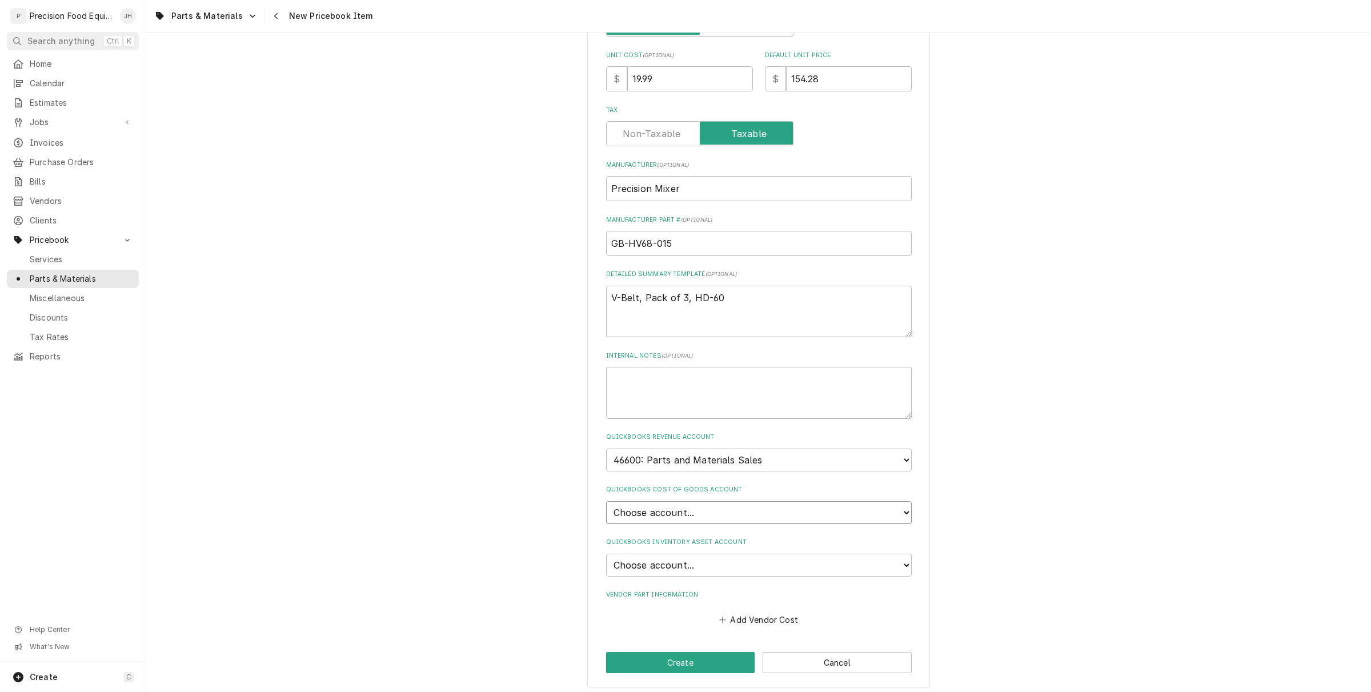
click at [733, 506] on select "Choose account... Loss Expense Loss Expense 11/3/2014 Loss Expense 11/4/2014 Co…" at bounding box center [759, 512] width 306 height 23
select select "80000023-1210145225"
click at [606, 501] on select "Choose account... Loss Expense Loss Expense 11/3/2014 Loss Expense 11/4/2014 Co…" at bounding box center [759, 512] width 306 height 23
type textarea "x"
click at [718, 557] on select "Choose account... Undeposited Funds Inventory Asset Payroll Asset" at bounding box center [759, 564] width 306 height 23
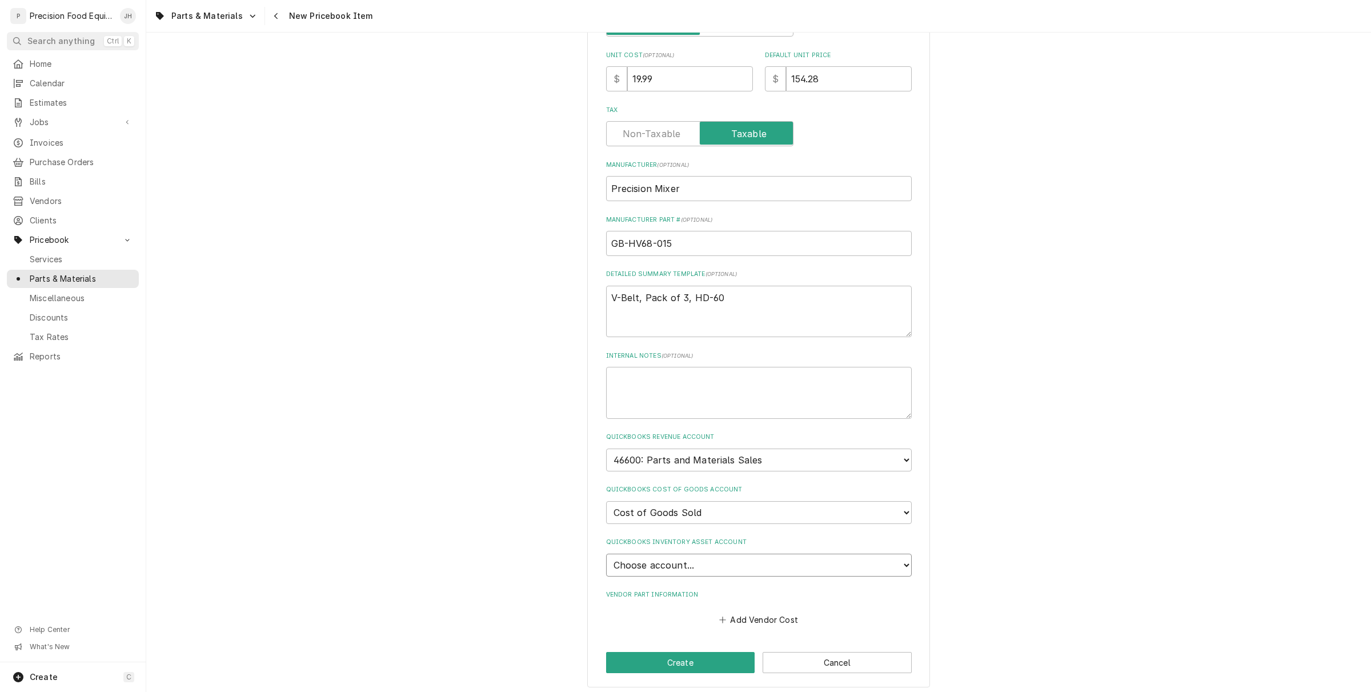
select select "80000022-1210145225"
click at [606, 553] on select "Choose account... Undeposited Funds Inventory Asset Payroll Asset" at bounding box center [759, 564] width 306 height 23
click at [766, 618] on button "Add Vendor Cost" at bounding box center [758, 620] width 83 height 16
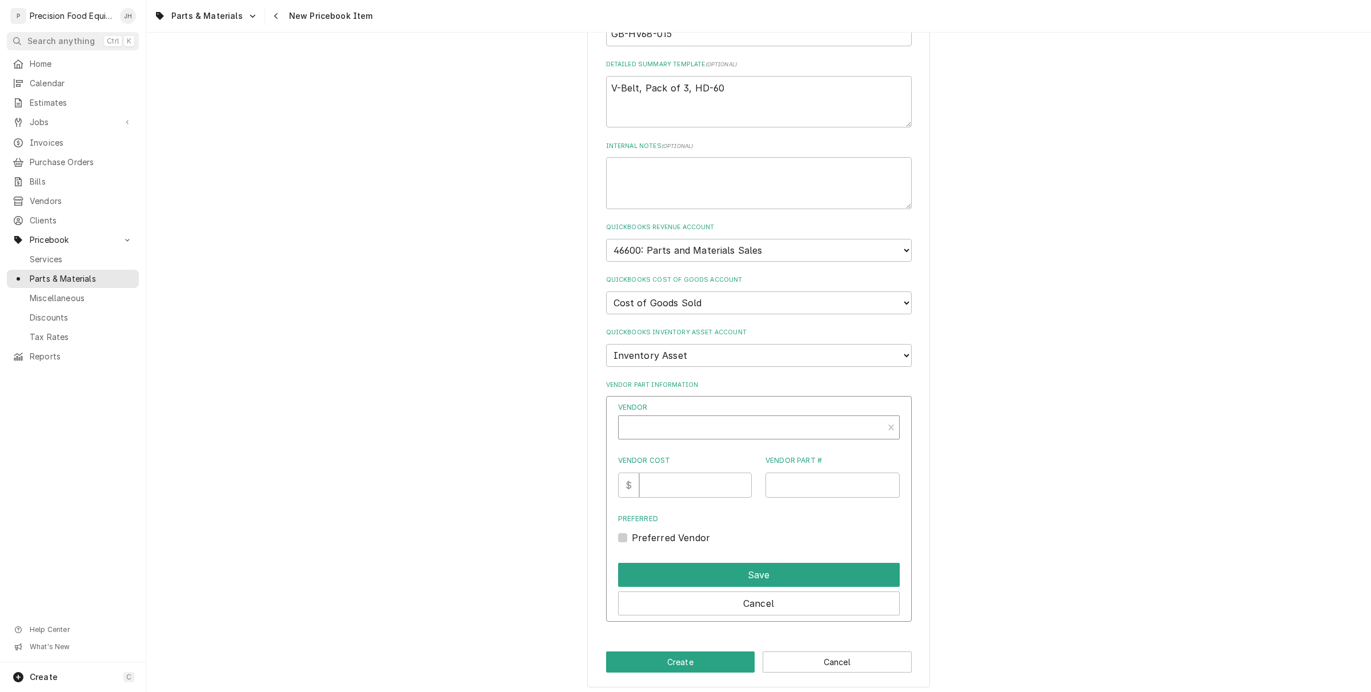
type textarea "x"
click at [744, 426] on div "Vendor" at bounding box center [750, 431] width 253 height 27
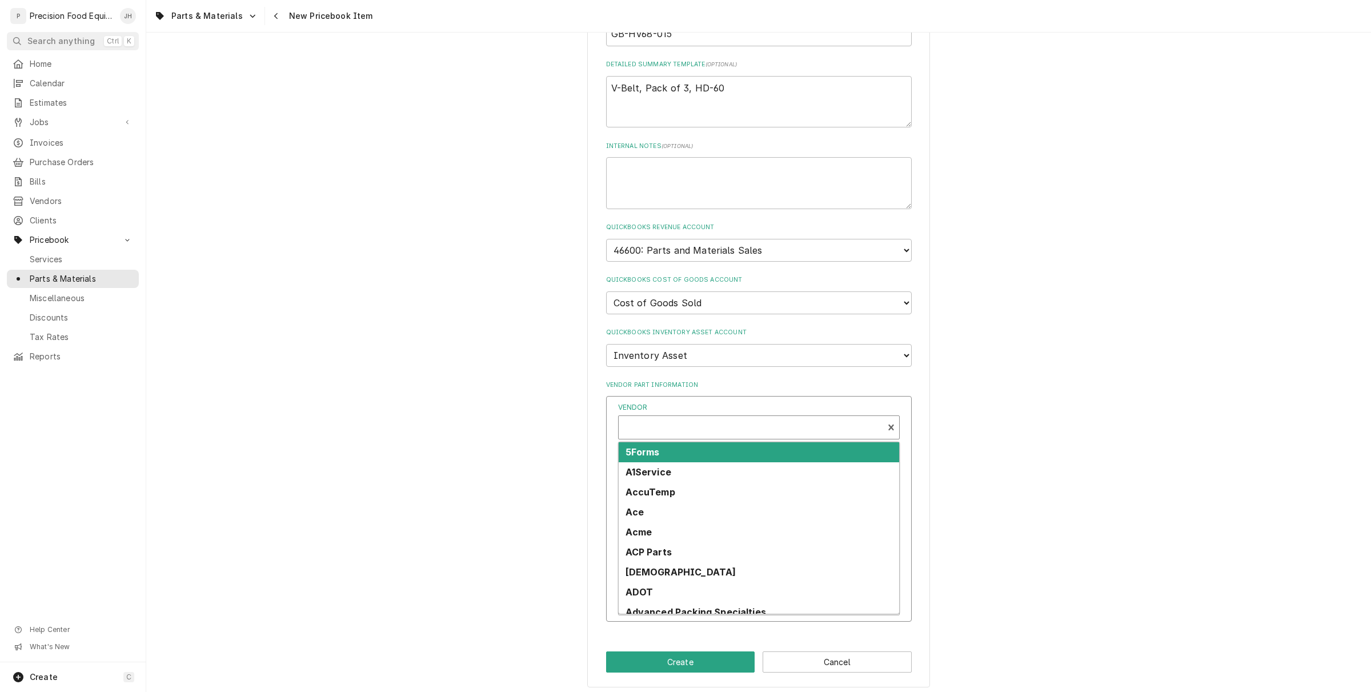
scroll to position [3, 0]
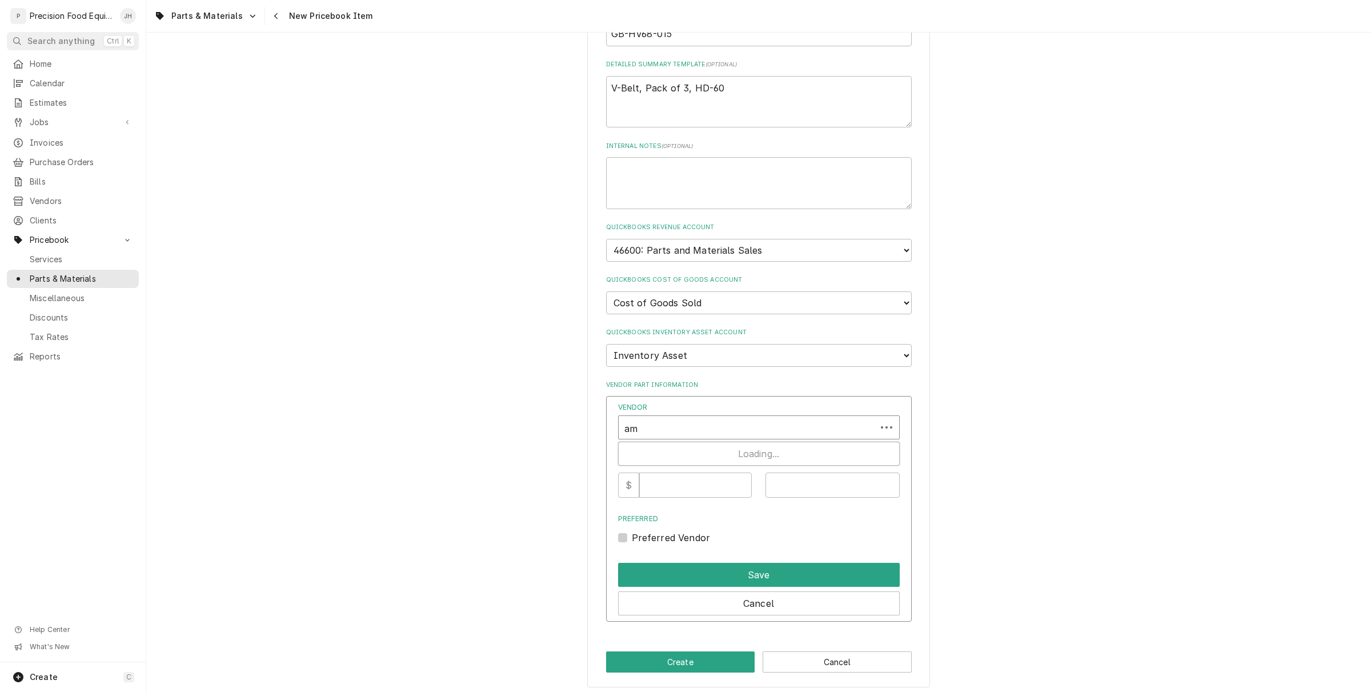
type input "ama"
click at [732, 443] on div "Amazon Prime" at bounding box center [759, 452] width 280 height 20
click at [696, 481] on input "Vendor Cost" at bounding box center [695, 484] width 113 height 25
type input "19.99"
click at [807, 472] on input "Vendor Part #" at bounding box center [832, 484] width 134 height 25
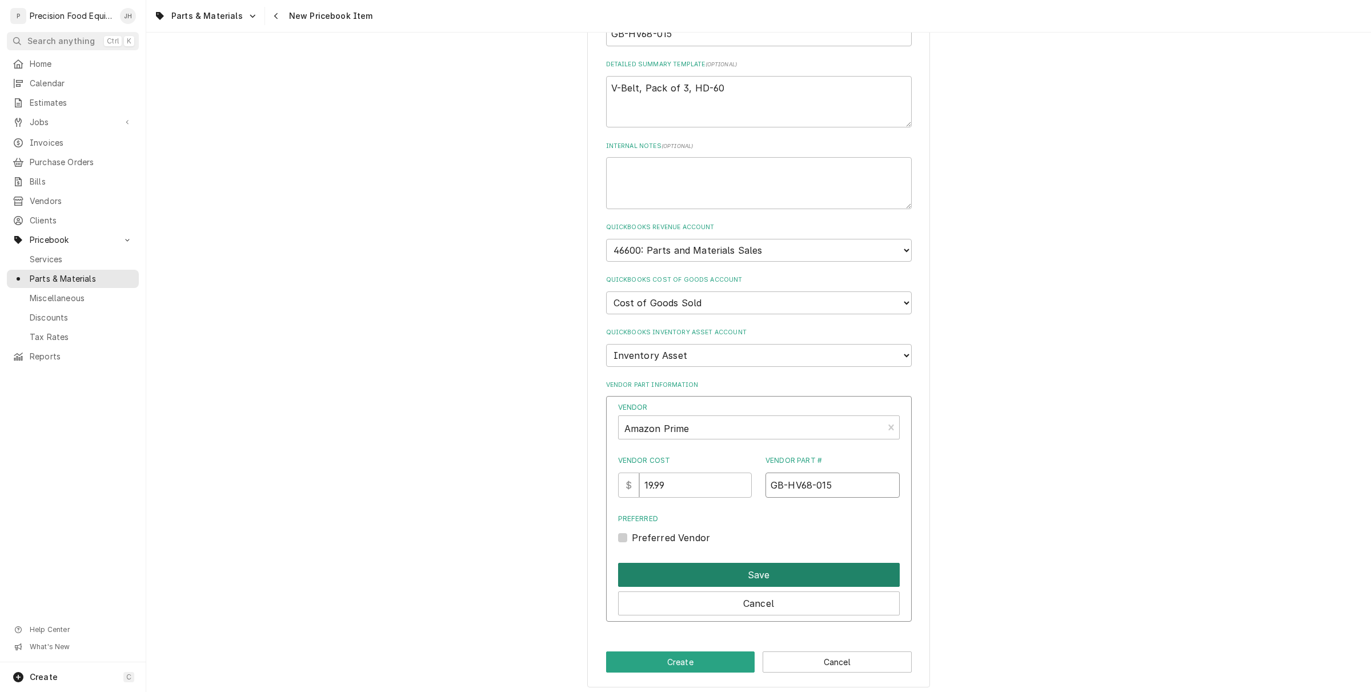
type input "GB-HV68-015"
click at [850, 569] on button "Save" at bounding box center [759, 575] width 282 height 24
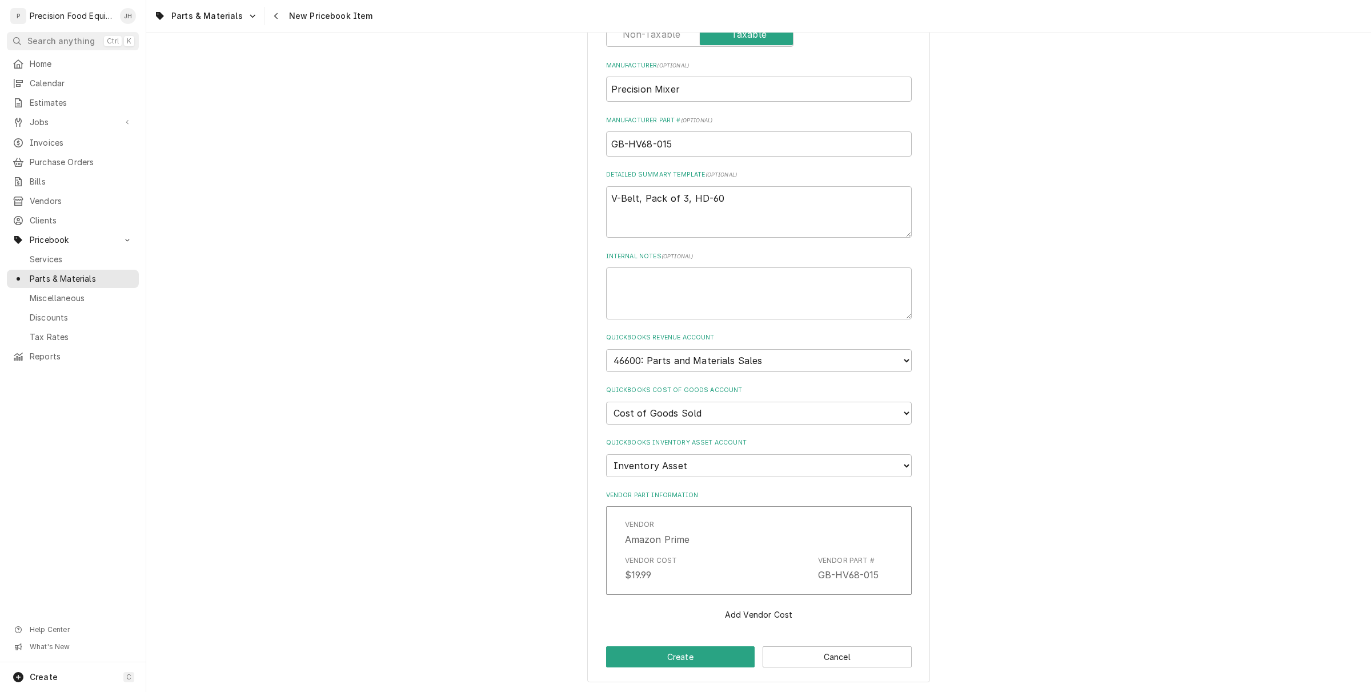
scroll to position [440, 0]
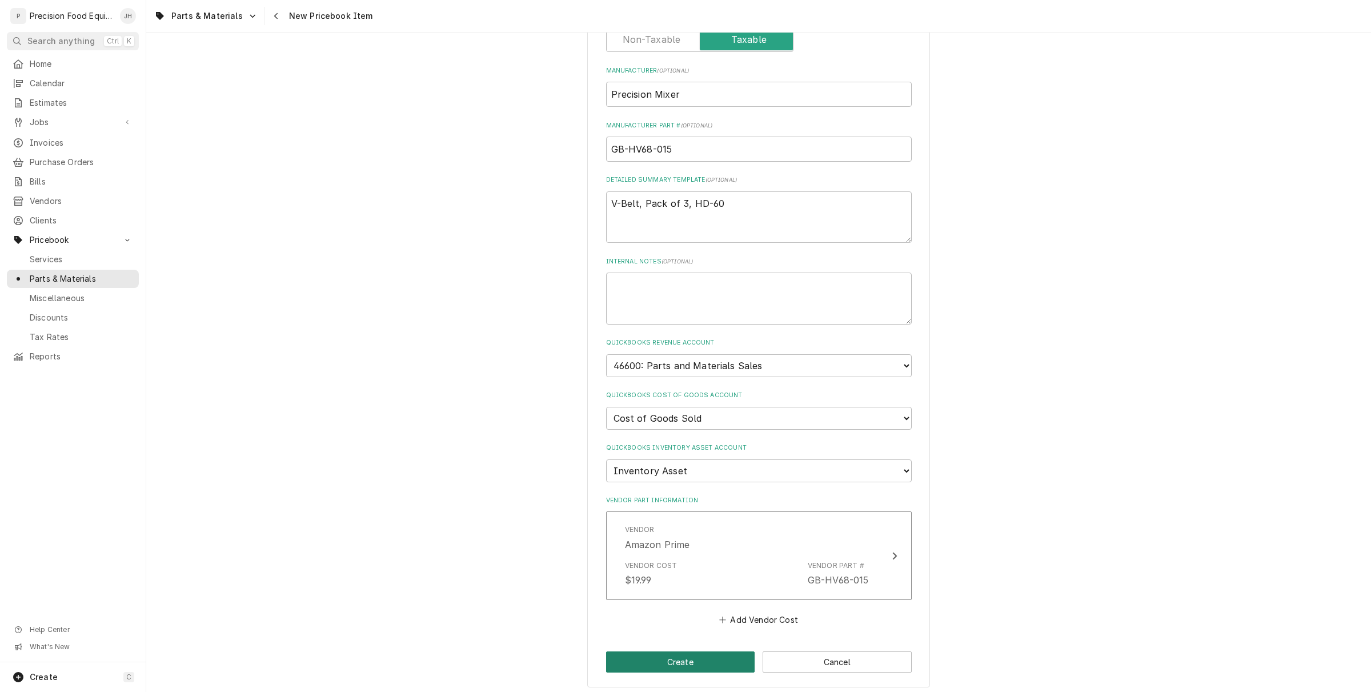
click at [677, 652] on button "Create" at bounding box center [680, 661] width 149 height 21
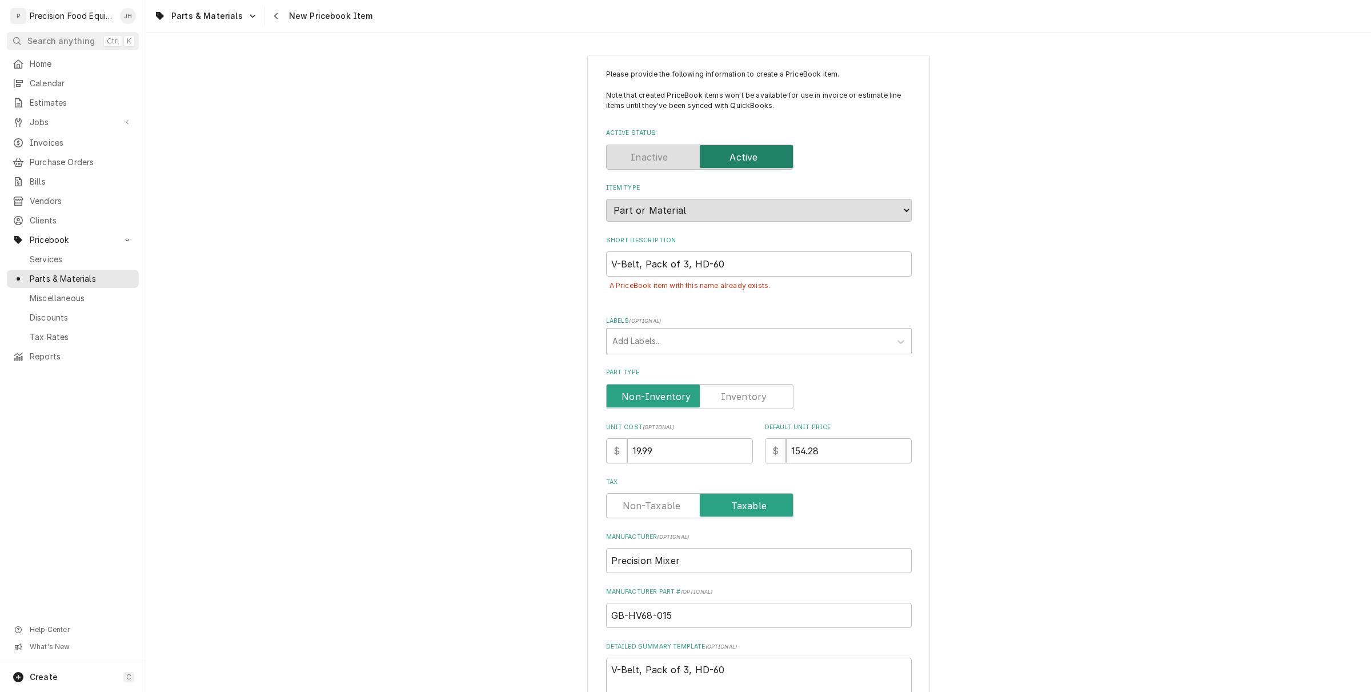
scroll to position [71, 0]
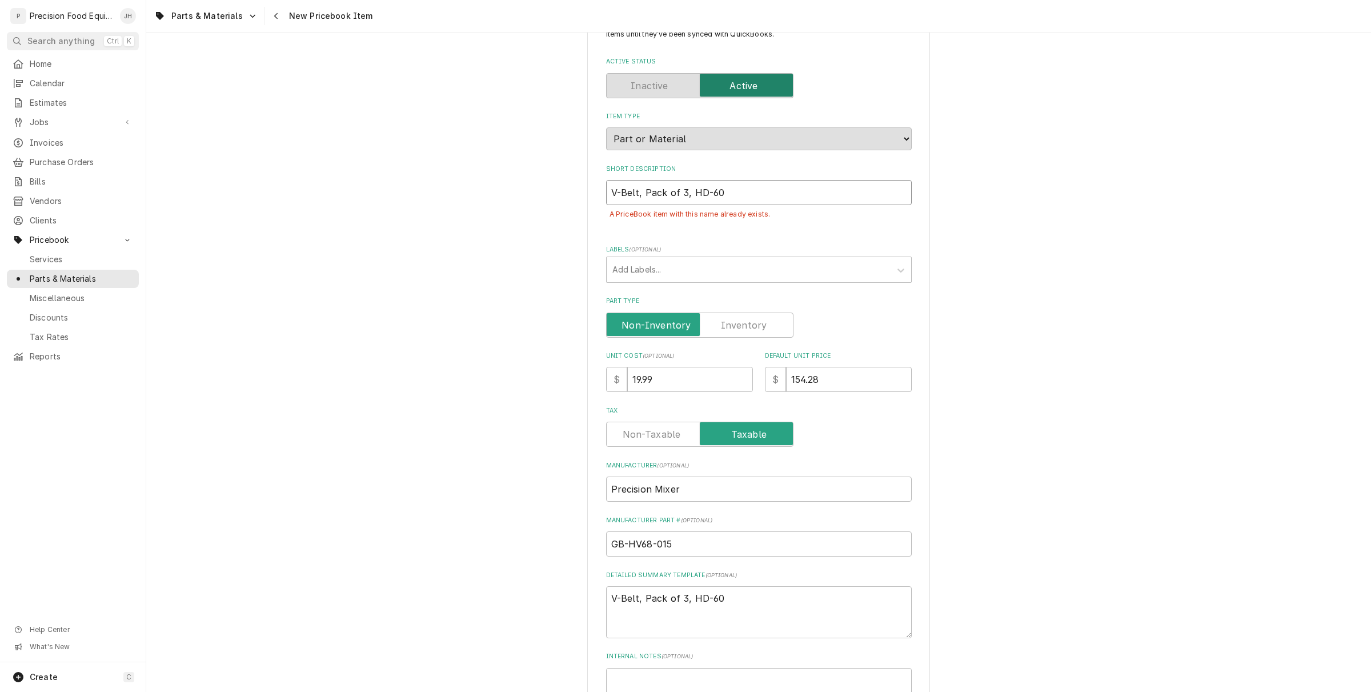
click at [705, 197] on input "V-Belt, Pack of 3, HD-60" at bounding box center [759, 192] width 306 height 25
click at [705, 195] on input "V-Belt, Pack of 3, HD-60" at bounding box center [759, 192] width 306 height 25
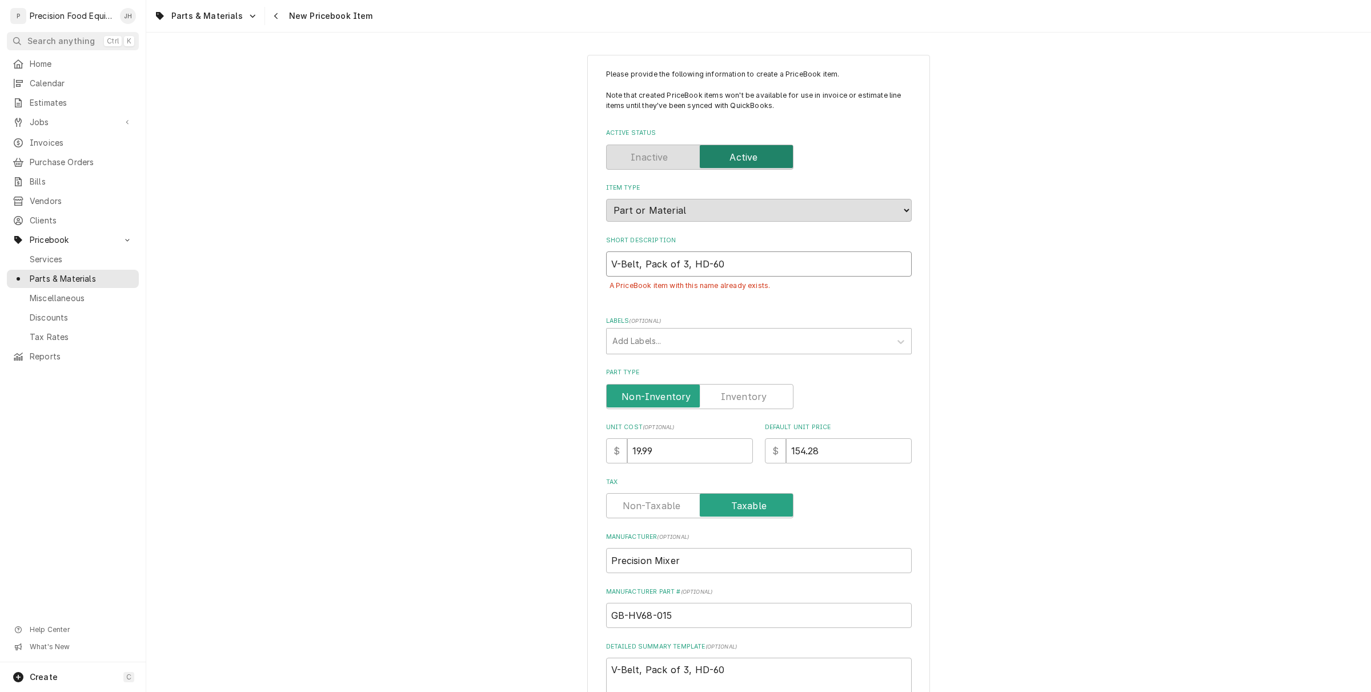
scroll to position [466, 0]
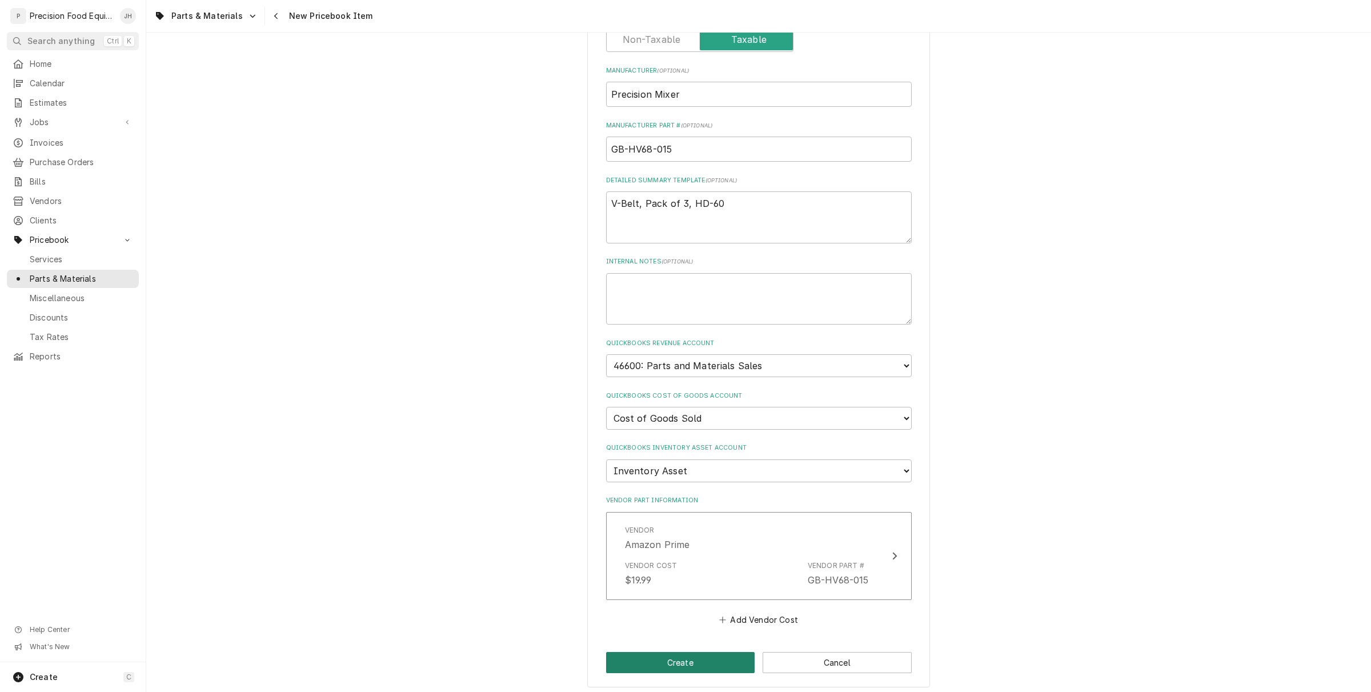
click at [701, 654] on button "Create" at bounding box center [680, 662] width 149 height 21
type textarea "x"
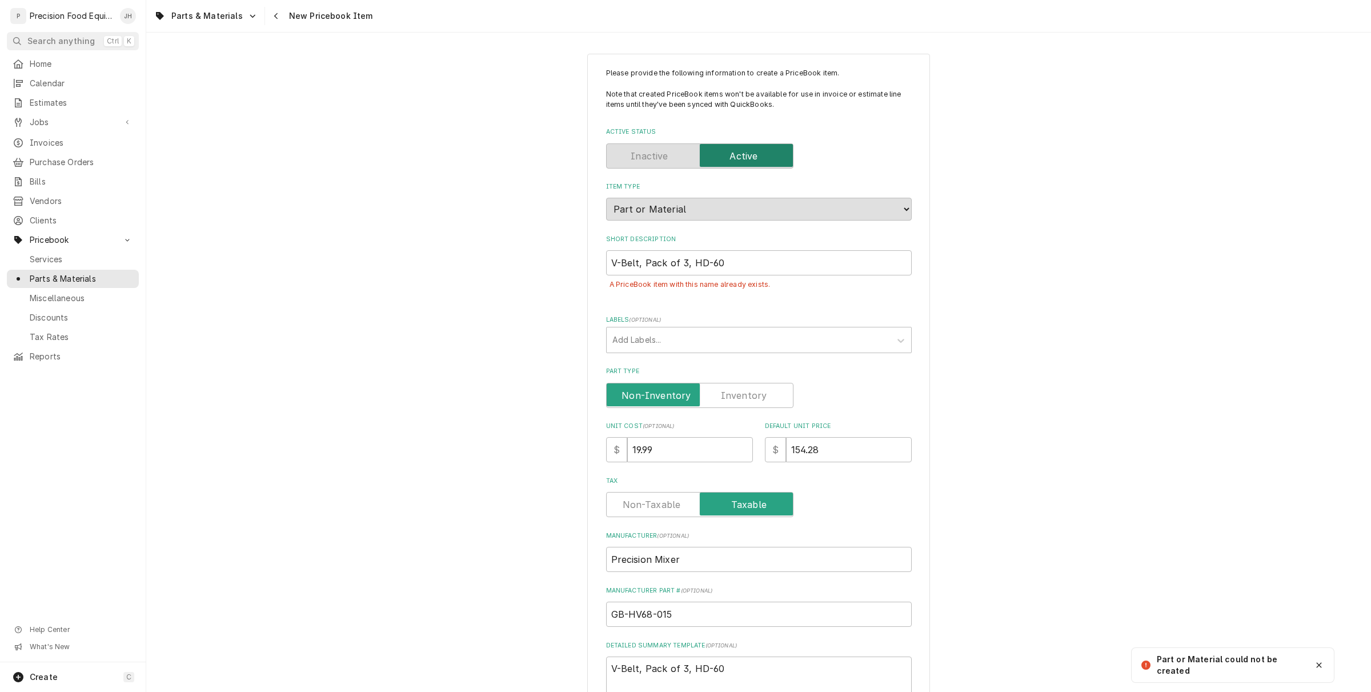
scroll to position [0, 0]
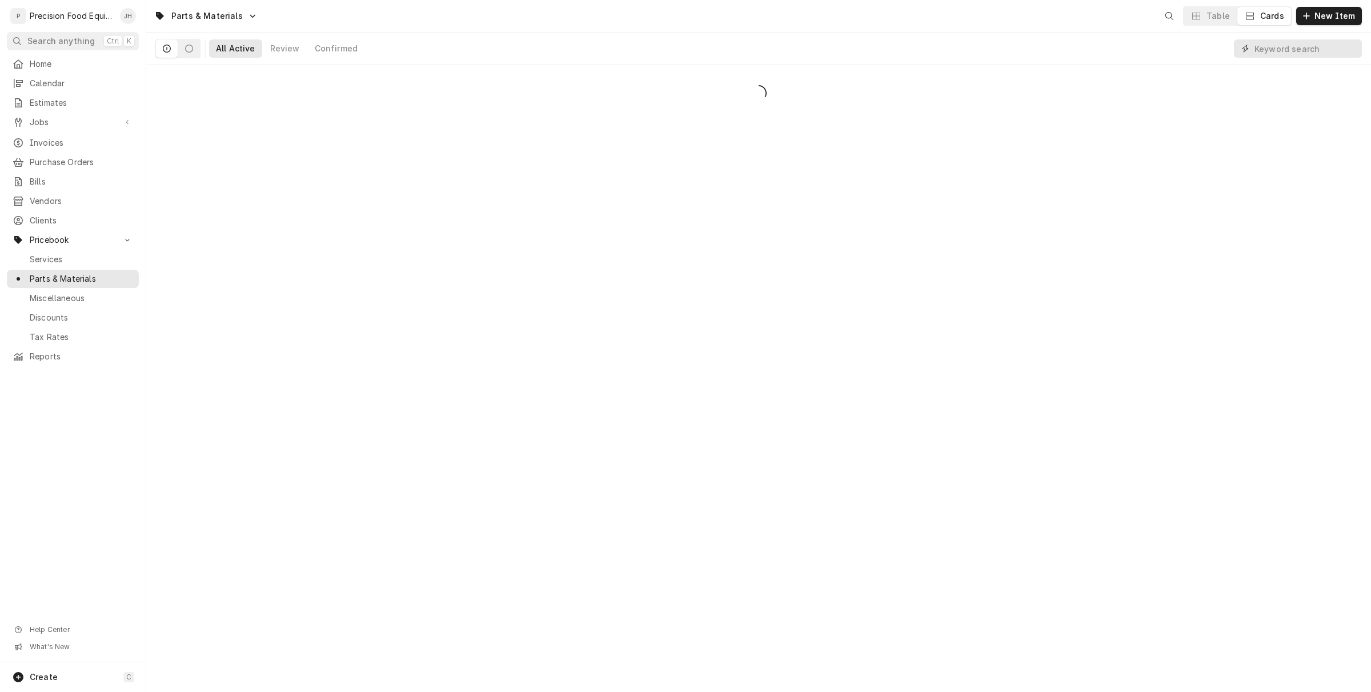
click at [1264, 51] on input "Dynamic Content Wrapper" at bounding box center [1305, 48] width 102 height 18
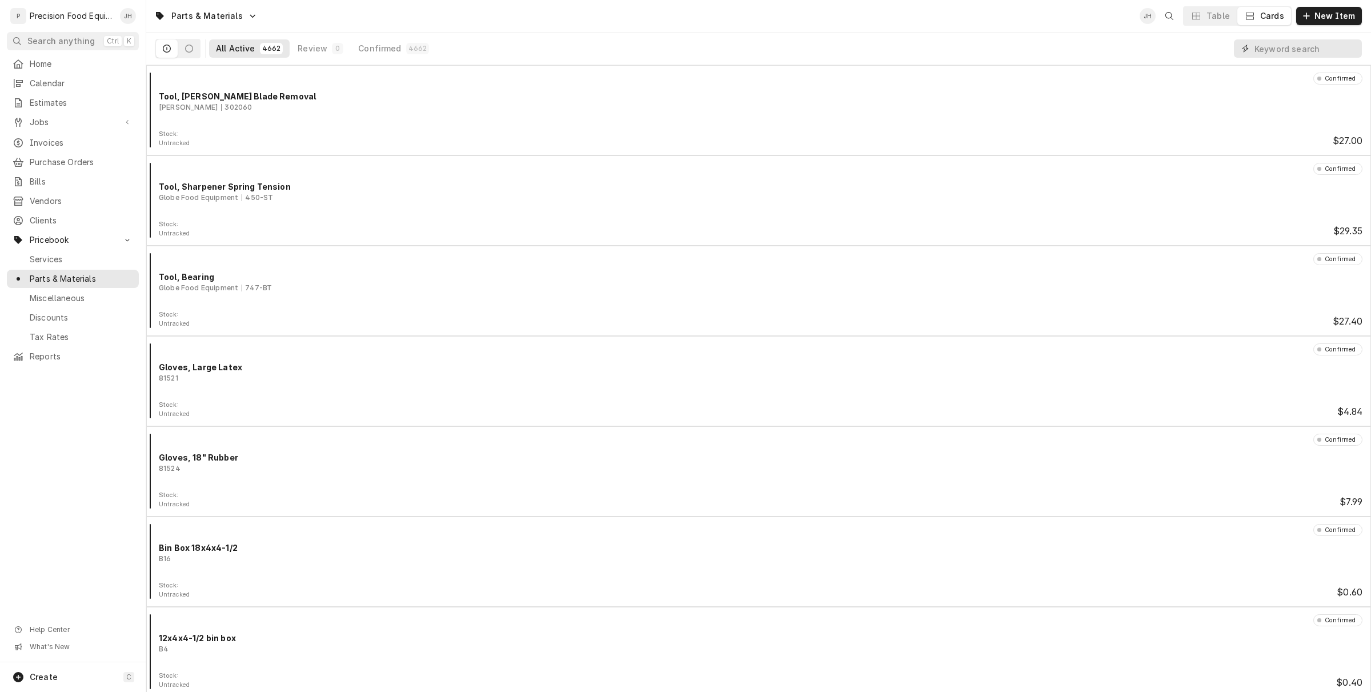
paste input "V-Belt, Pack of 3, HD-60"
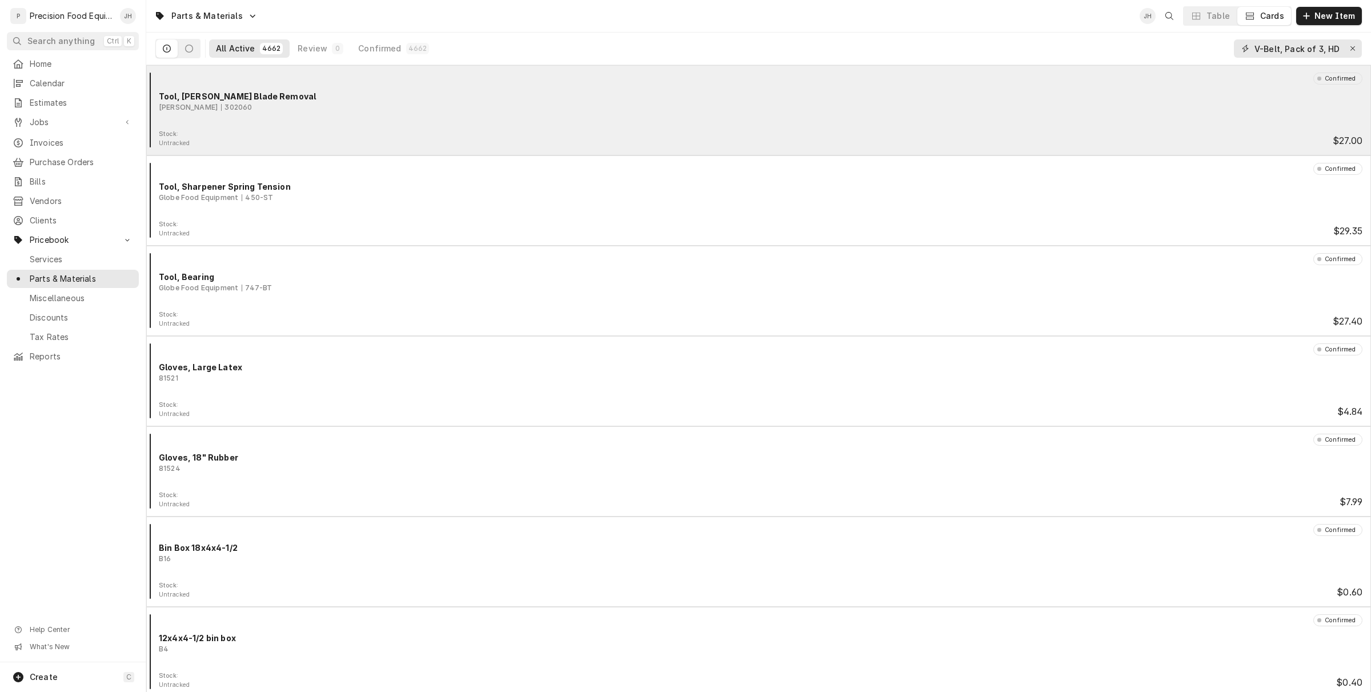
scroll to position [0, 10]
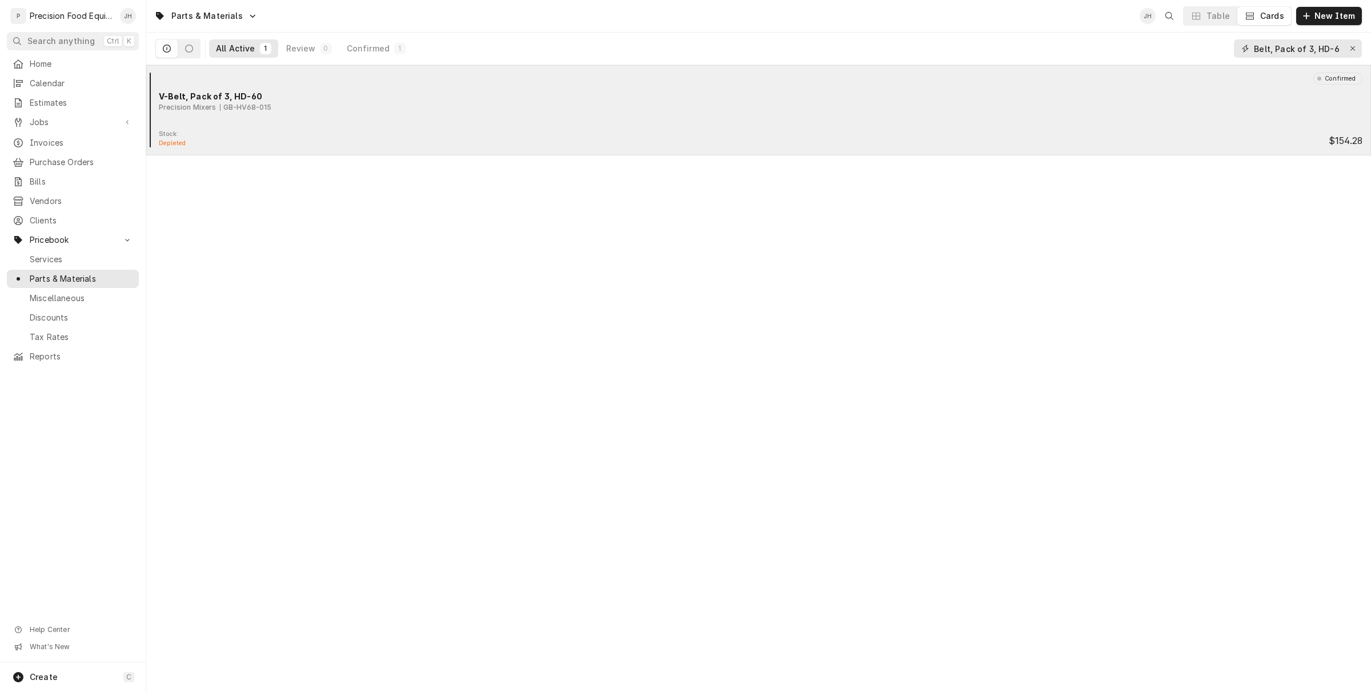
type input "V-Belt, Pack of 3, HD-60"
click at [306, 122] on div "Confirmed V-Belt, Pack of 3, HD-60 Precision Mixers GB-HV68-015" at bounding box center [758, 101] width 1215 height 57
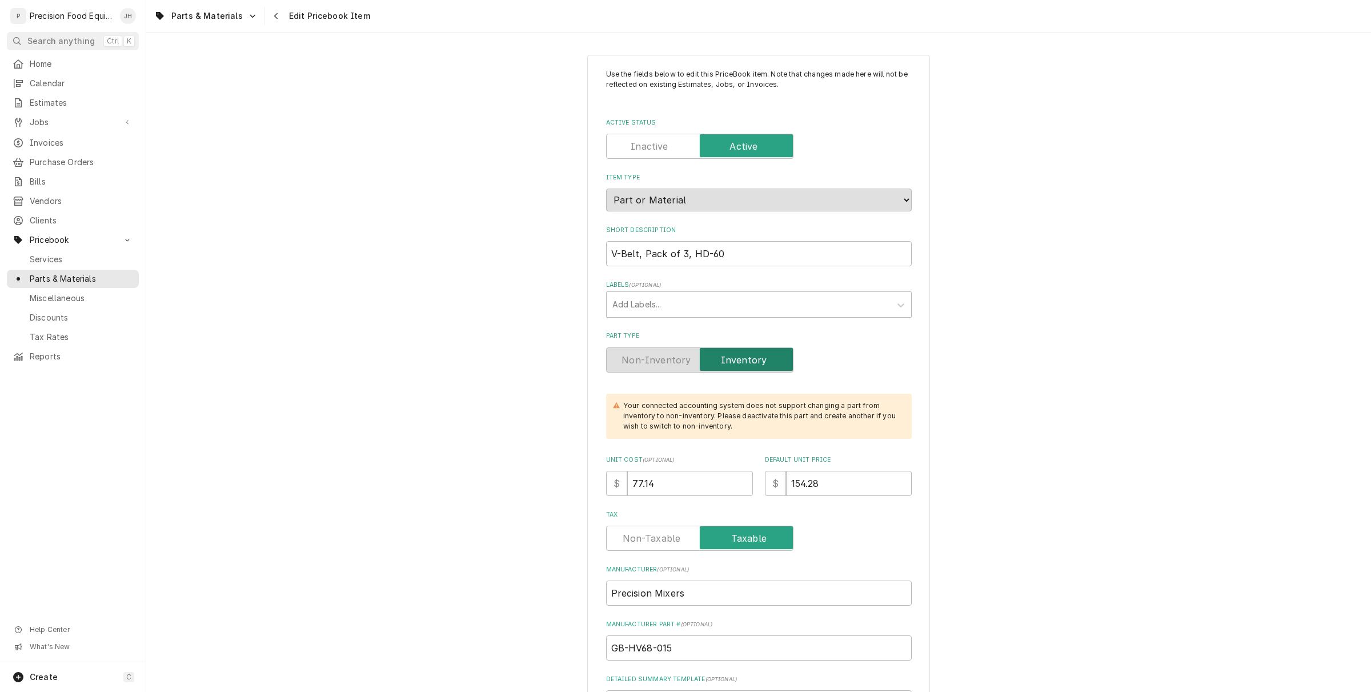
scroll to position [71, 0]
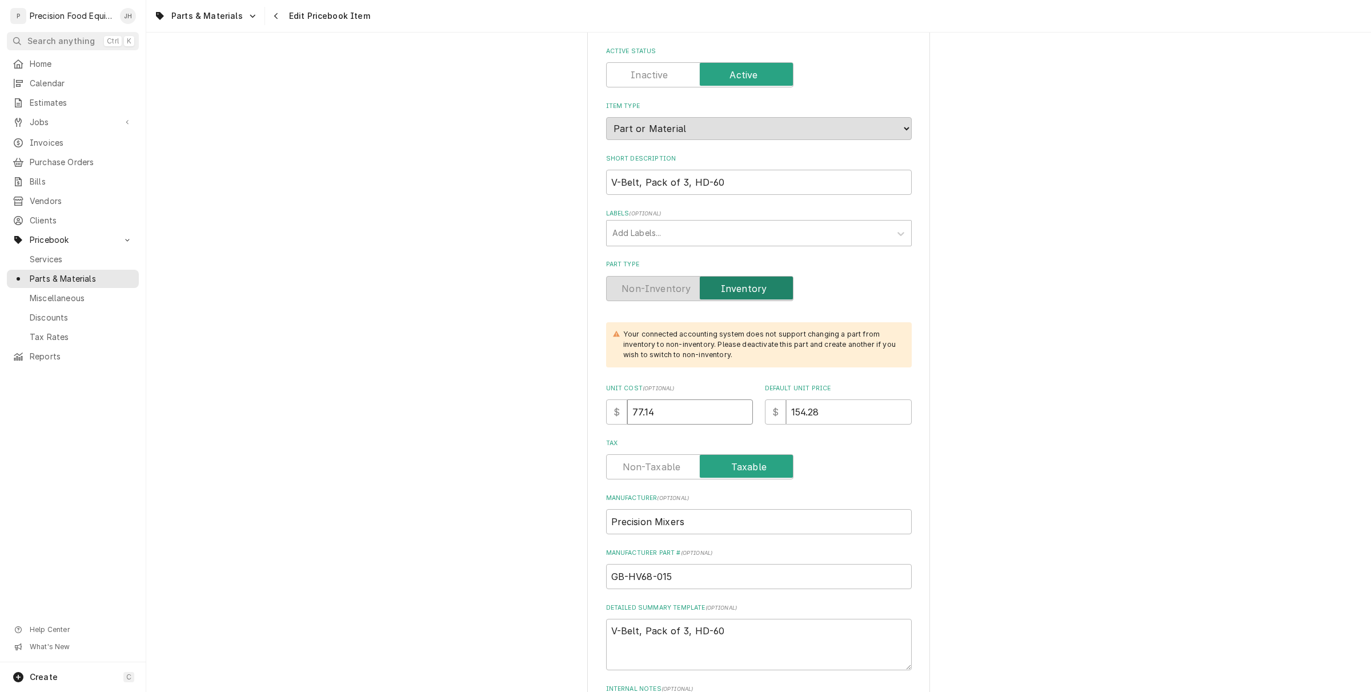
drag, startPoint x: 658, startPoint y: 411, endPoint x: 535, endPoint y: 435, distance: 125.7
click at [535, 435] on div "Use the fields below to edit this PriceBook item. Note that changes made here w…" at bounding box center [758, 704] width 1225 height 1462
type textarea "x"
type input "1"
type textarea "x"
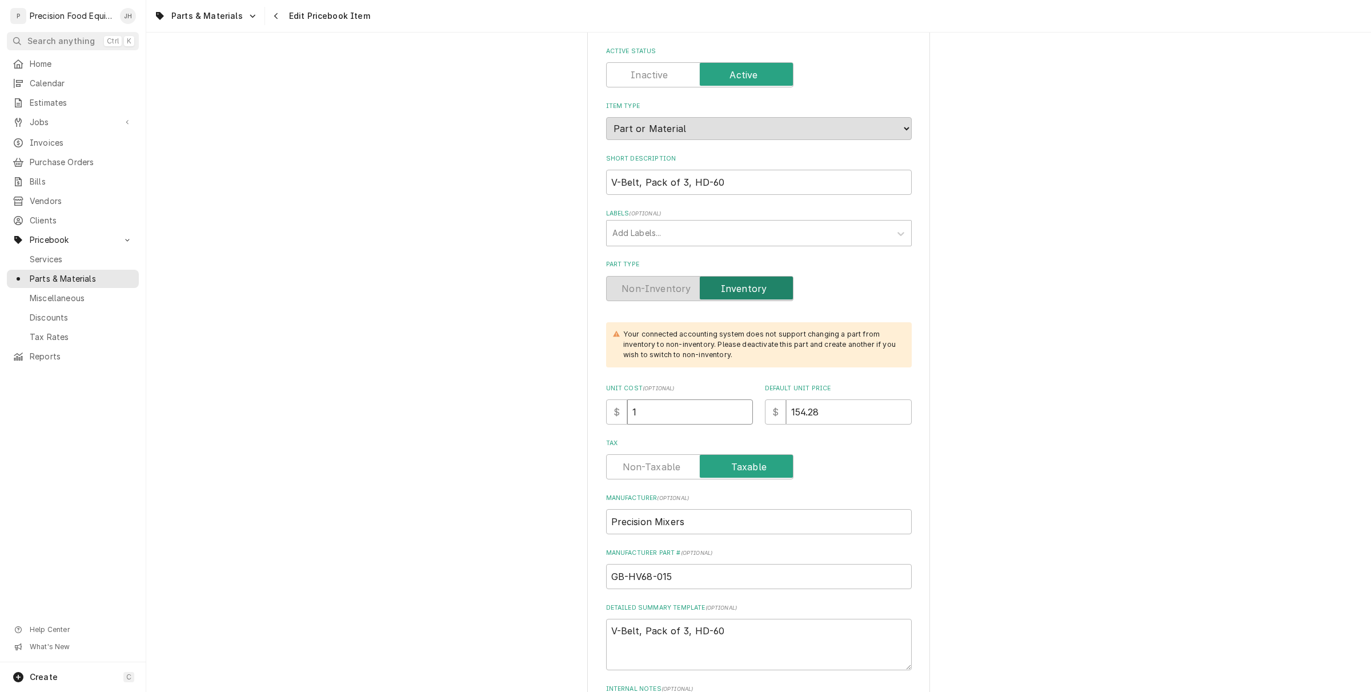
type input "19"
type textarea "x"
type input "19.9"
type textarea "x"
type input "19.99"
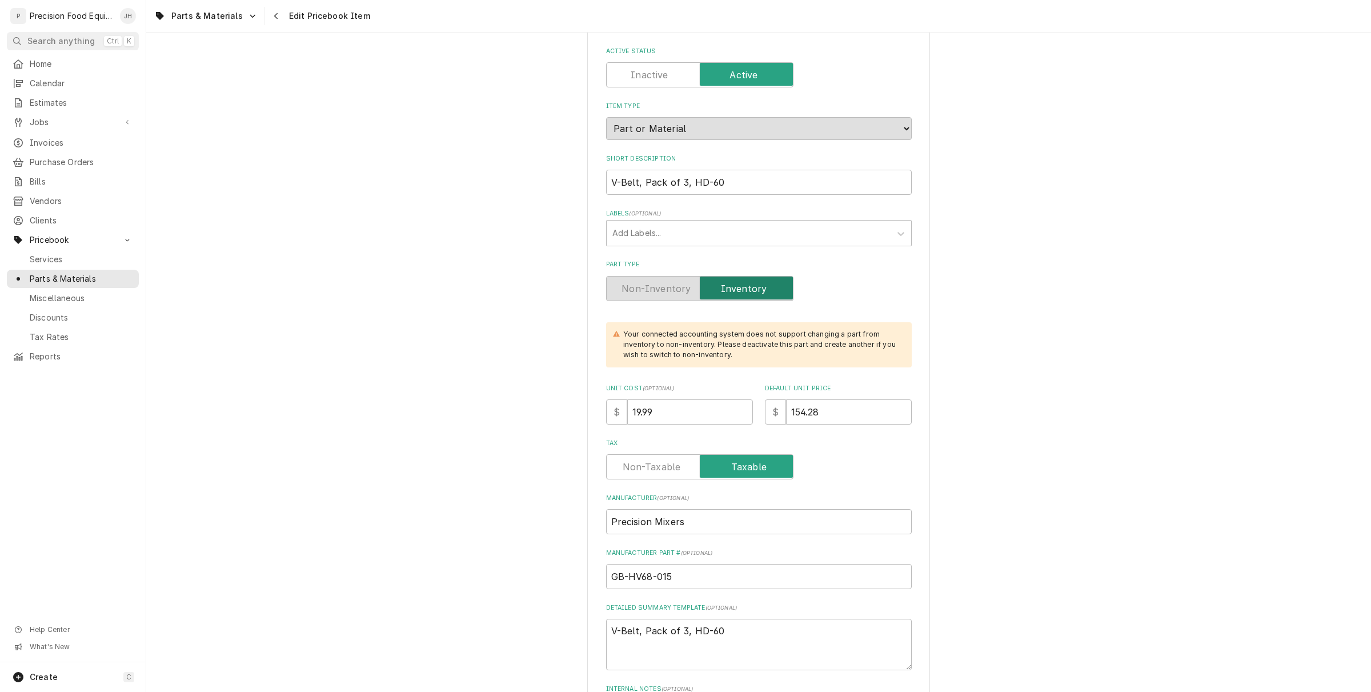
click at [843, 484] on div "Use the fields below to edit this PriceBook item. Note that changes made here w…" at bounding box center [759, 667] width 306 height 1338
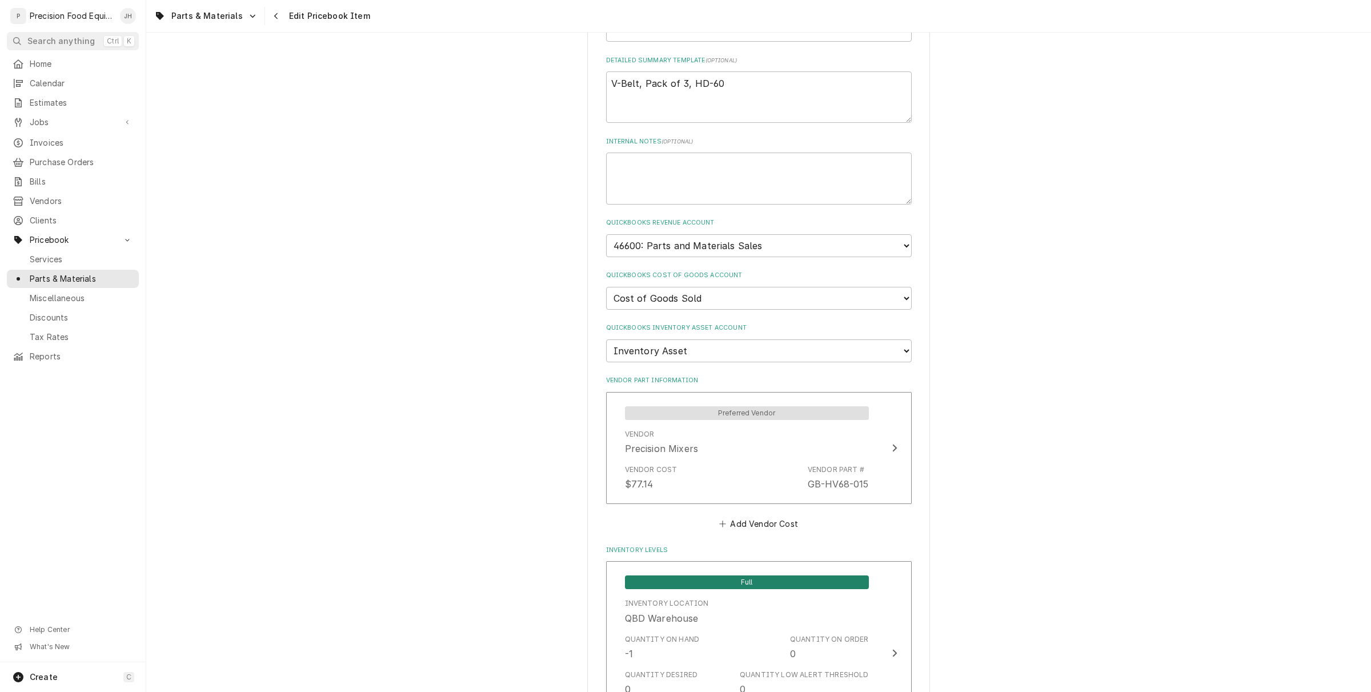
scroll to position [643, 0]
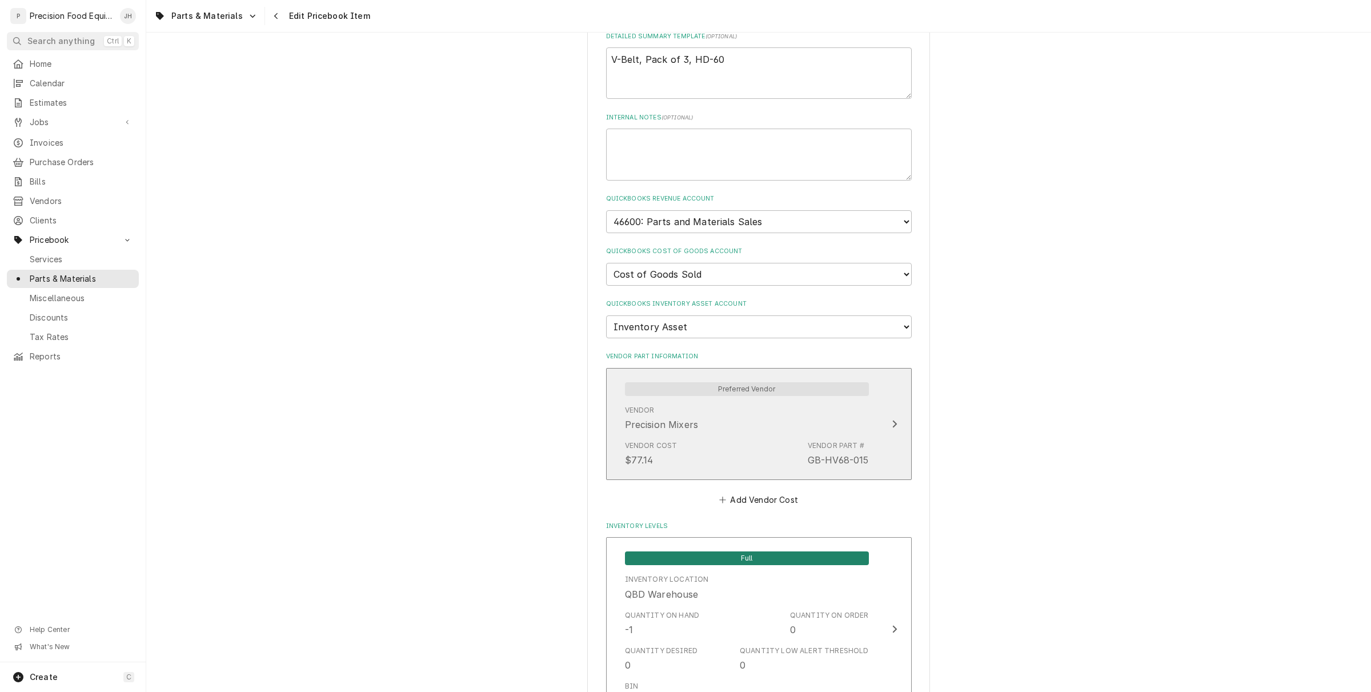
click at [737, 438] on div "Vendor Cost $77.14 Vendor Part # GB-HV68-015" at bounding box center [747, 453] width 244 height 35
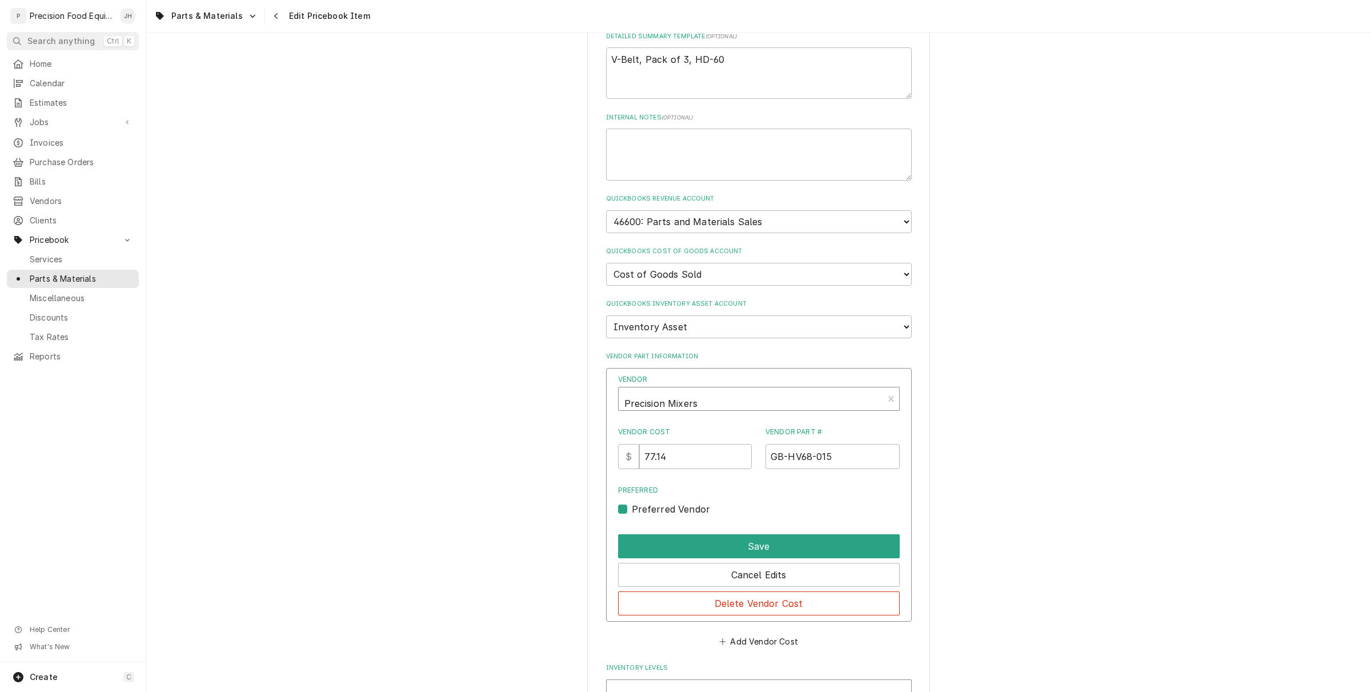
type textarea "x"
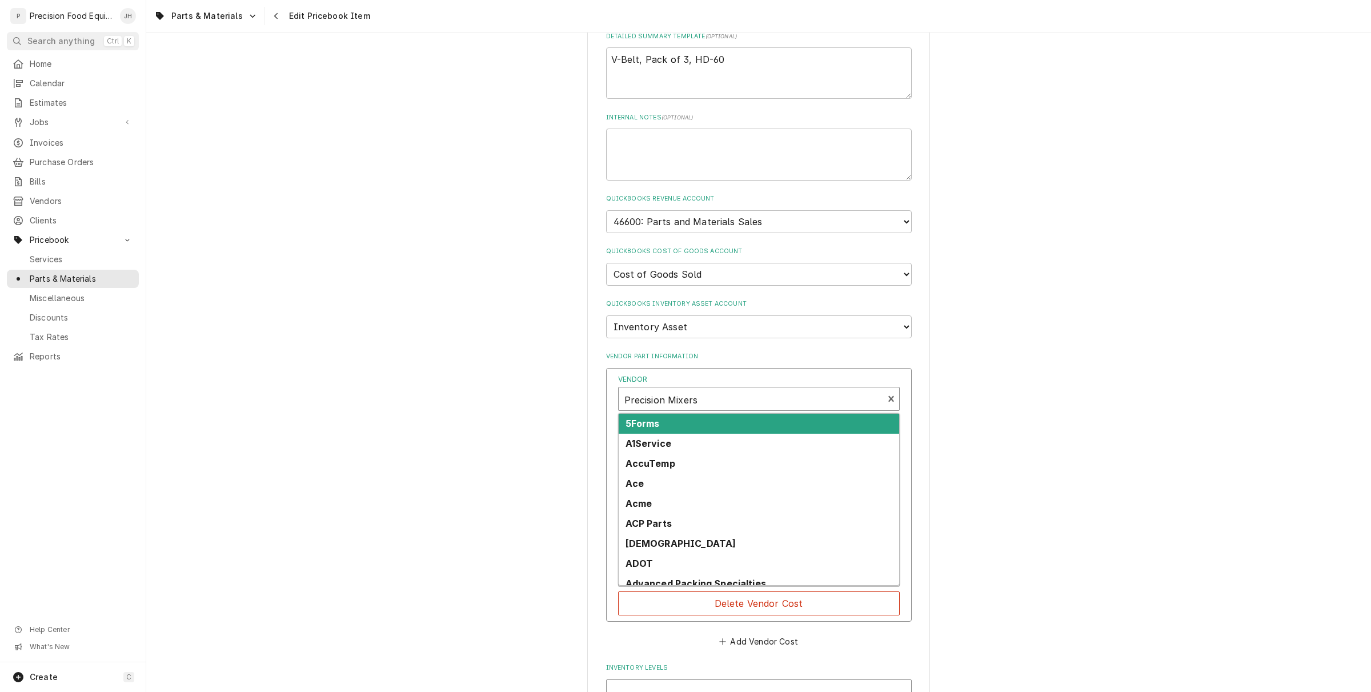
click at [720, 388] on div "Vendor" at bounding box center [750, 399] width 253 height 27
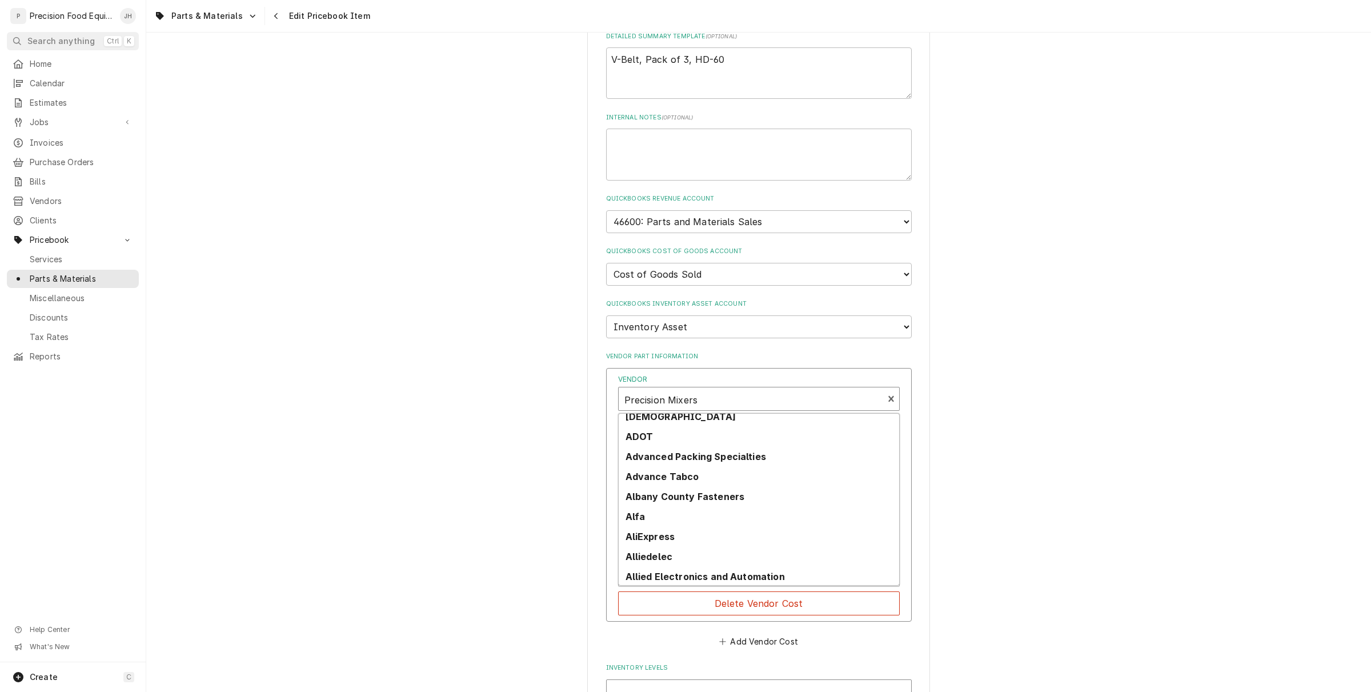
scroll to position [227, 0]
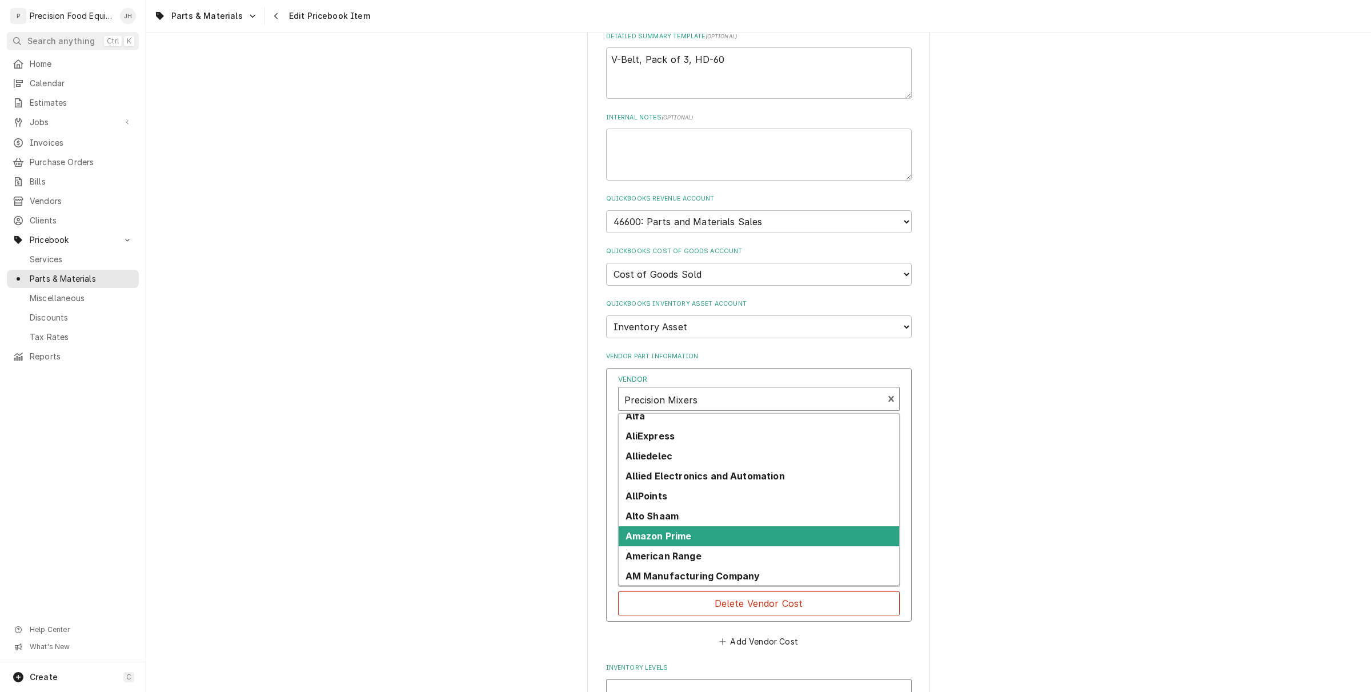
click at [703, 526] on div "Amazon Prime" at bounding box center [759, 536] width 280 height 20
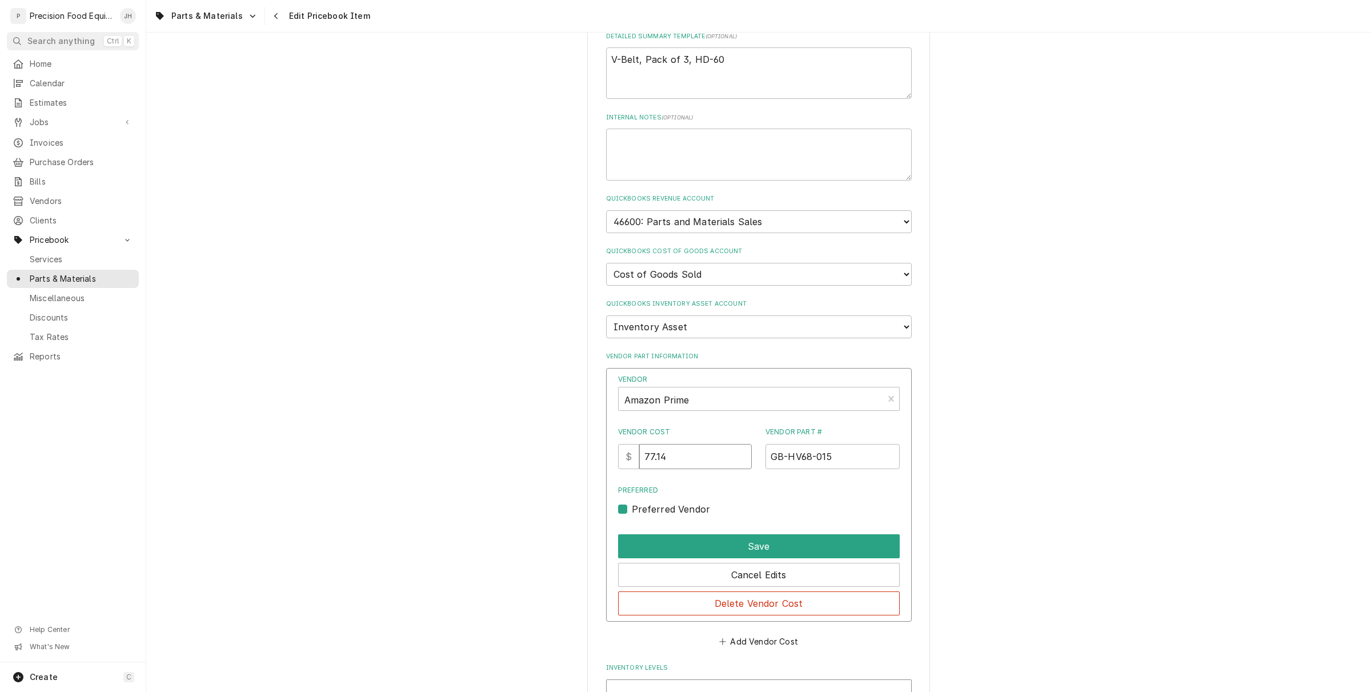
drag, startPoint x: 697, startPoint y: 451, endPoint x: 477, endPoint y: 485, distance: 222.6
click at [485, 492] on div "Use the fields below to edit this PriceBook item. Note that changes made here w…" at bounding box center [758, 203] width 1225 height 1603
type input "19.99"
click at [772, 534] on button "Save" at bounding box center [759, 546] width 282 height 24
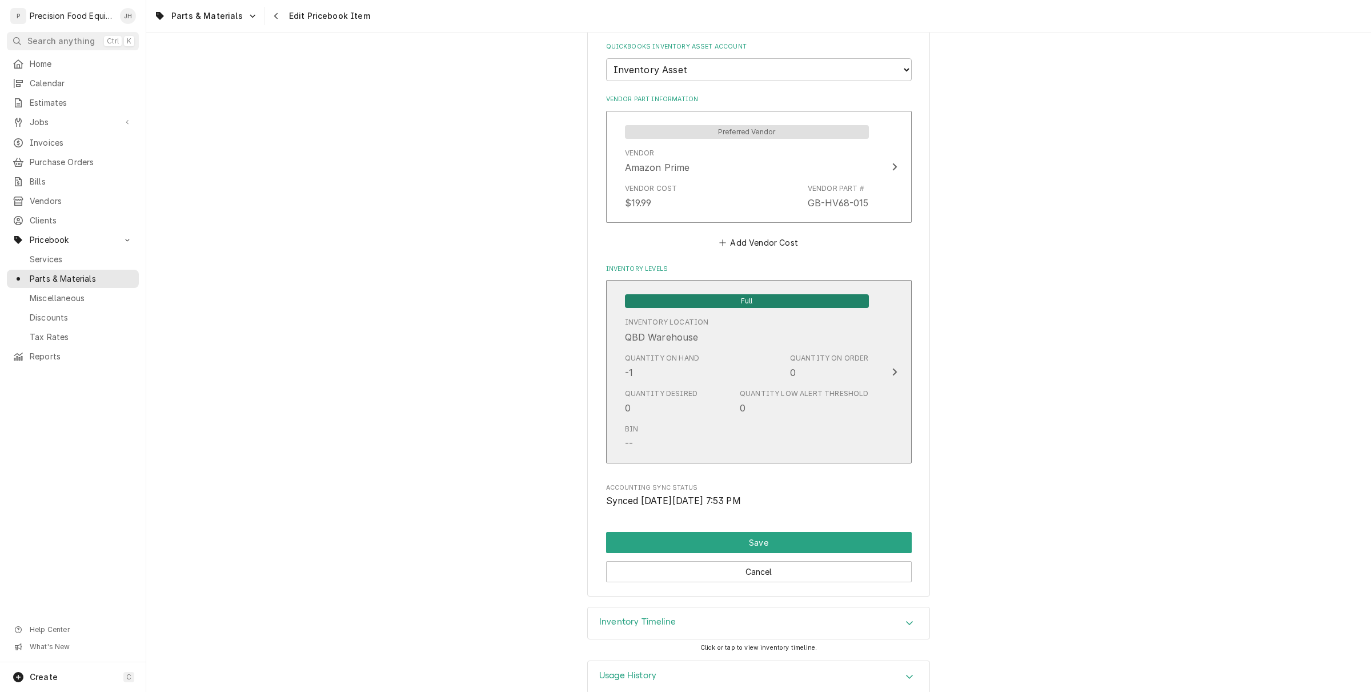
scroll to position [917, 0]
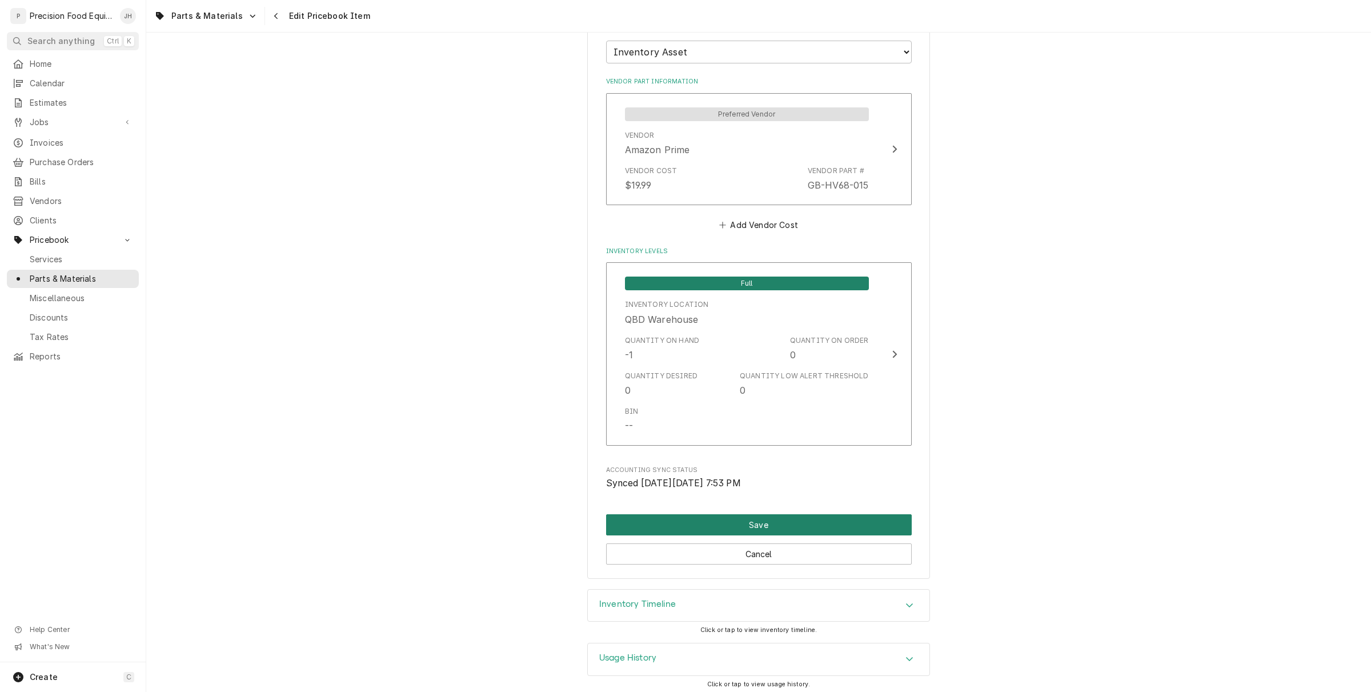
click at [781, 523] on button "Save" at bounding box center [759, 524] width 306 height 21
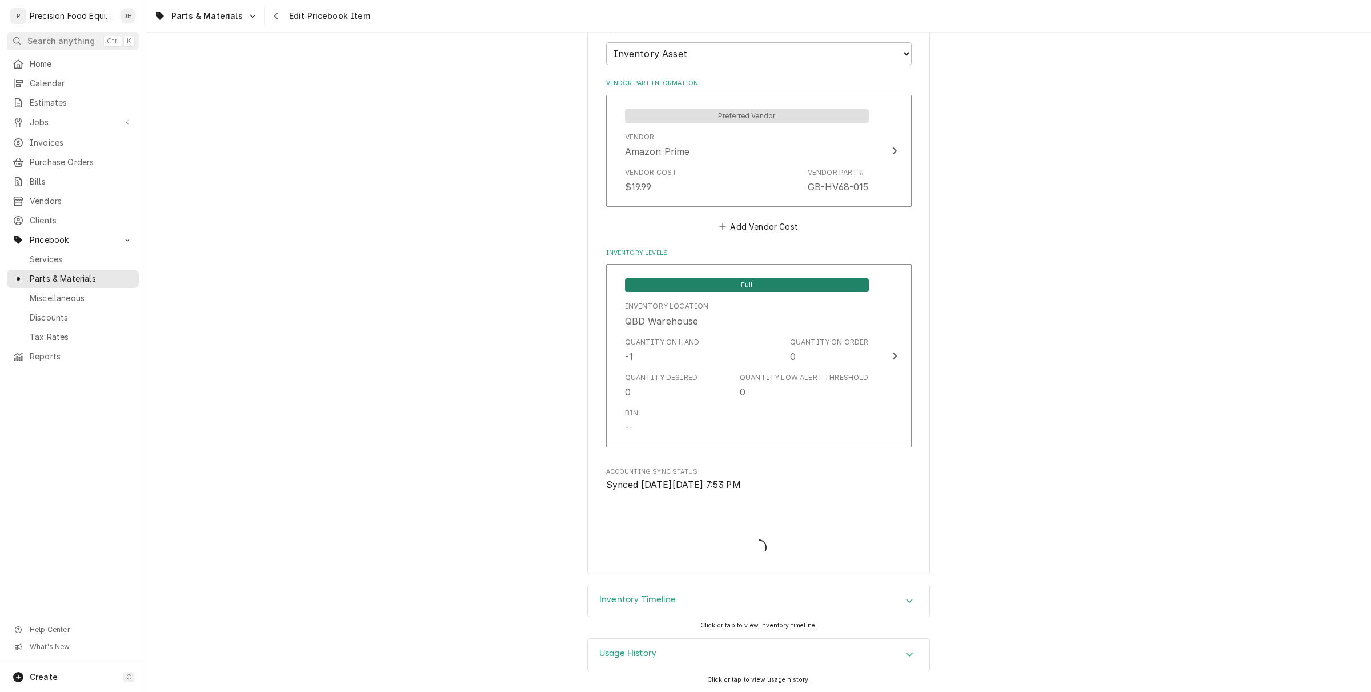
scroll to position [911, 0]
type textarea "x"
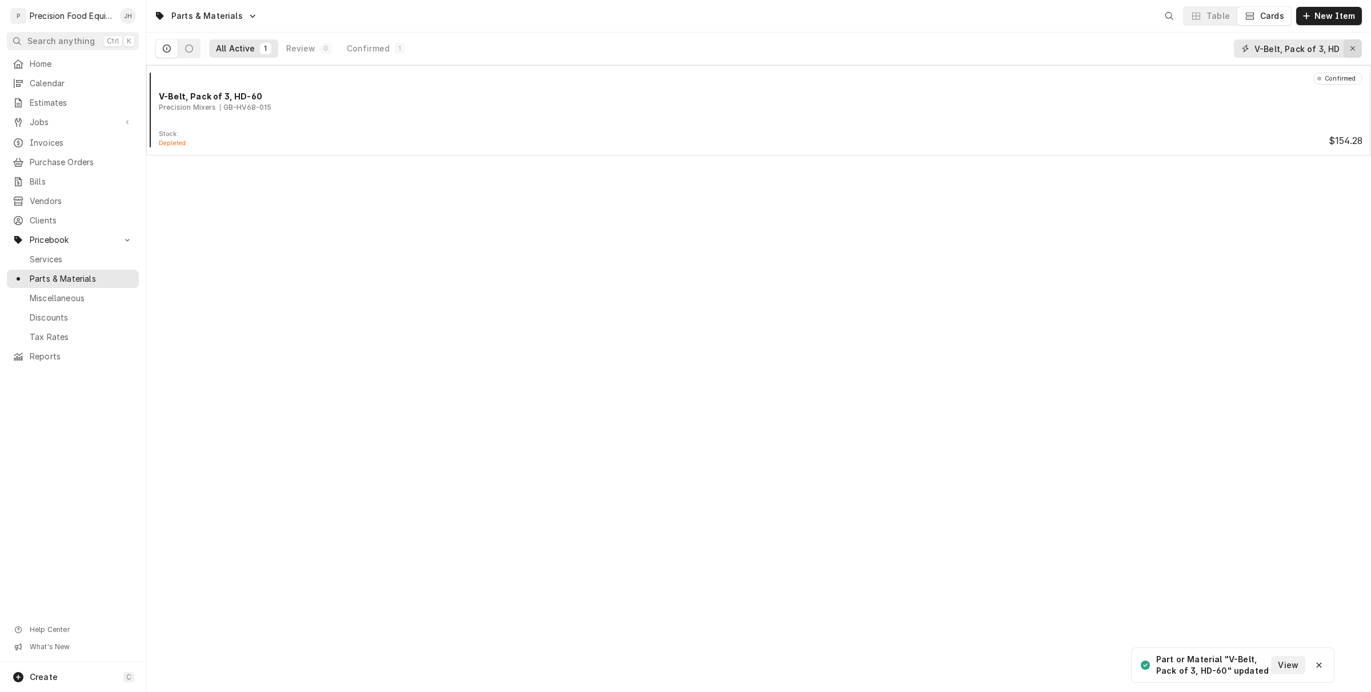
click at [1350, 47] on icon "Erase input" at bounding box center [1353, 49] width 6 height 8
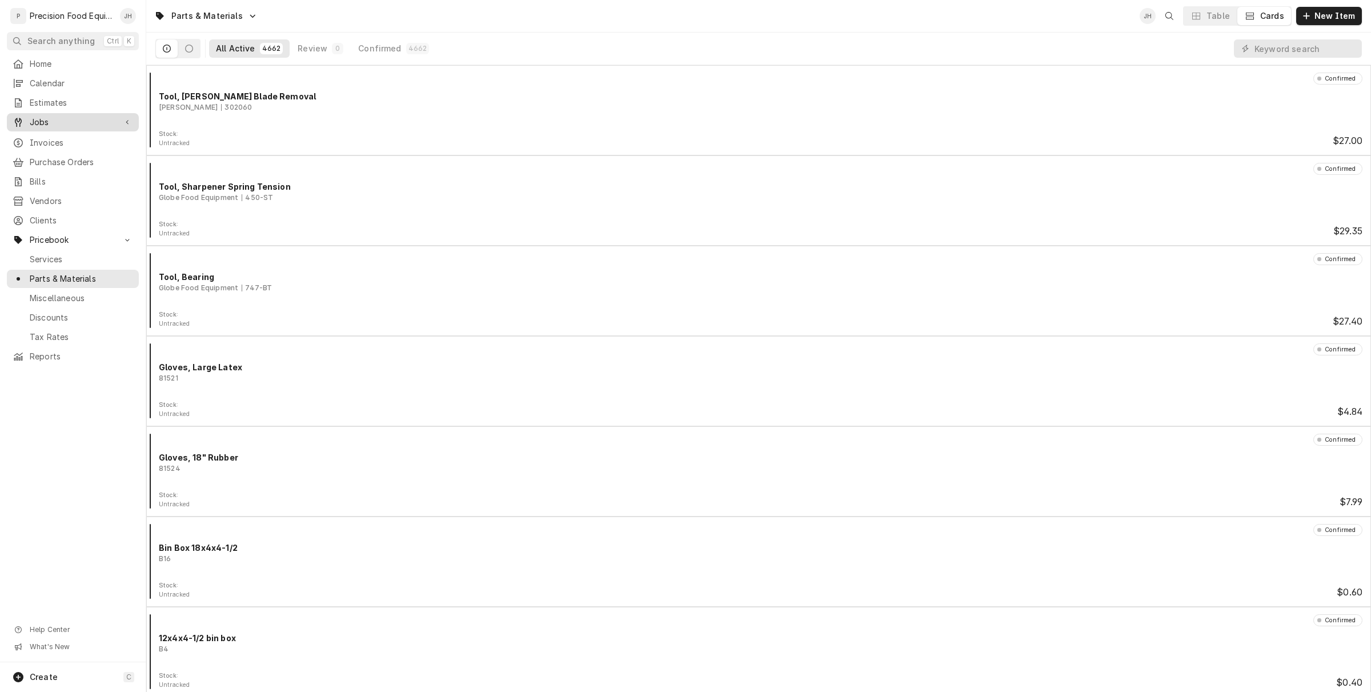
click at [54, 120] on span "Jobs" at bounding box center [73, 122] width 86 height 11
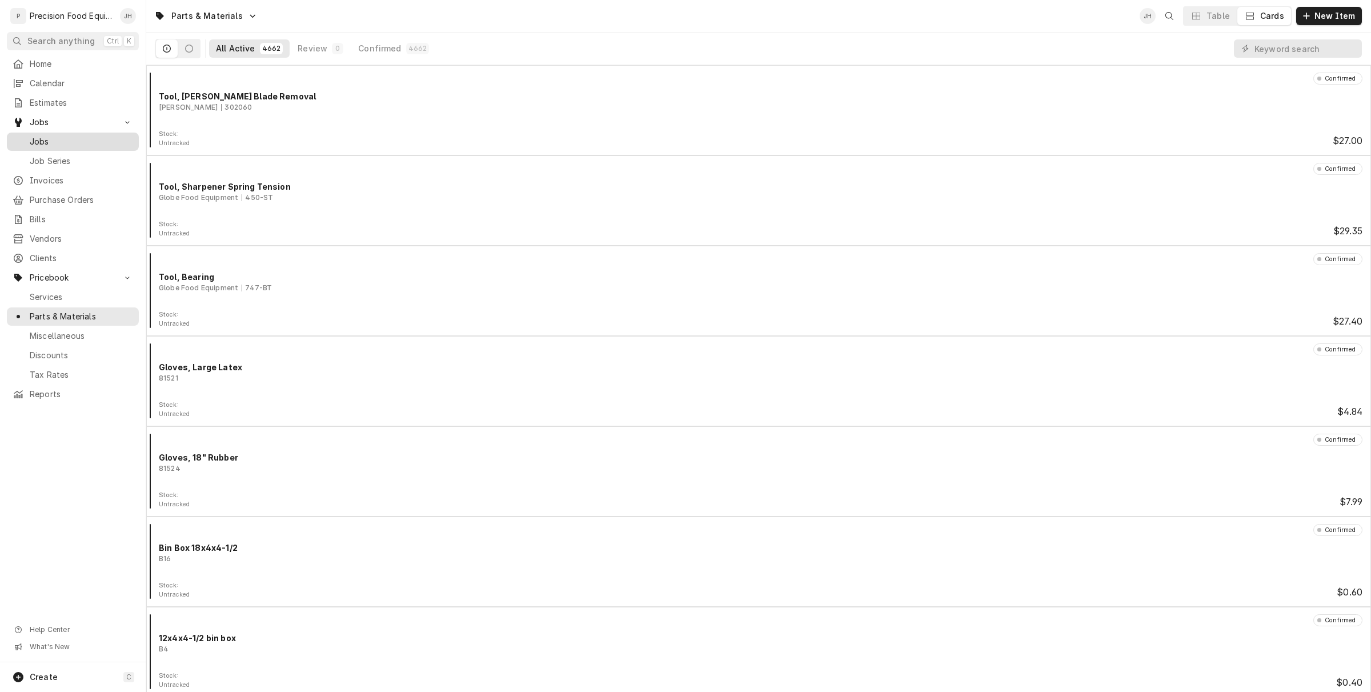
click at [38, 138] on span "Jobs" at bounding box center [81, 141] width 103 height 11
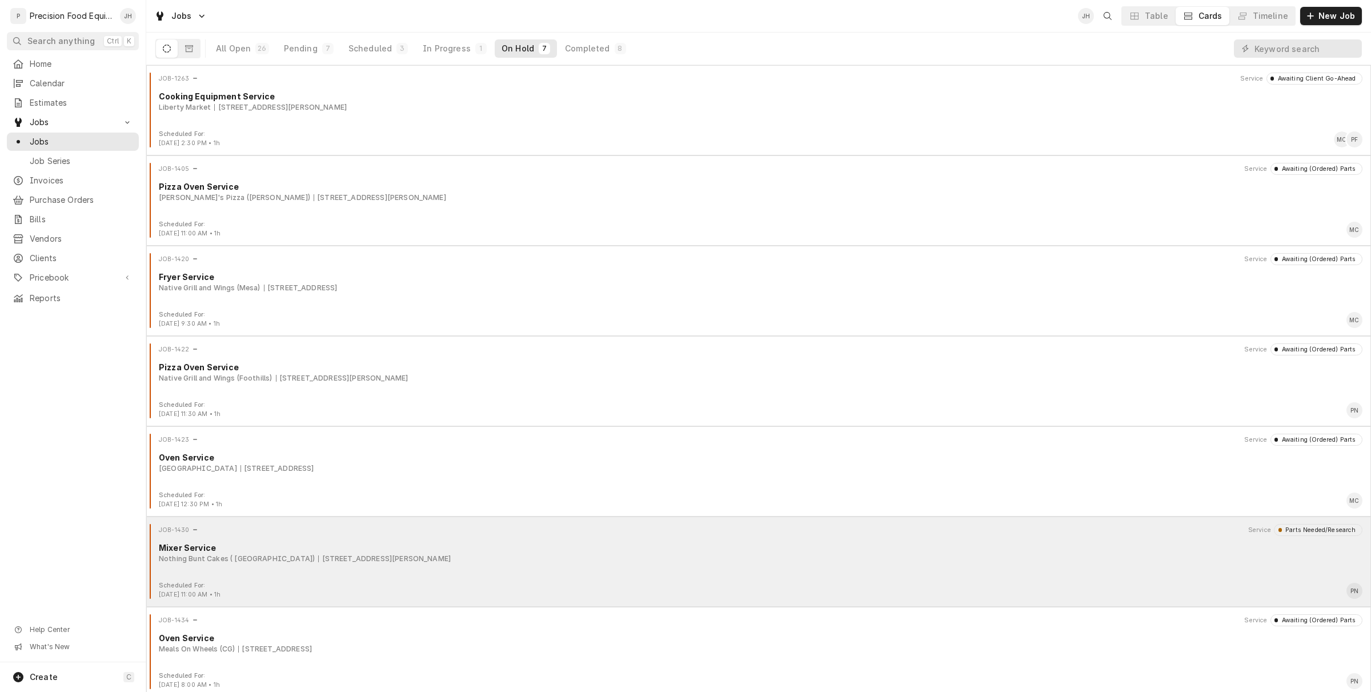
scroll to position [5, 0]
click at [483, 561] on div "JOB-1430 Service Parts Needed/Research Mixer Service Nothing Bunt Cakes ( Glend…" at bounding box center [758, 547] width 1215 height 57
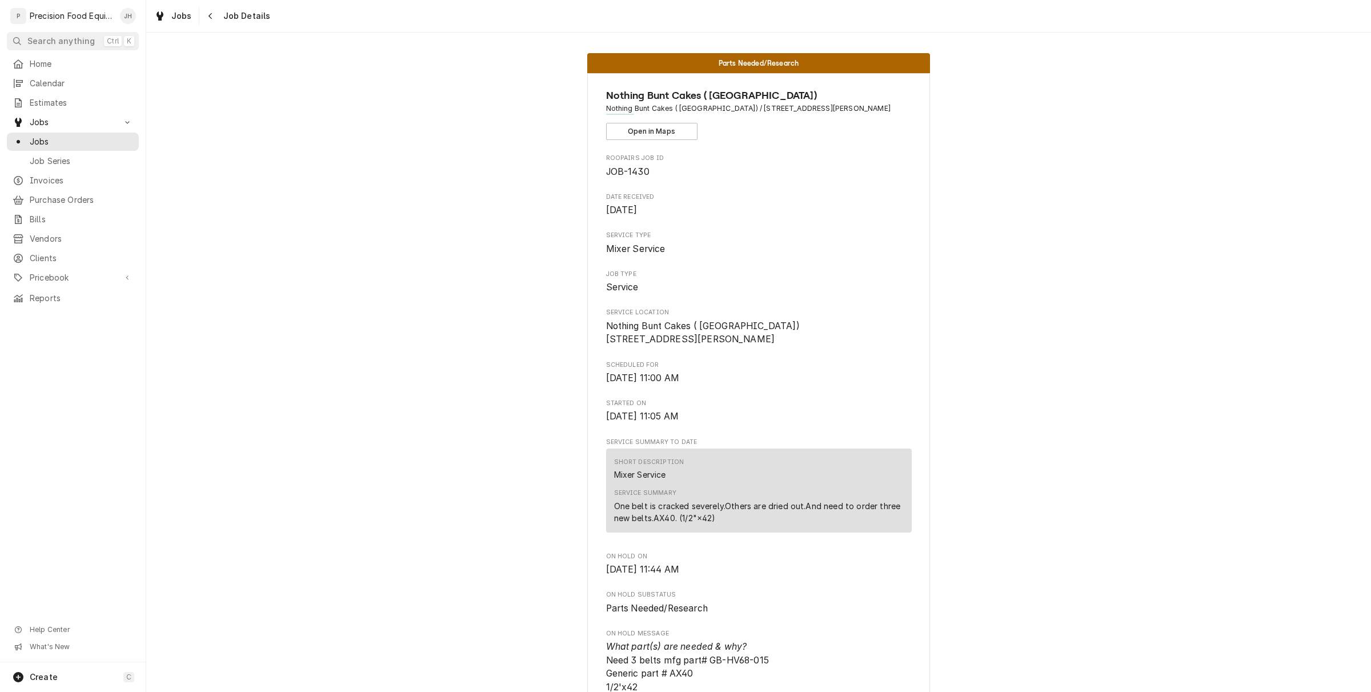
scroll to position [958, 0]
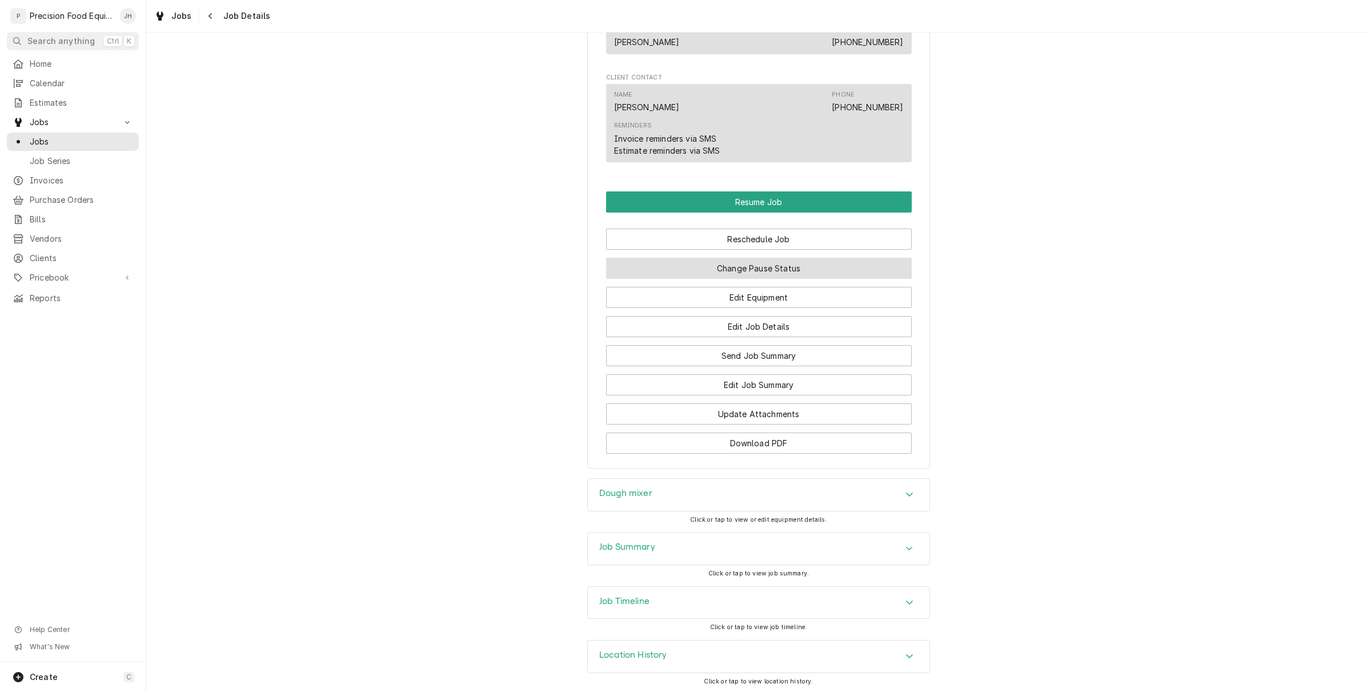
click at [752, 279] on button "Change Pause Status" at bounding box center [759, 268] width 306 height 21
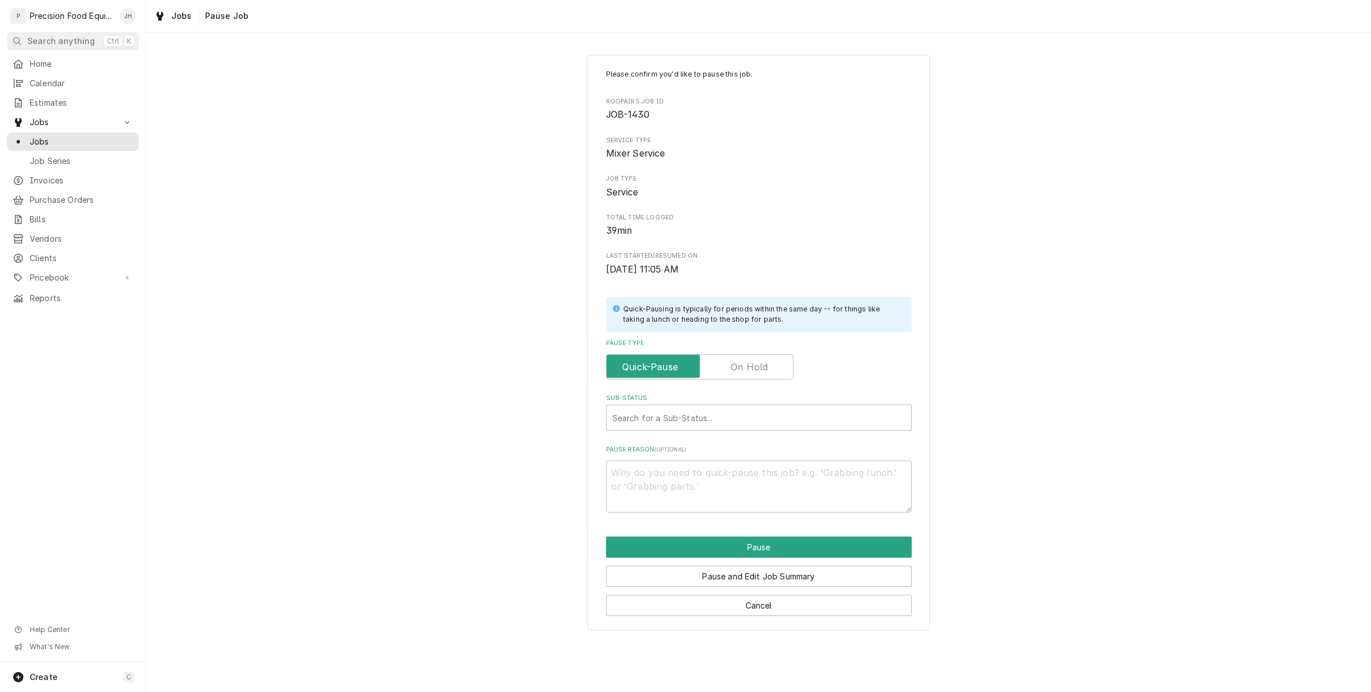
click at [763, 369] on label "Pause Type" at bounding box center [699, 366] width 187 height 25
click at [763, 369] on input "Pause Type" at bounding box center [699, 366] width 177 height 25
checkbox input "true"
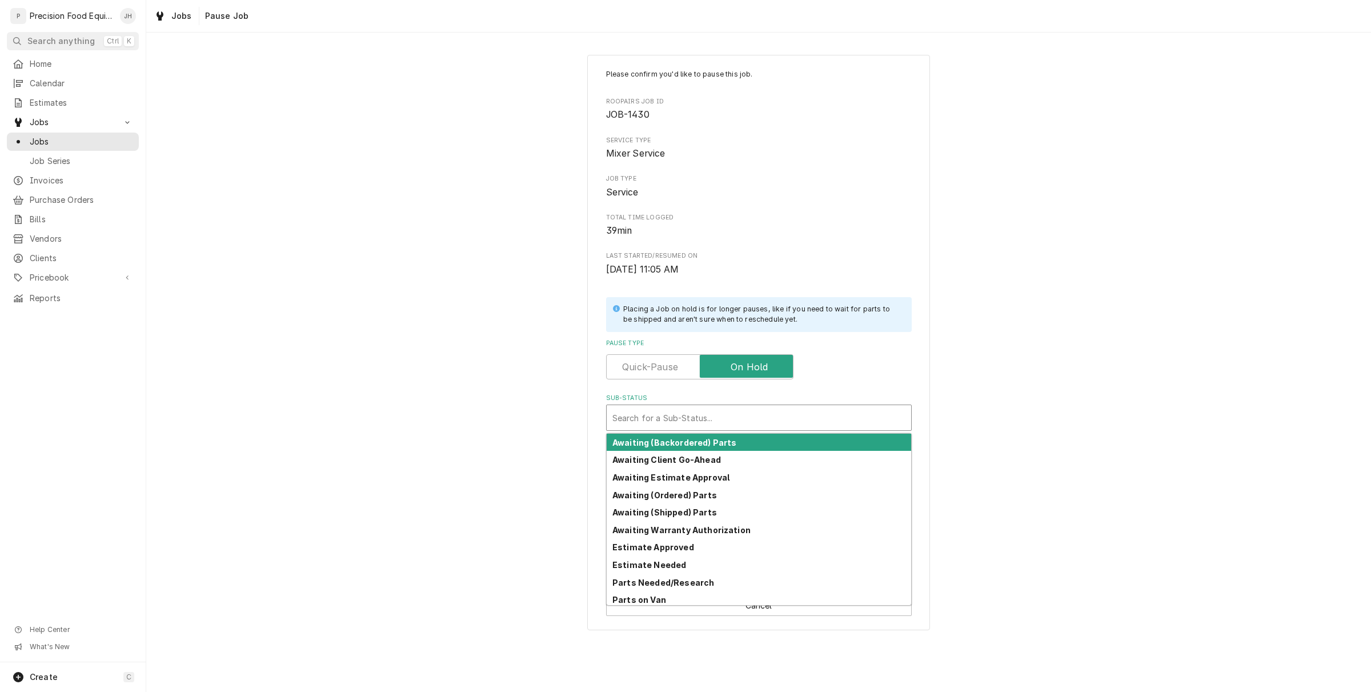
click at [765, 417] on div "Sub-Status" at bounding box center [758, 417] width 293 height 21
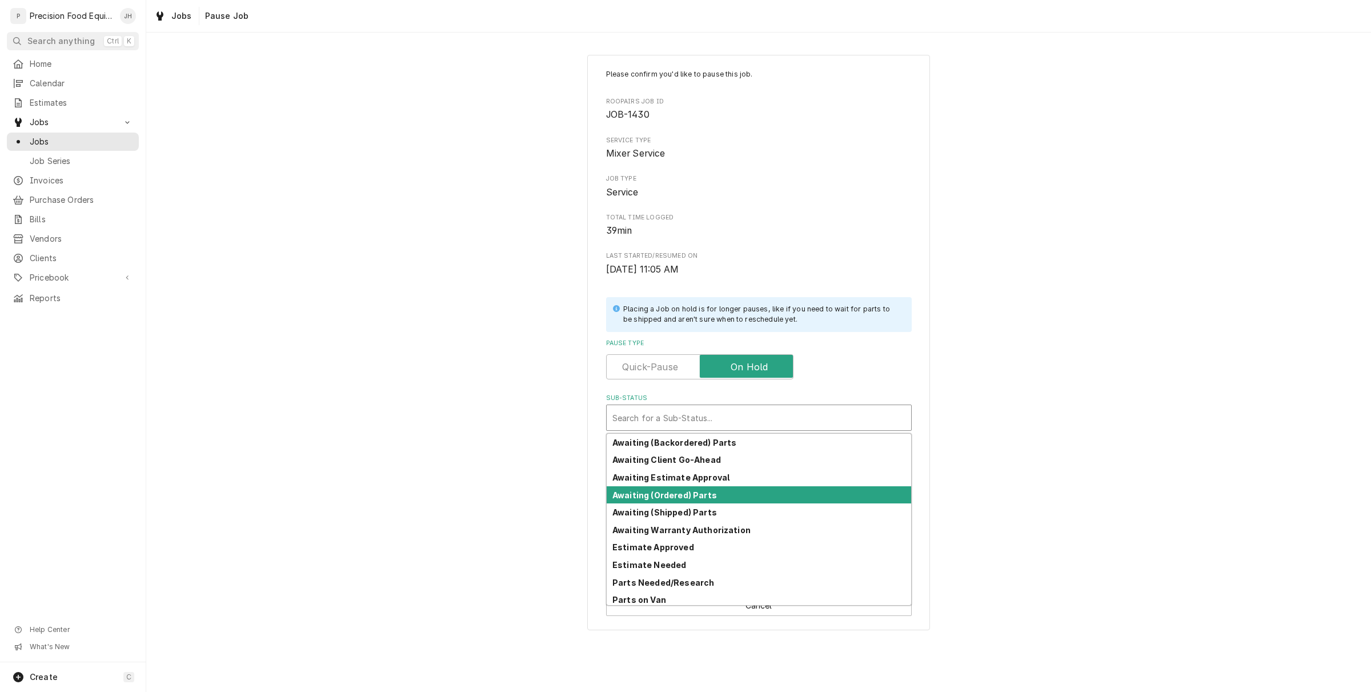
click at [737, 492] on div "Awaiting (Ordered) Parts" at bounding box center [759, 495] width 304 height 18
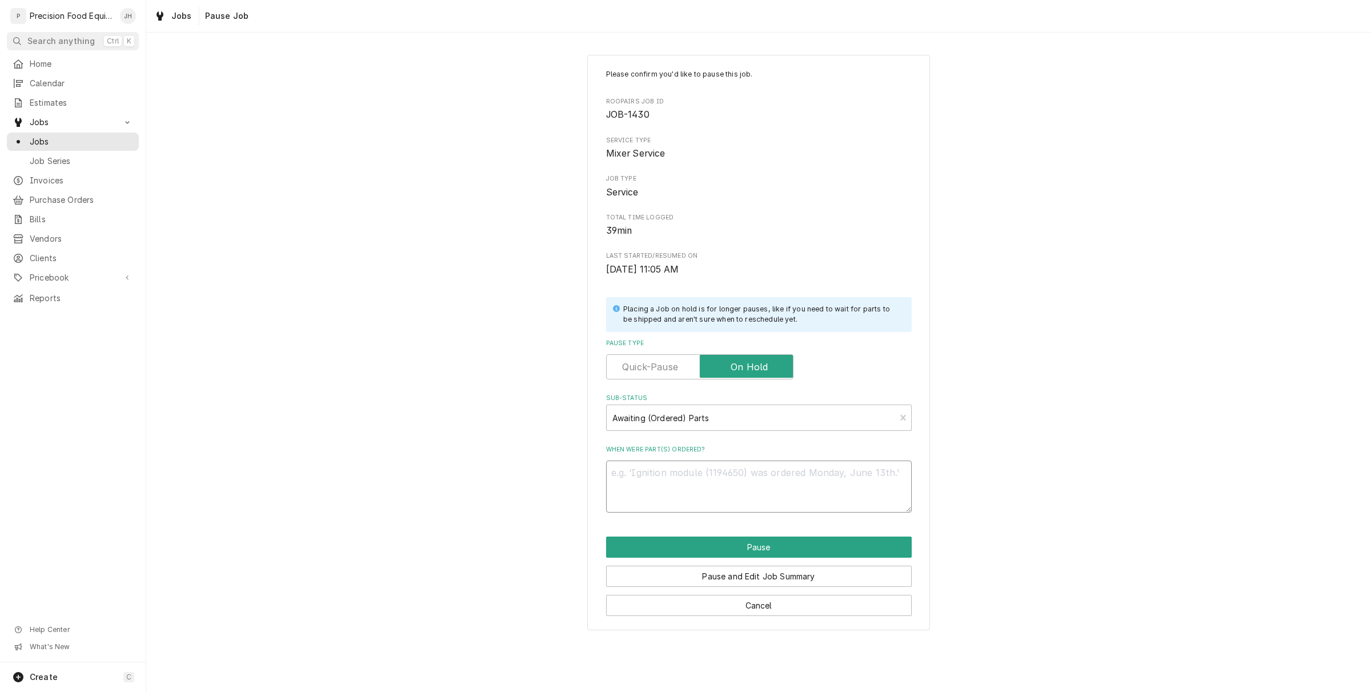
click at [737, 486] on textarea "When were part(s) ordered?" at bounding box center [759, 486] width 306 height 52
type textarea "x"
type textarea "J"
type textarea "x"
type textarea "Ja"
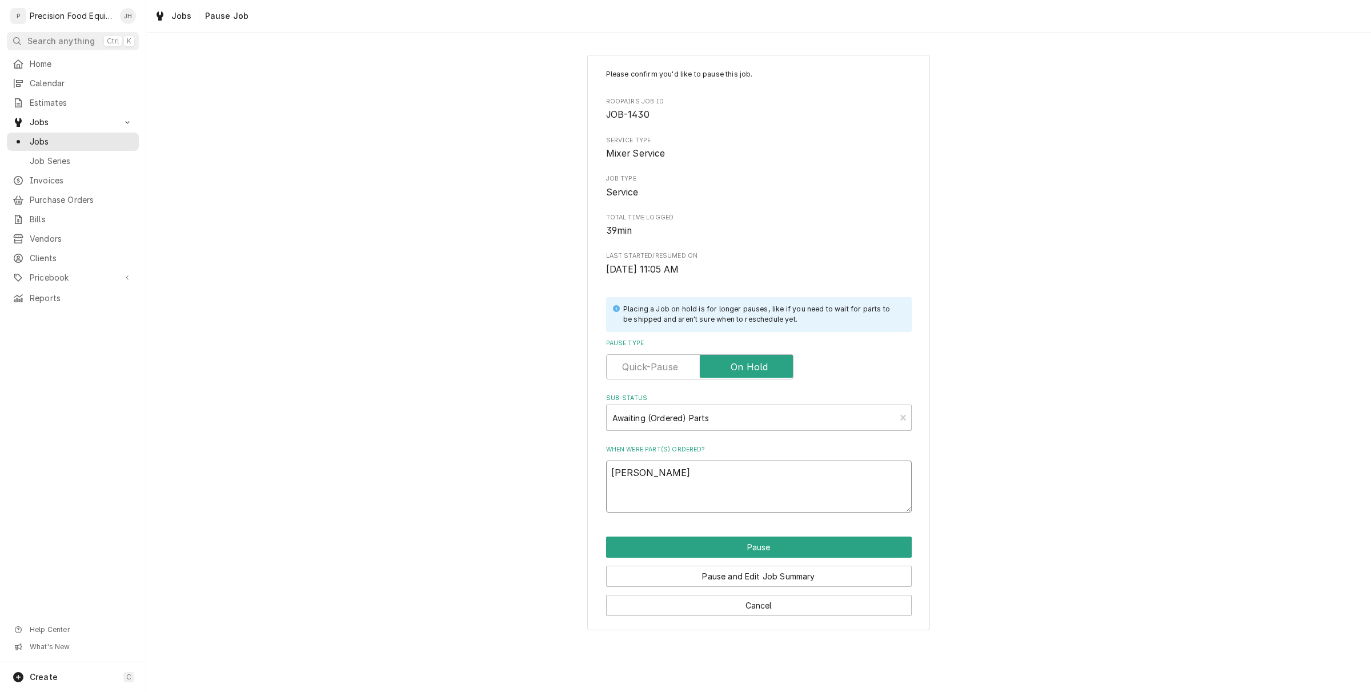
type textarea "x"
type textarea "Jas"
type textarea "x"
type textarea "Jaso"
type textarea "x"
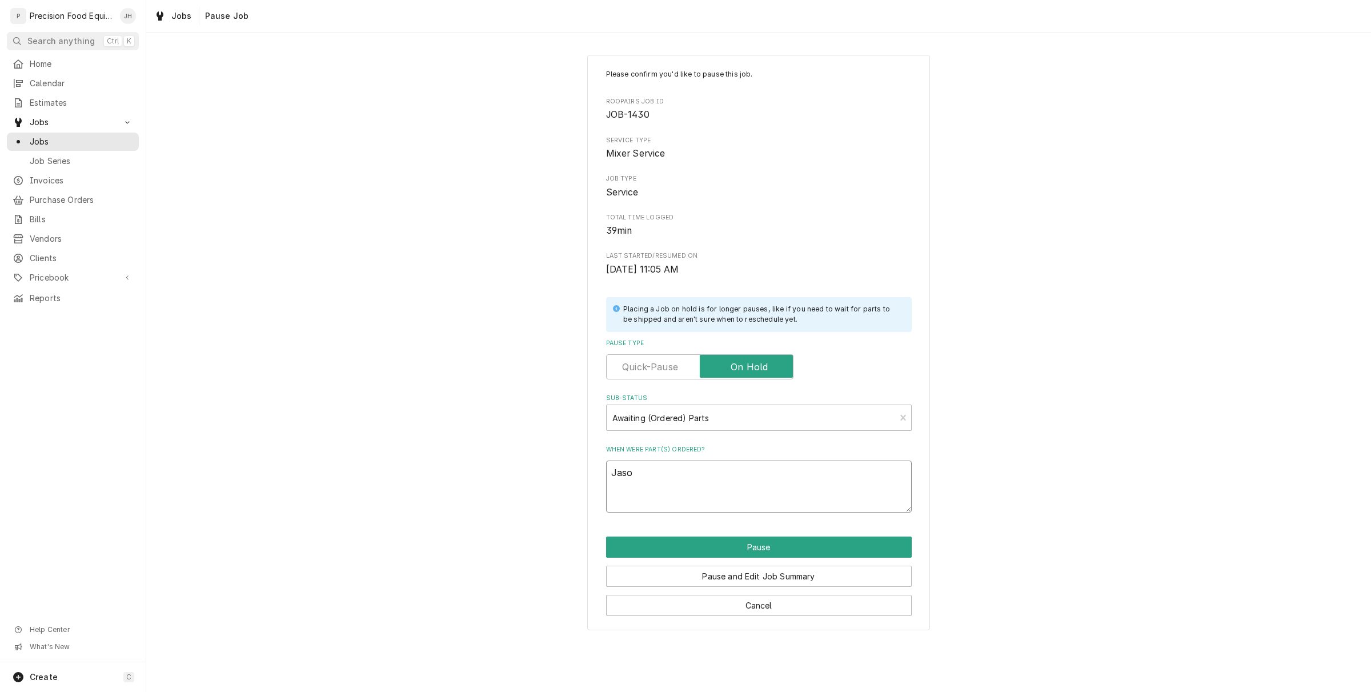
type textarea "Jason"
type textarea "x"
type textarea "Jason"
type textarea "x"
type textarea "Jason o"
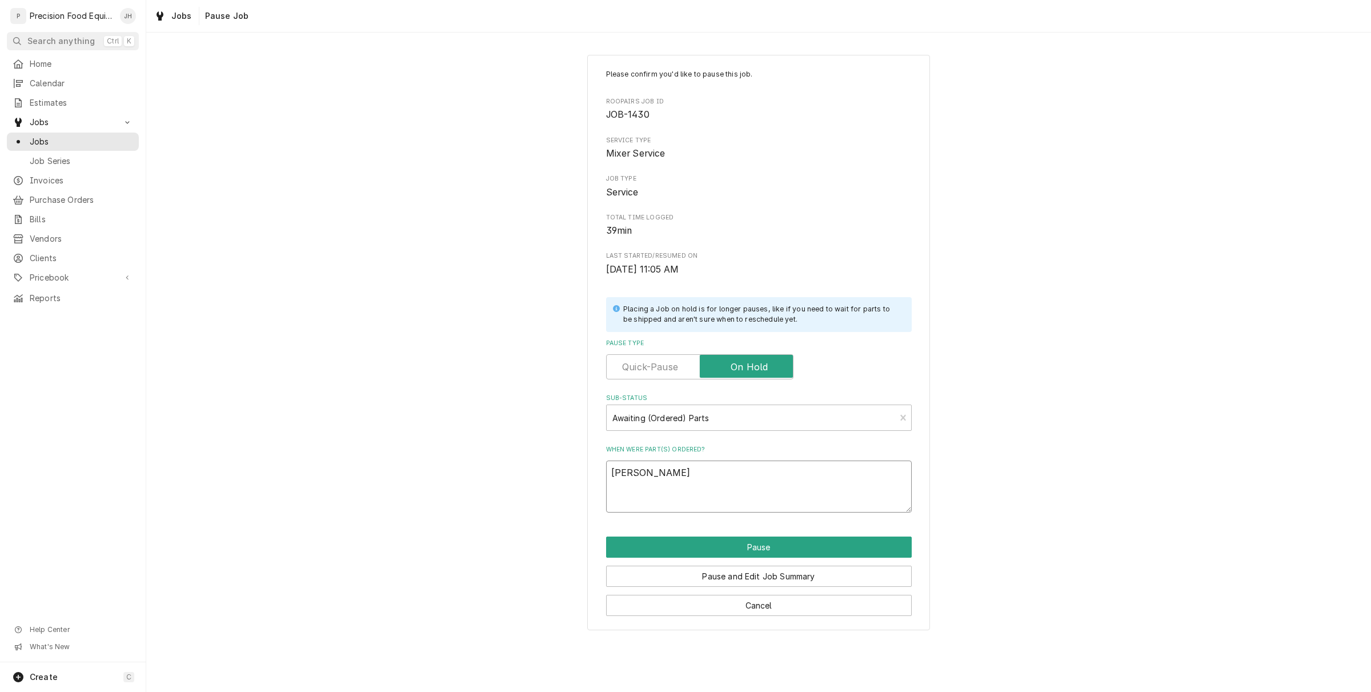
type textarea "x"
type textarea "Jason or"
type textarea "x"
type textarea "Jason ord"
type textarea "x"
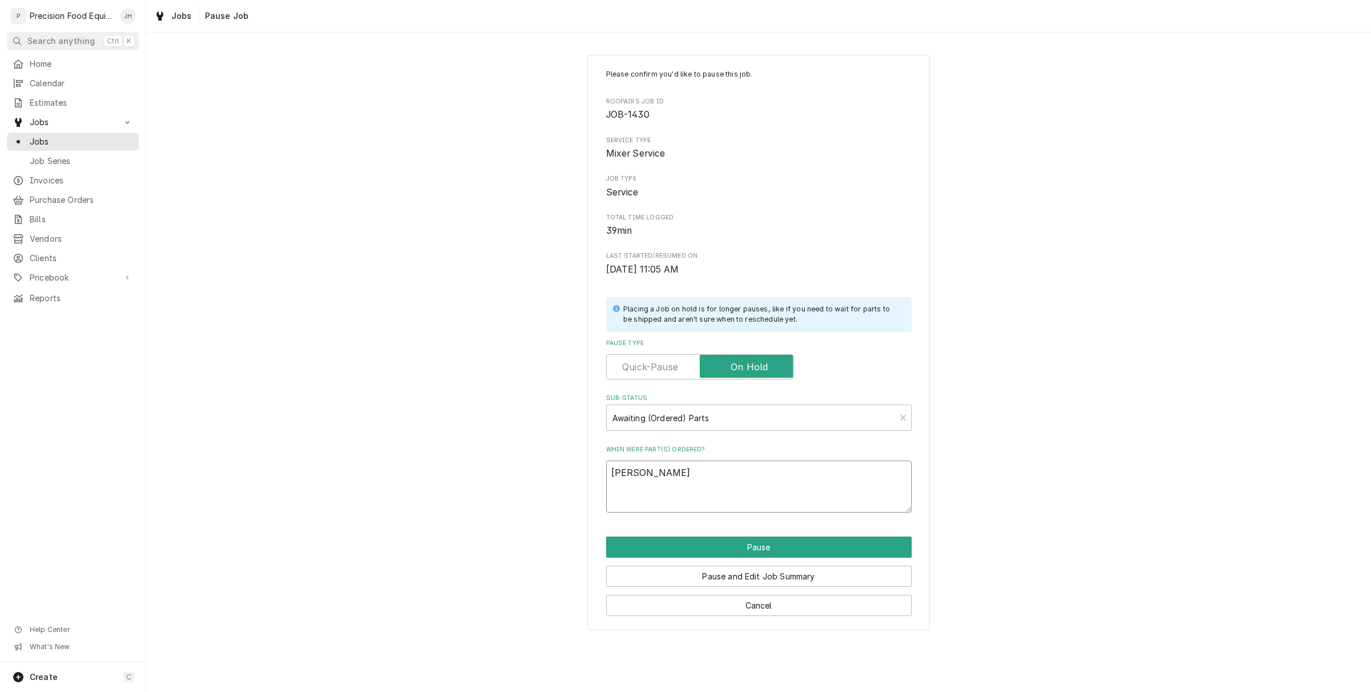
type textarea "Jason orde"
type textarea "x"
type textarea "Jason order"
type textarea "x"
type textarea "Jason ordere"
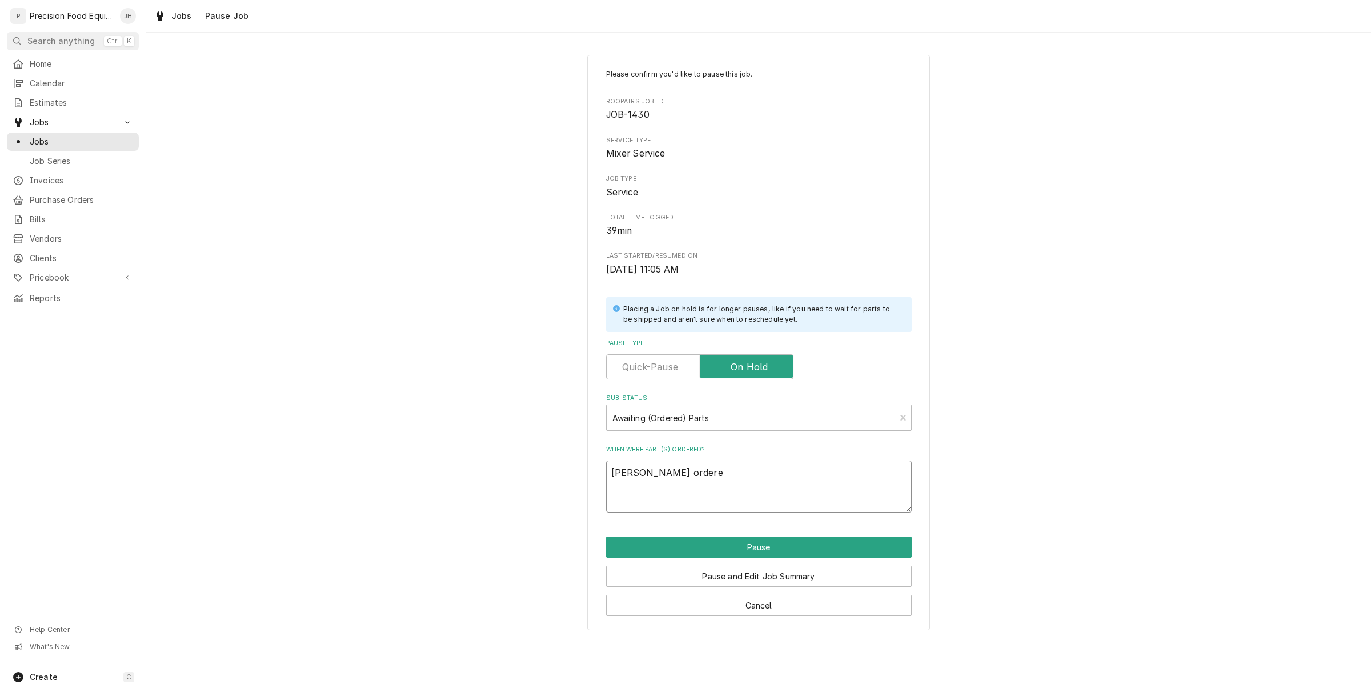
type textarea "x"
type textarea "Jason ordered"
type textarea "x"
type textarea "Jason ordered P"
type textarea "x"
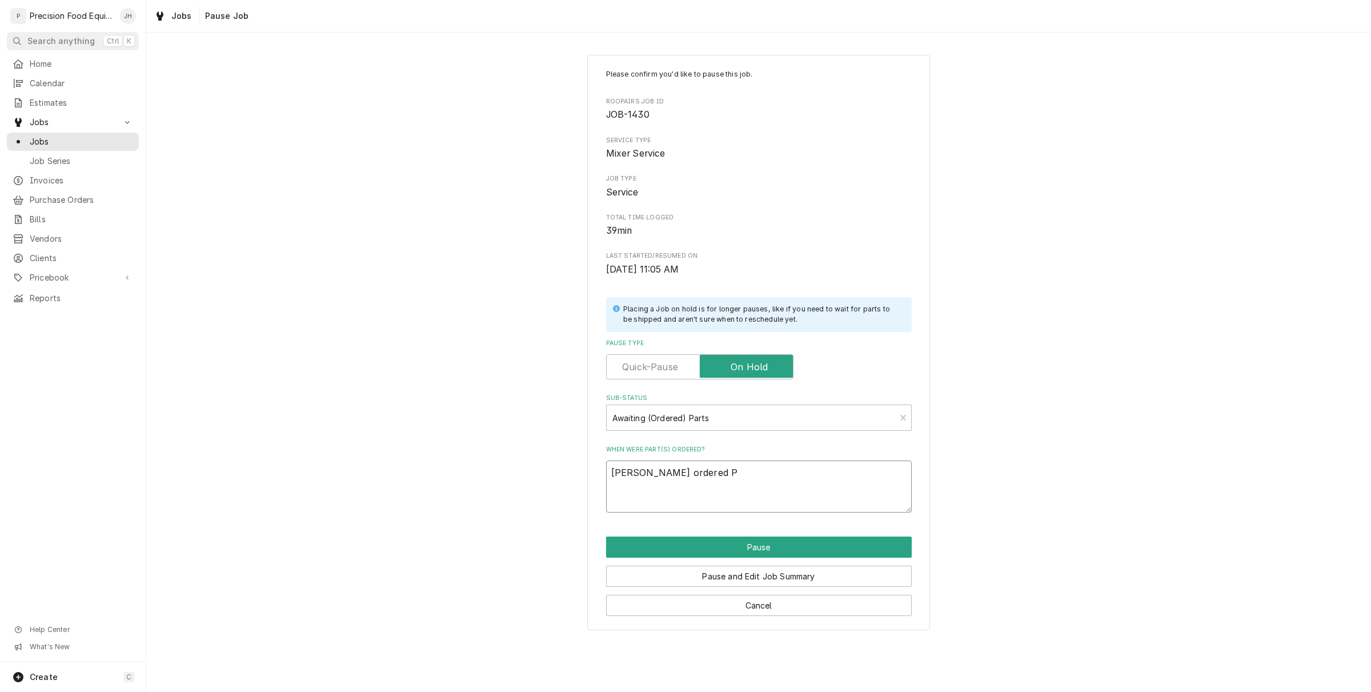
type textarea "Jason ordered Pa"
type textarea "x"
type textarea "Jason ordered Par"
type textarea "x"
type textarea "Jason ordered Part"
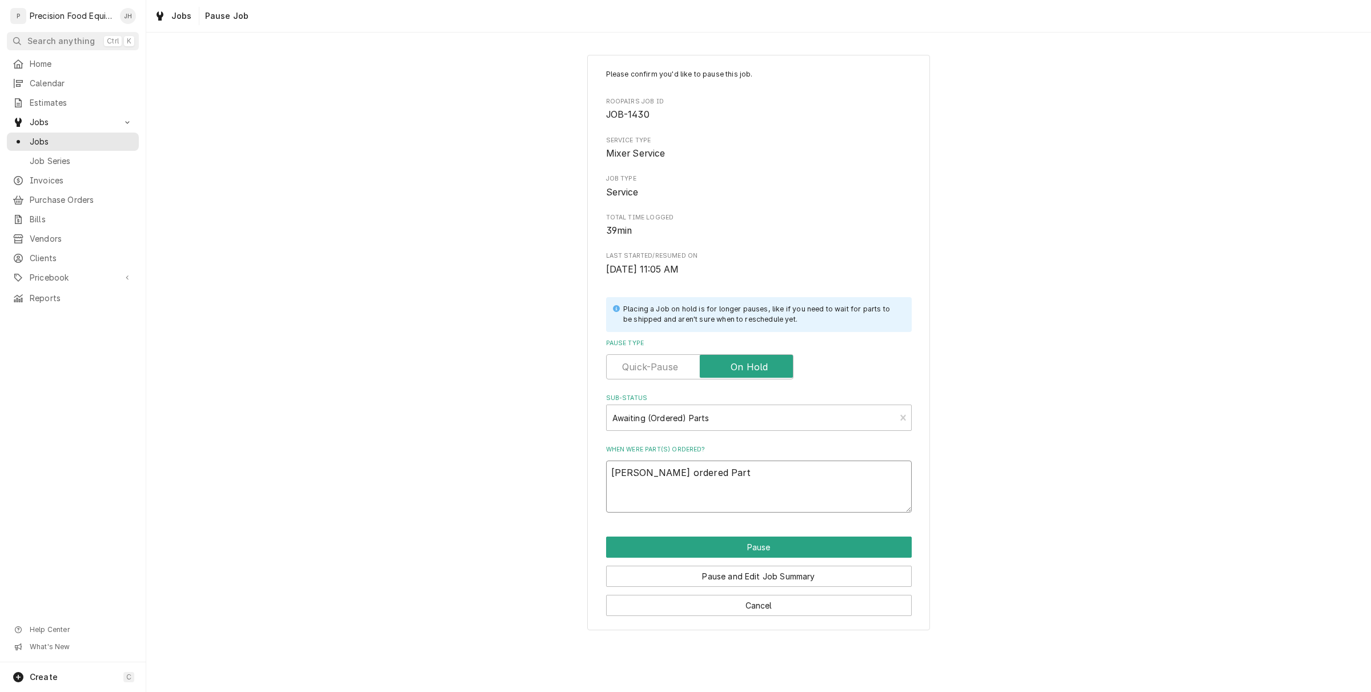
type textarea "x"
type textarea "Jason ordered Part"
type textarea "x"
type textarea "Jason ordered Part G"
type textarea "x"
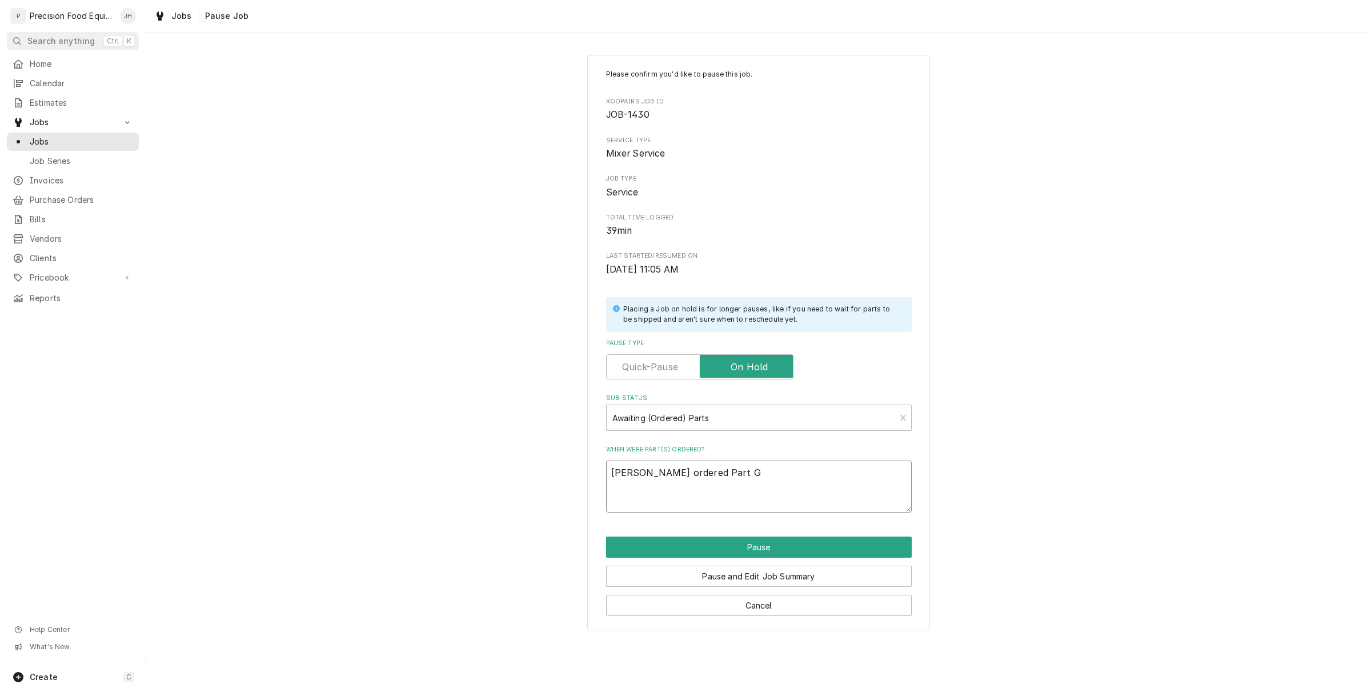
type textarea "Jason ordered Part GB"
type textarea "x"
type textarea "Jason ordered Part GB-"
type textarea "x"
type textarea "Jason ordered Part GB-H"
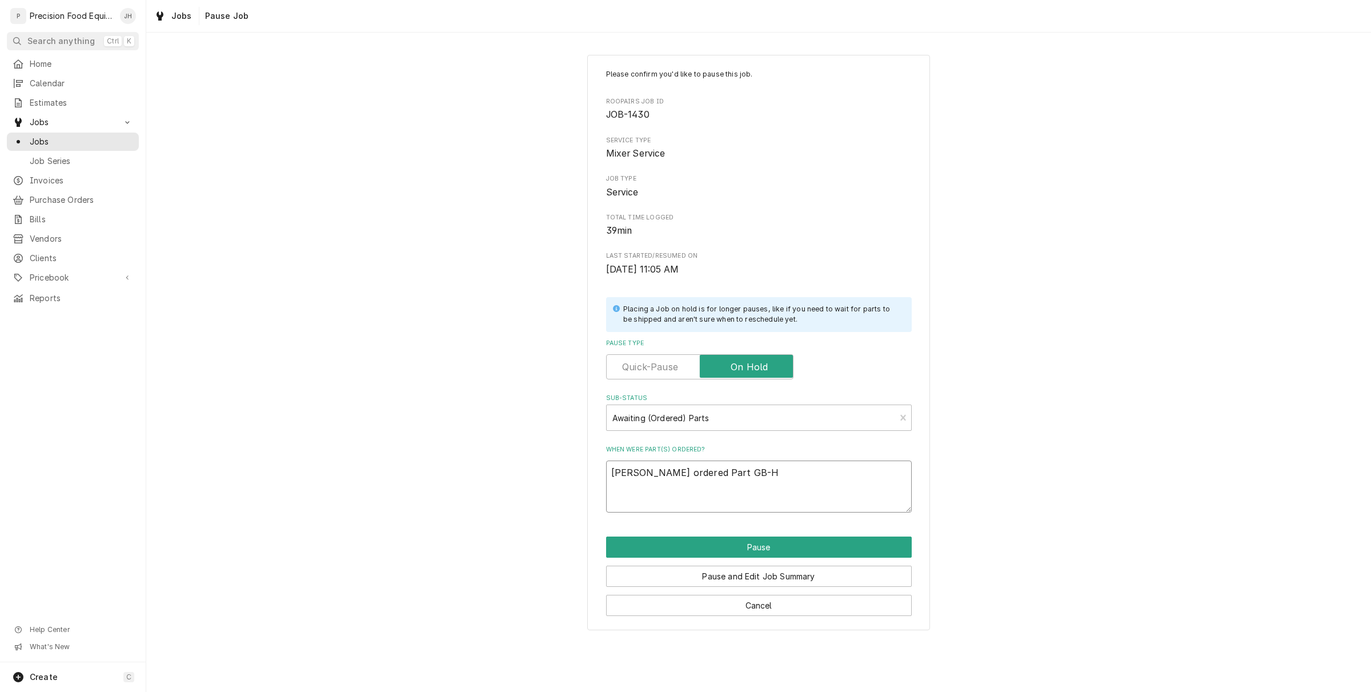
type textarea "x"
type textarea "Jason ordered Part GB-HV"
type textarea "x"
type textarea "Jason ordered Part GB-HV6"
type textarea "x"
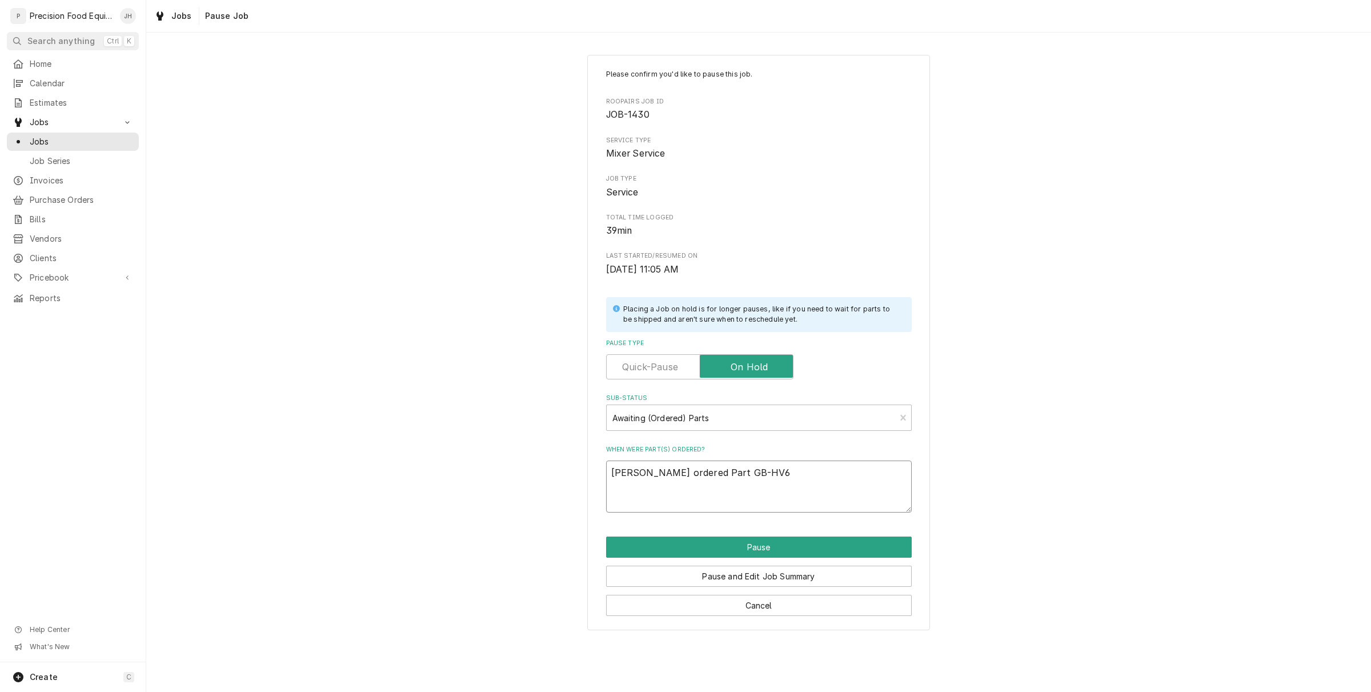
type textarea "Jason ordered Part GB-HV68"
type textarea "x"
type textarea "Jason ordered Part GB-HV68-"
type textarea "x"
type textarea "Jason ordered Part GB-HV68-0"
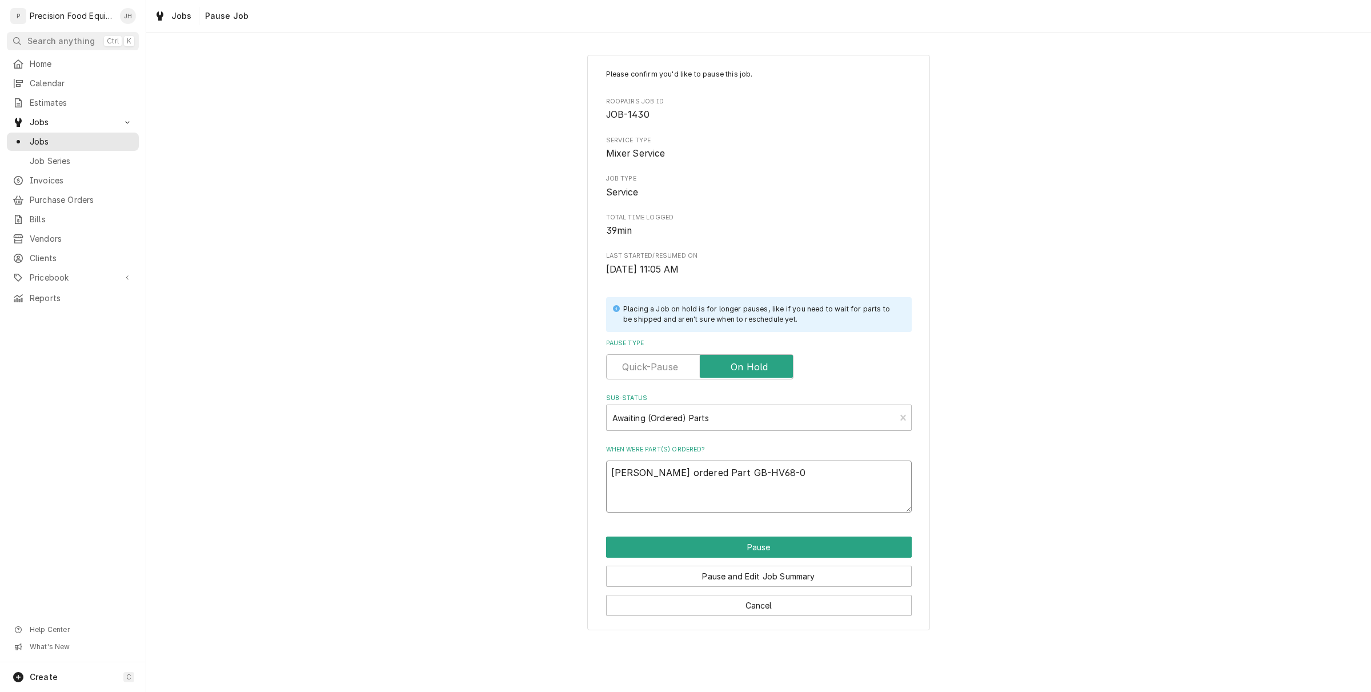
type textarea "x"
type textarea "Jason ordered Part GB-HV68-01"
type textarea "x"
type textarea "Jason ordered Part GB-HV68-015"
type textarea "x"
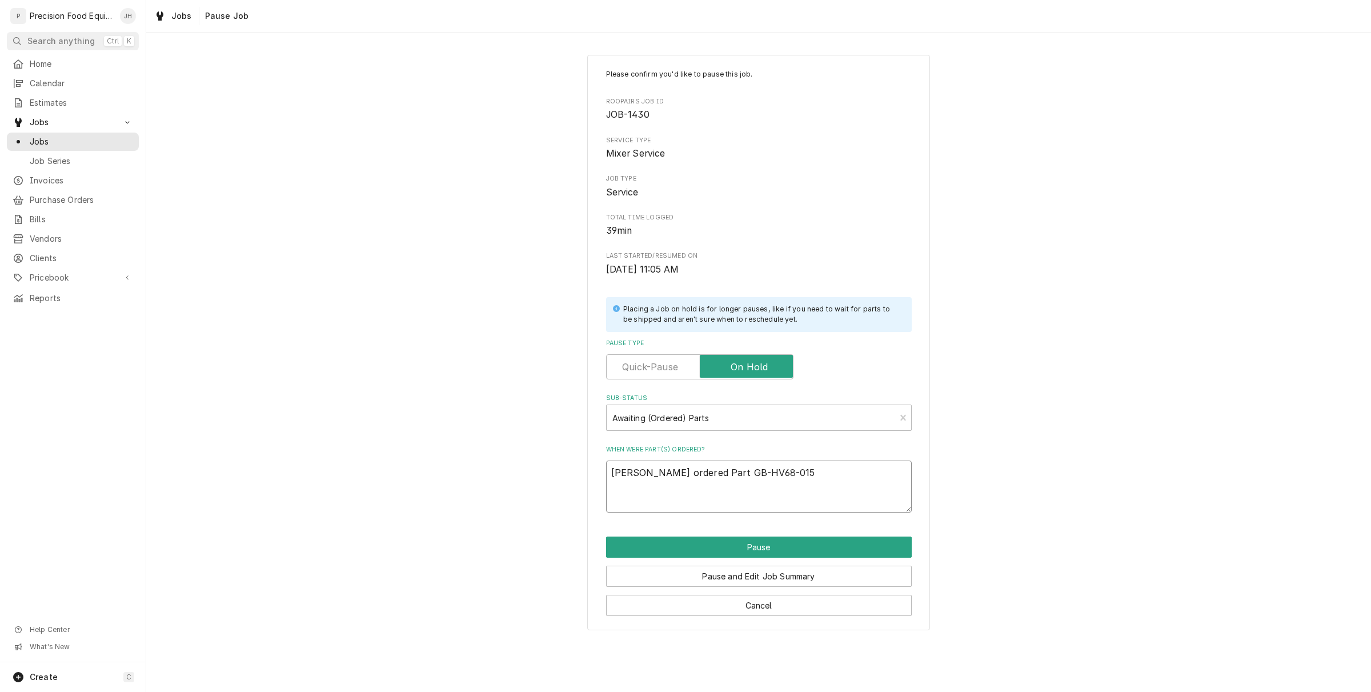
type textarea "Jason ordered Part GB-HV68-015"
type textarea "x"
type textarea "Jason ordered Part GB-HV68-015 f"
type textarea "x"
type textarea "Jason ordered Part GB-HV68-015 fr"
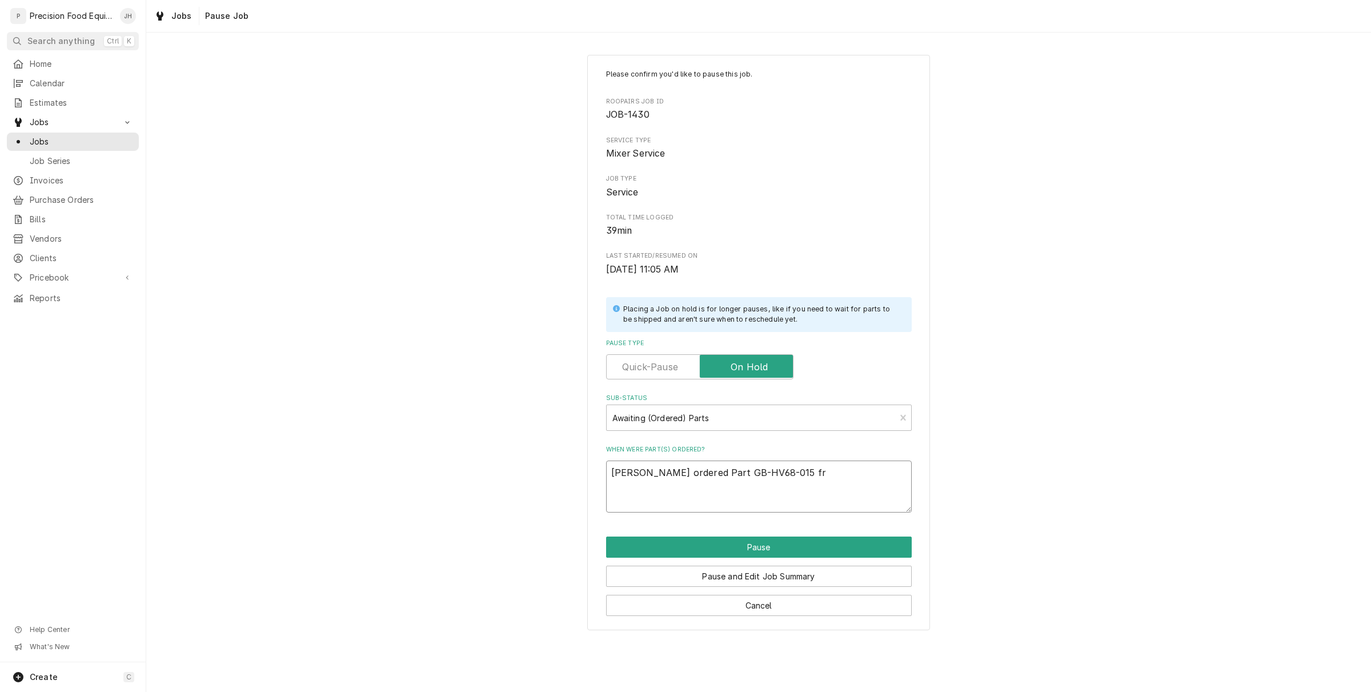
type textarea "x"
type textarea "Jason ordered Part GB-HV68-015 fro"
type textarea "x"
type textarea "Jason ordered Part GB-HV68-015 from"
type textarea "x"
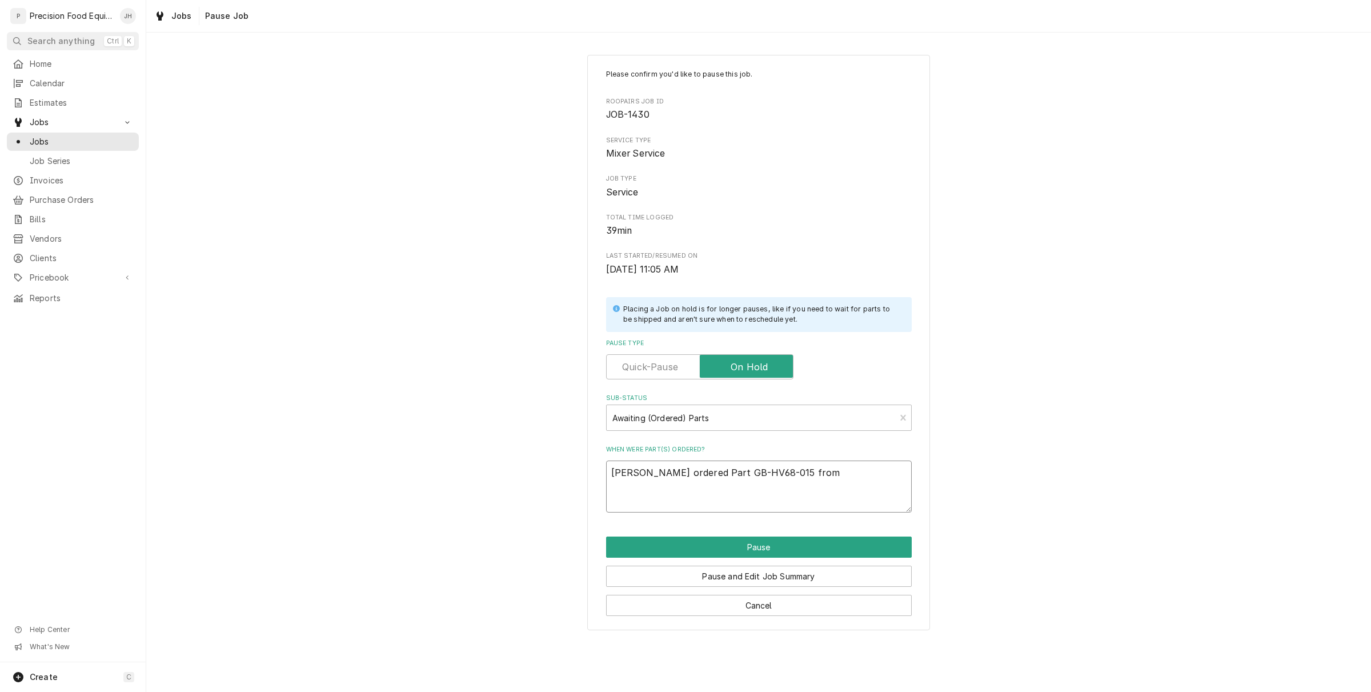
type textarea "Jason ordered Part GB-HV68-015 from"
type textarea "x"
type textarea "Jason ordered Part GB-HV68-015 from A"
type textarea "x"
type textarea "Jason ordered Part GB-HV68-015 from Am"
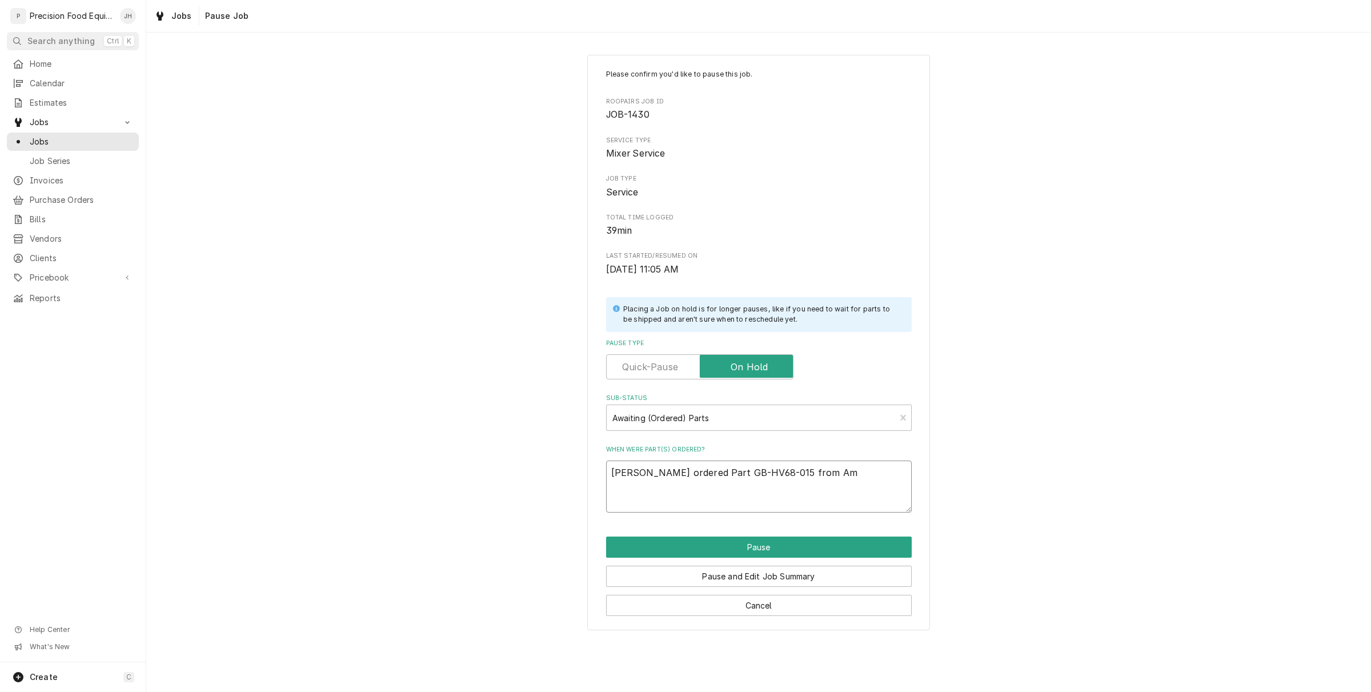
type textarea "x"
type textarea "Jason ordered Part GB-HV68-015 from Ama"
type textarea "x"
type textarea "Jason ordered Part GB-HV68-015 from Amas"
type textarea "x"
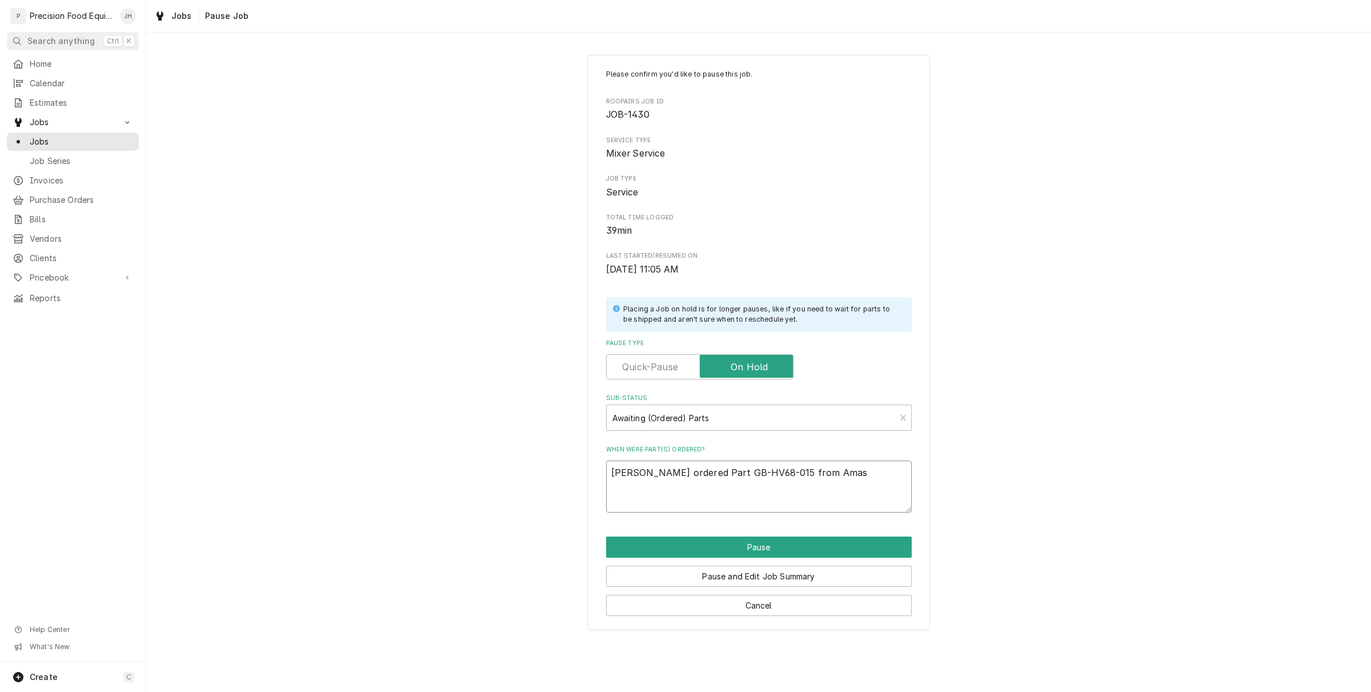
type textarea "Jason ordered Part GB-HV68-015 from Amaso"
type textarea "x"
type textarea "Jason ordered Part GB-HV68-015 from Amason"
type textarea "x"
type textarea "Jason ordered Part GB-HV68-015 from Amason"
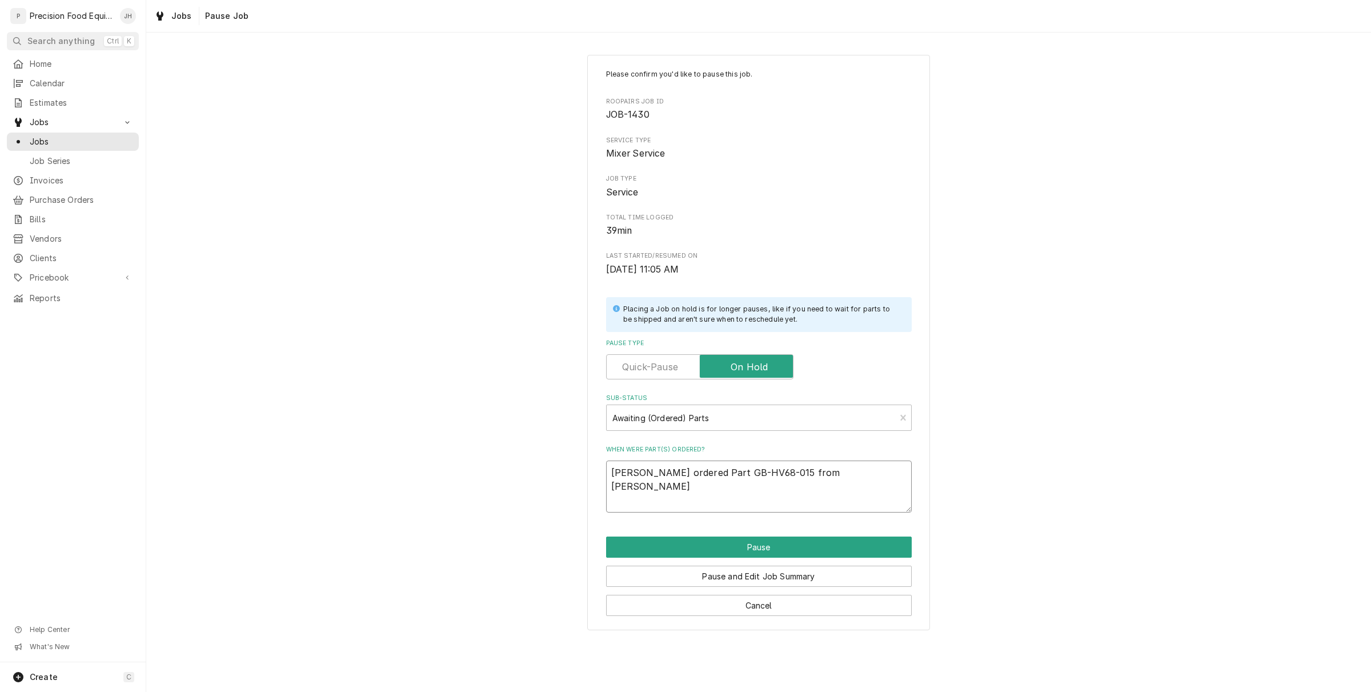
type textarea "x"
type textarea "Jason ordered Part GB-HV68-015 from Amason"
type textarea "x"
type textarea "Jason ordered Part GB-HV68-015 from Amaso"
type textarea "x"
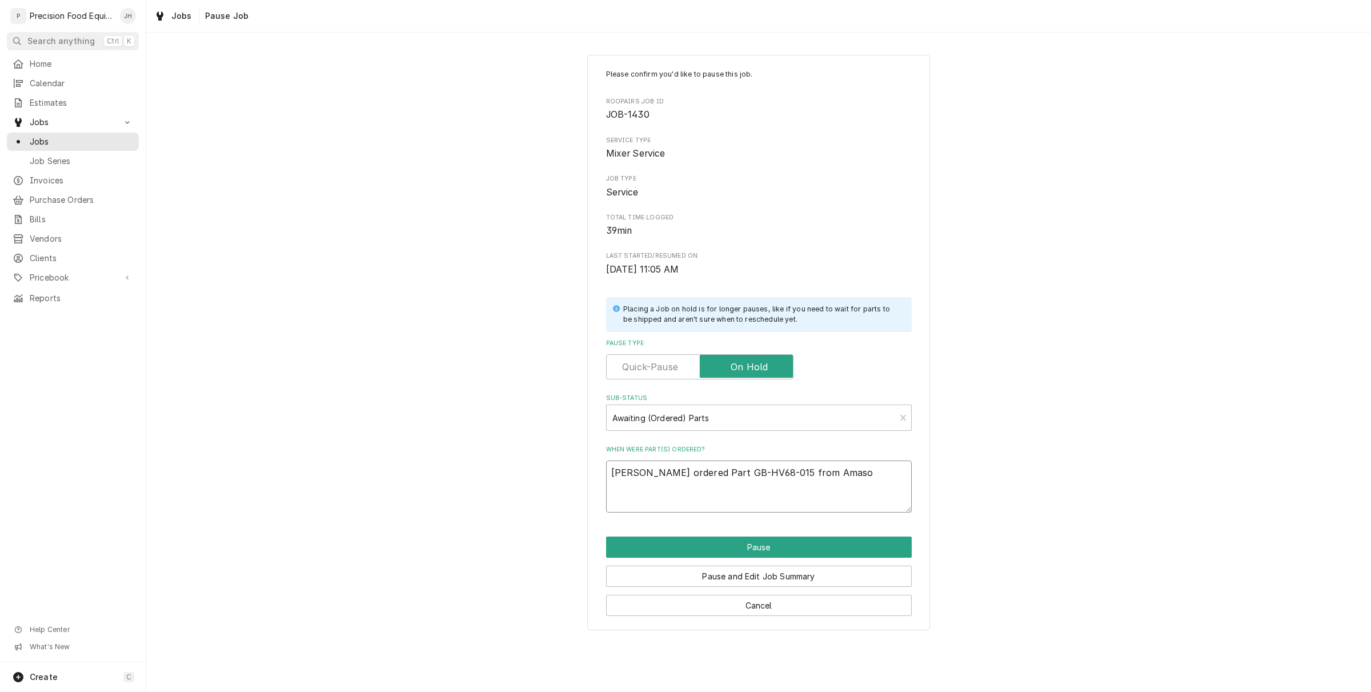
type textarea "Jason ordered Part GB-HV68-015 from Amas"
type textarea "x"
type textarea "Jason ordered Part GB-HV68-015 from Ama"
type textarea "x"
type textarea "Jason ordered Part GB-HV68-015 from Amaz"
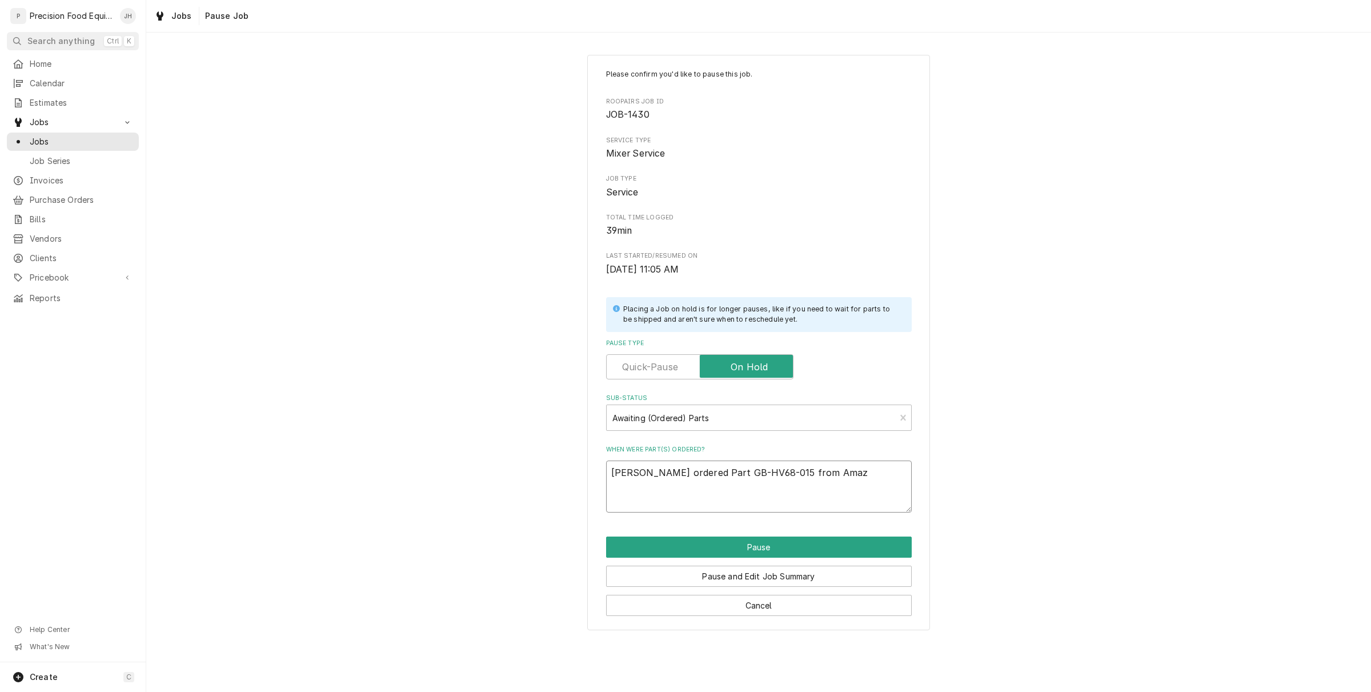
type textarea "x"
type textarea "Jason ordered Part GB-HV68-015 from Amazo"
type textarea "x"
type textarea "Jason ordered Part GB-HV68-015 from Amazon"
type textarea "x"
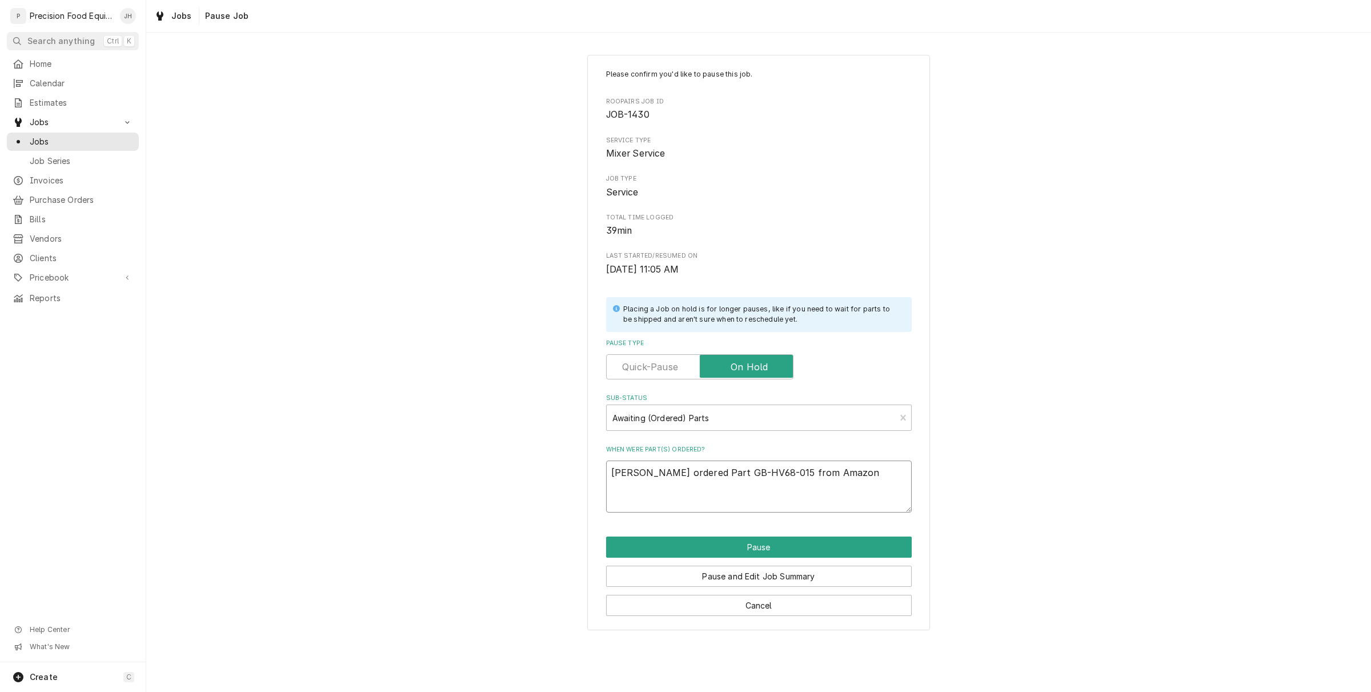
type textarea "Jason ordered Part GB-HV68-015 from Amazon"
type textarea "x"
type textarea "Jason ordered Part GB-HV68-015 from Amazon o"
type textarea "x"
type textarea "Jason ordered Part GB-HV68-015 from Amazon on"
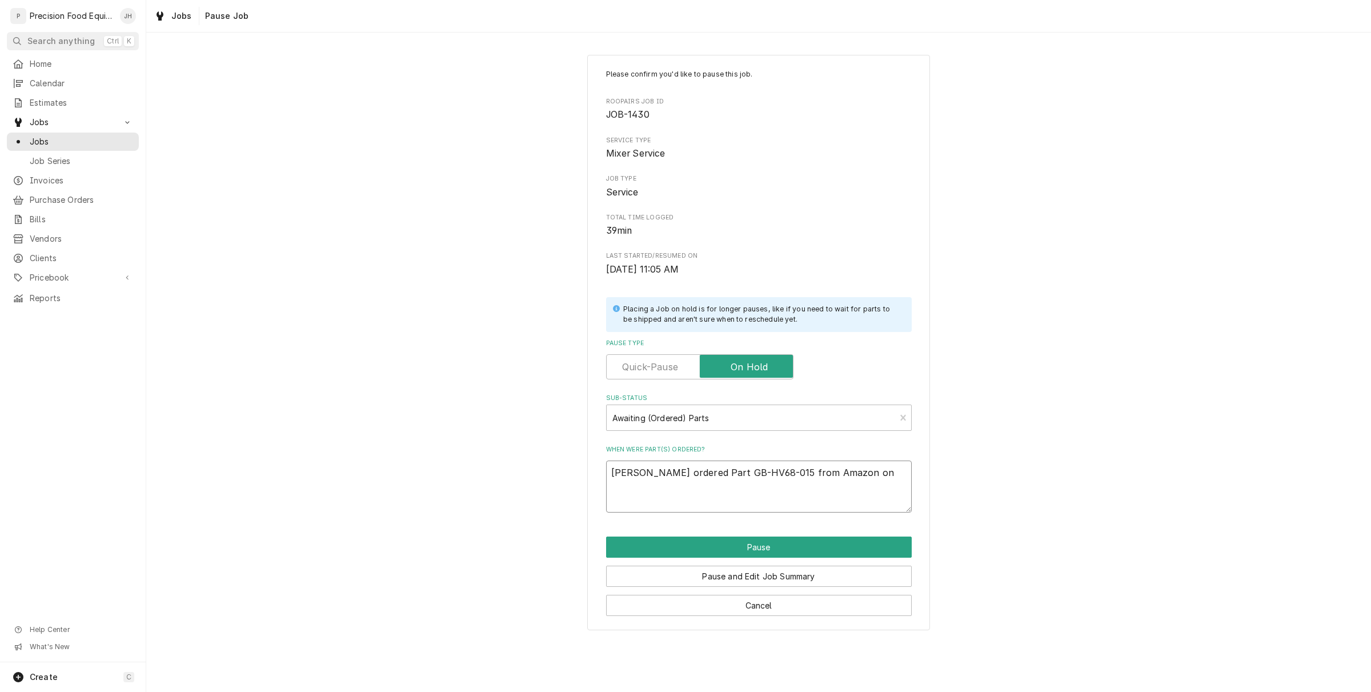
type textarea "x"
type textarea "Jason ordered Part GB-HV68-015 from Amazon on"
type textarea "x"
type textarea "Jason ordered Part GB-HV68-015 from Amazon on S"
type textarea "x"
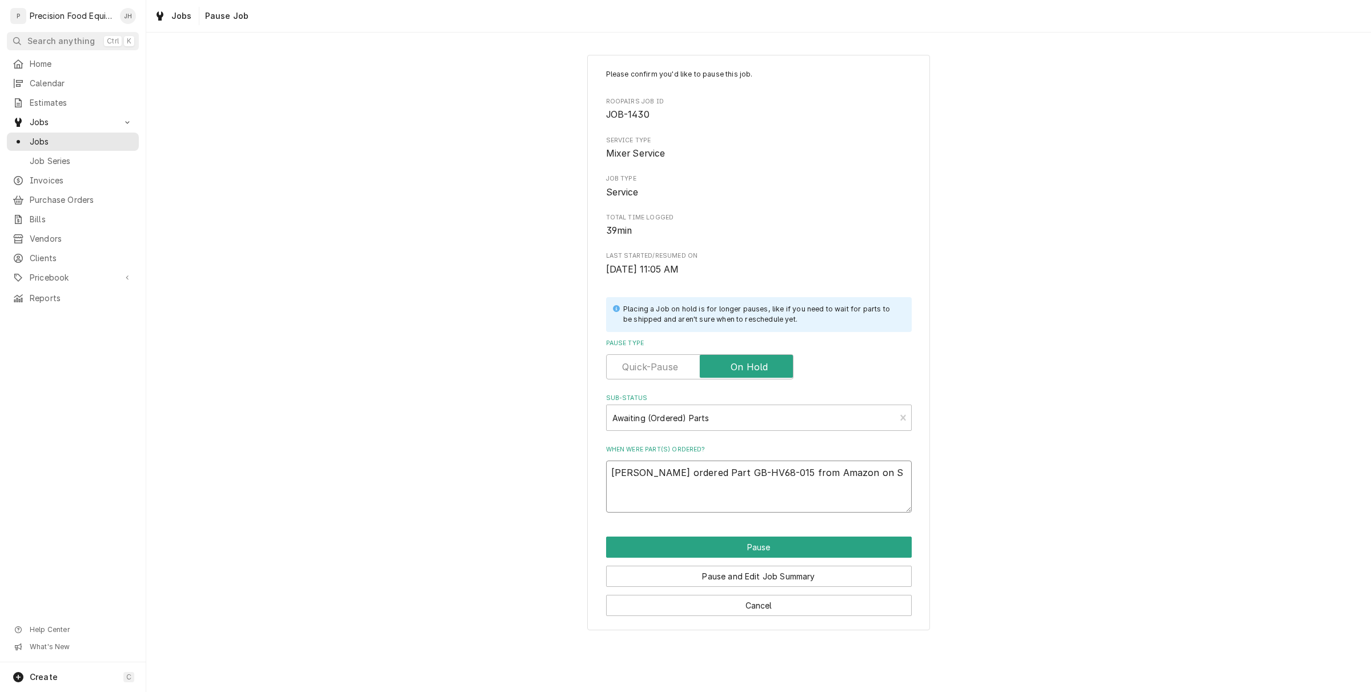
type textarea "Jason ordered Part GB-HV68-015 from Amazon on Sp"
type textarea "x"
type textarea "Jason ordered Part GB-HV68-015 from Amazon on Spe"
type textarea "x"
type textarea "Jason ordered Part GB-HV68-015 from Amazon on Sper"
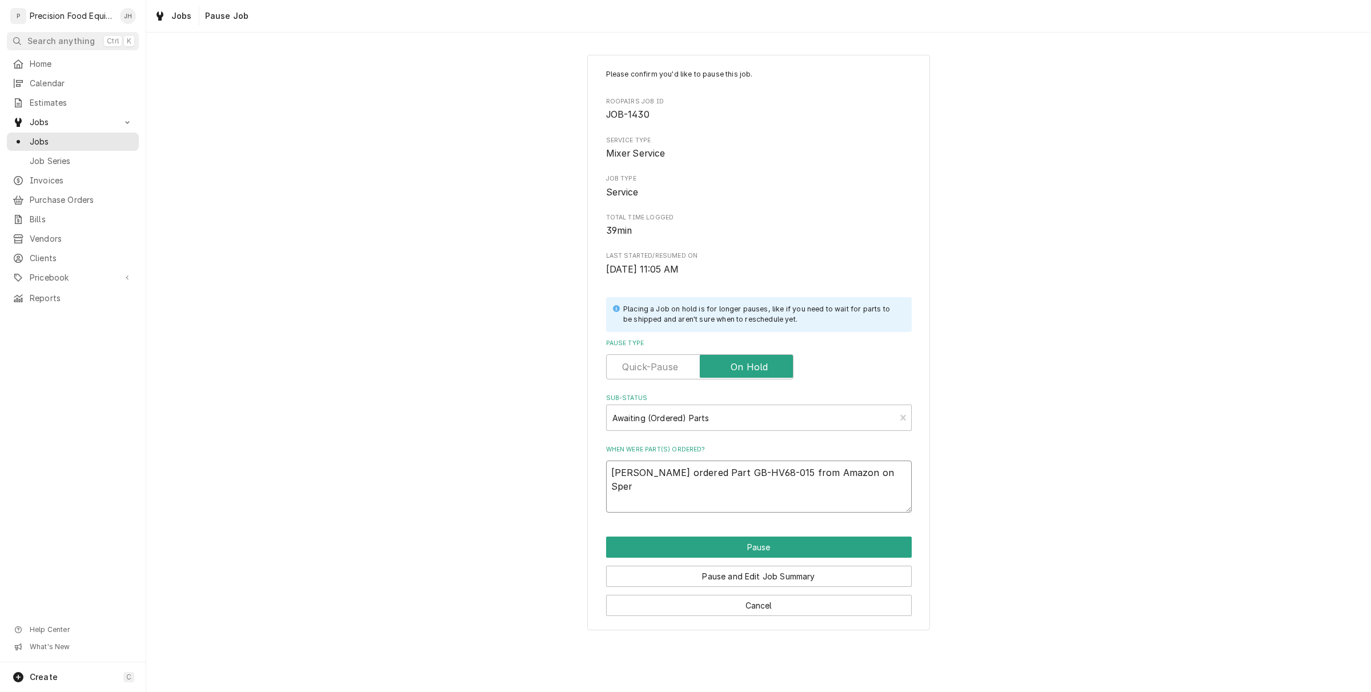
type textarea "x"
type textarea "Jason ordered Part GB-HV68-015 from Amazon on Spe"
type textarea "x"
type textarea "Jason ordered Part GB-HV68-015 from Amazon on Sp"
type textarea "x"
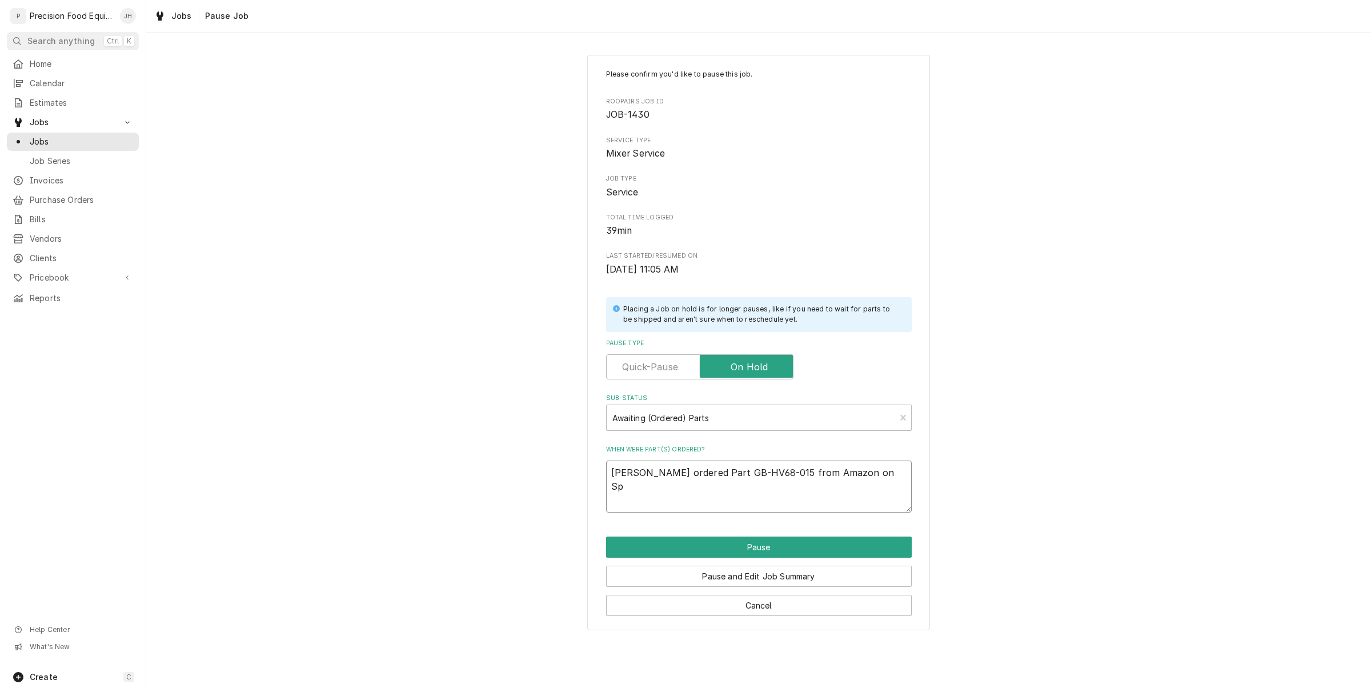
type textarea "Jason ordered Part GB-HV68-015 from Amazon on S"
type textarea "x"
type textarea "Jason ordered Part GB-HV68-015 from Amazon on Se"
type textarea "x"
type textarea "Jason ordered Part GB-HV68-015 from Amazon on Sep"
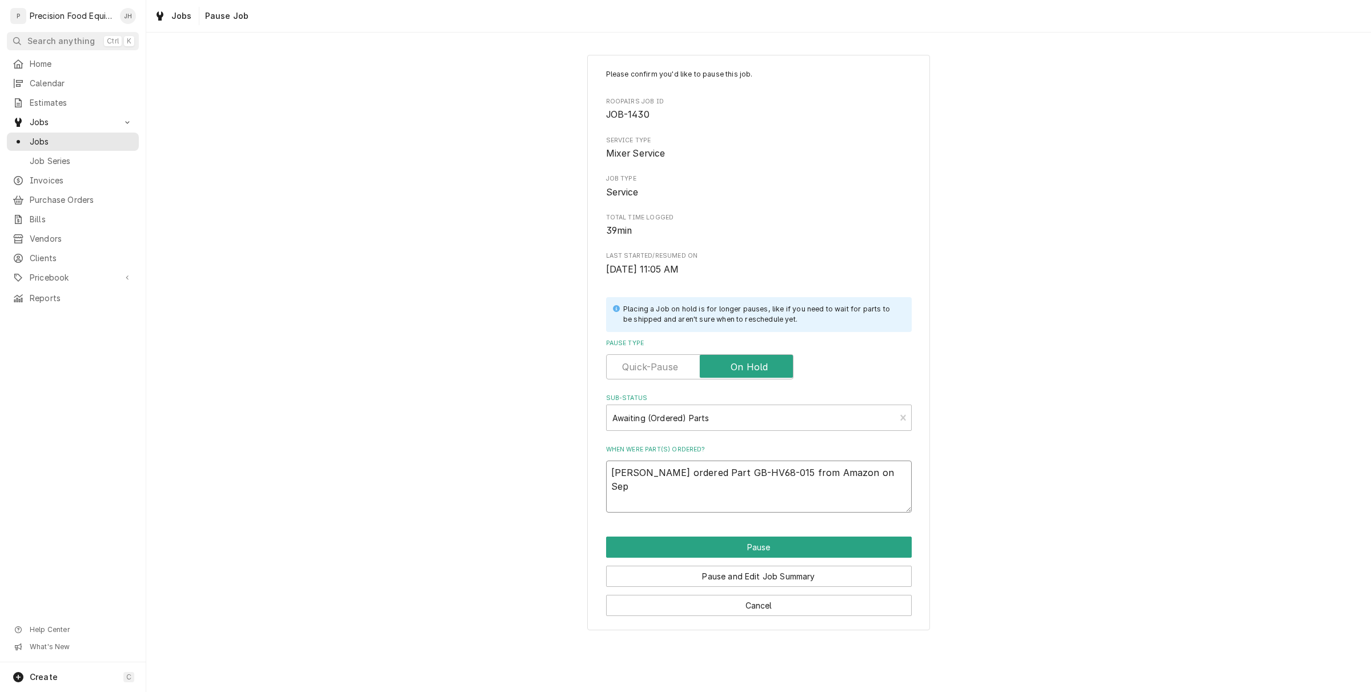
type textarea "x"
type textarea "Jason ordered Part GB-HV68-015 from Amazon on Sept"
type textarea "x"
type textarea "Jason ordered Part GB-HV68-015 from Amazon on Sep"
type textarea "x"
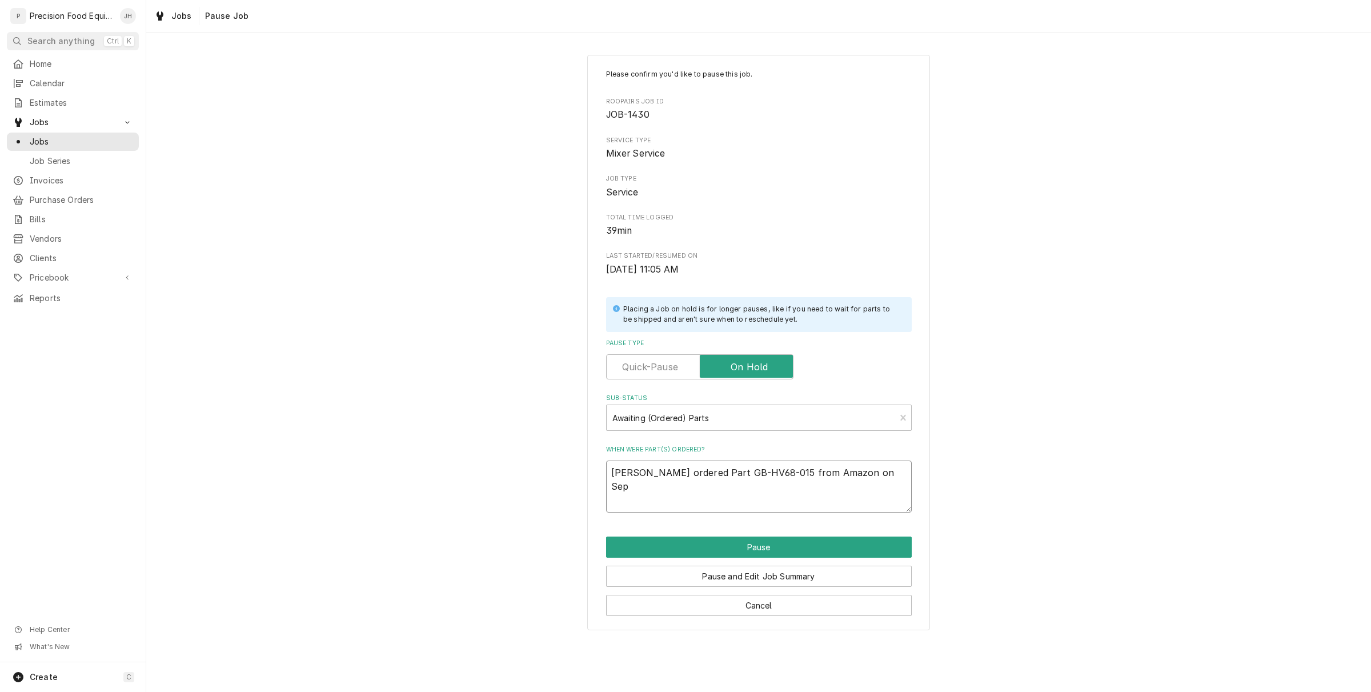
type textarea "Jason ordered Part GB-HV68-015 from Amazon on Se"
type textarea "x"
type textarea "Jason ordered Part GB-HV68-015 from Amazon on S"
type textarea "x"
type textarea "Jason ordered Part GB-HV68-015 from Amazon on"
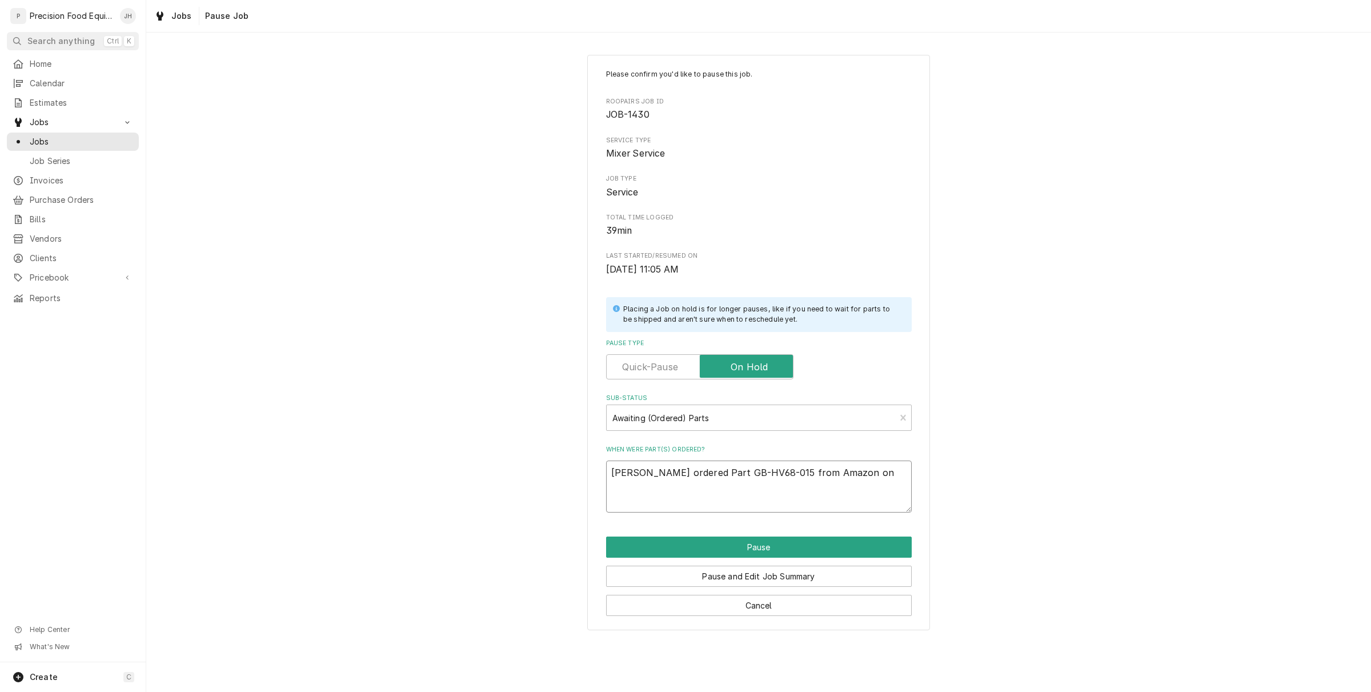
type textarea "x"
type textarea "Jason ordered Part GB-HV68-015 from Amazon on 0"
type textarea "x"
type textarea "Jason ordered Part GB-HV68-015 from Amazon on 09"
type textarea "x"
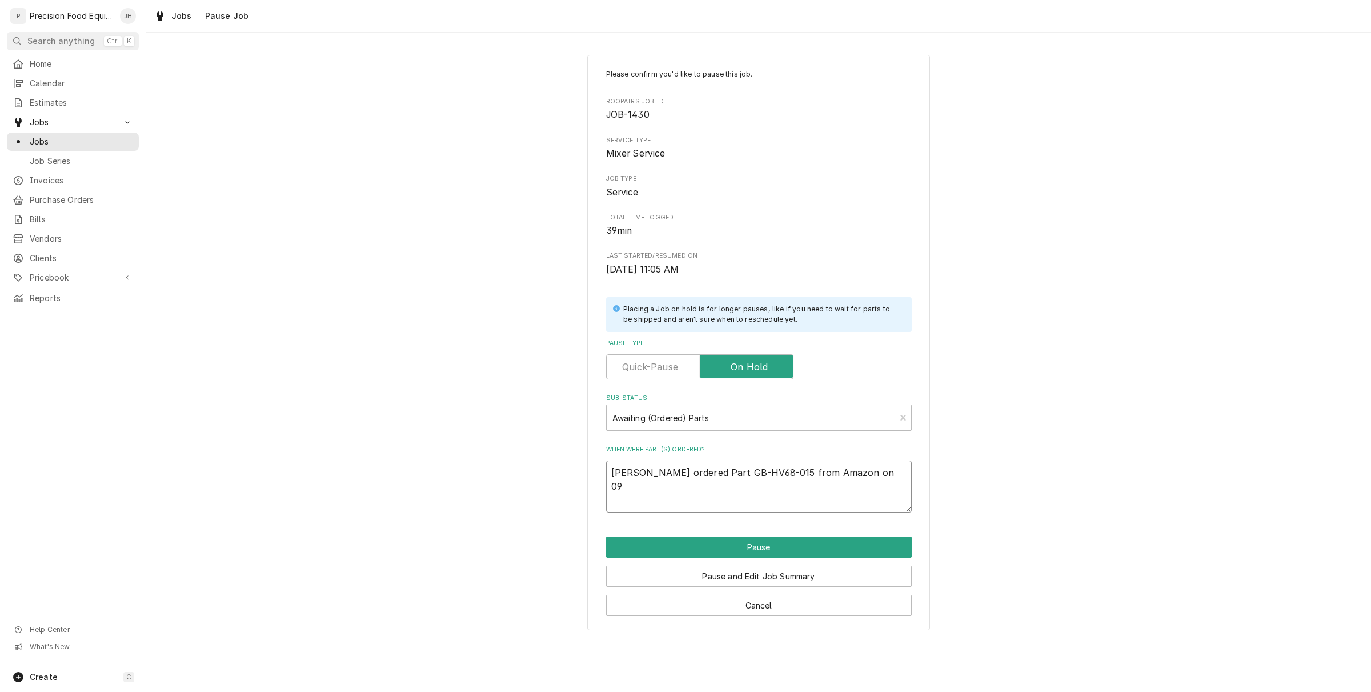
type textarea "Jason ordered Part GB-HV68-015 from Amazon on 09/"
type textarea "x"
type textarea "Jason ordered Part GB-HV68-015 from Amazon on 09/0"
type textarea "x"
type textarea "Jason ordered Part GB-HV68-015 from Amazon on 09/05"
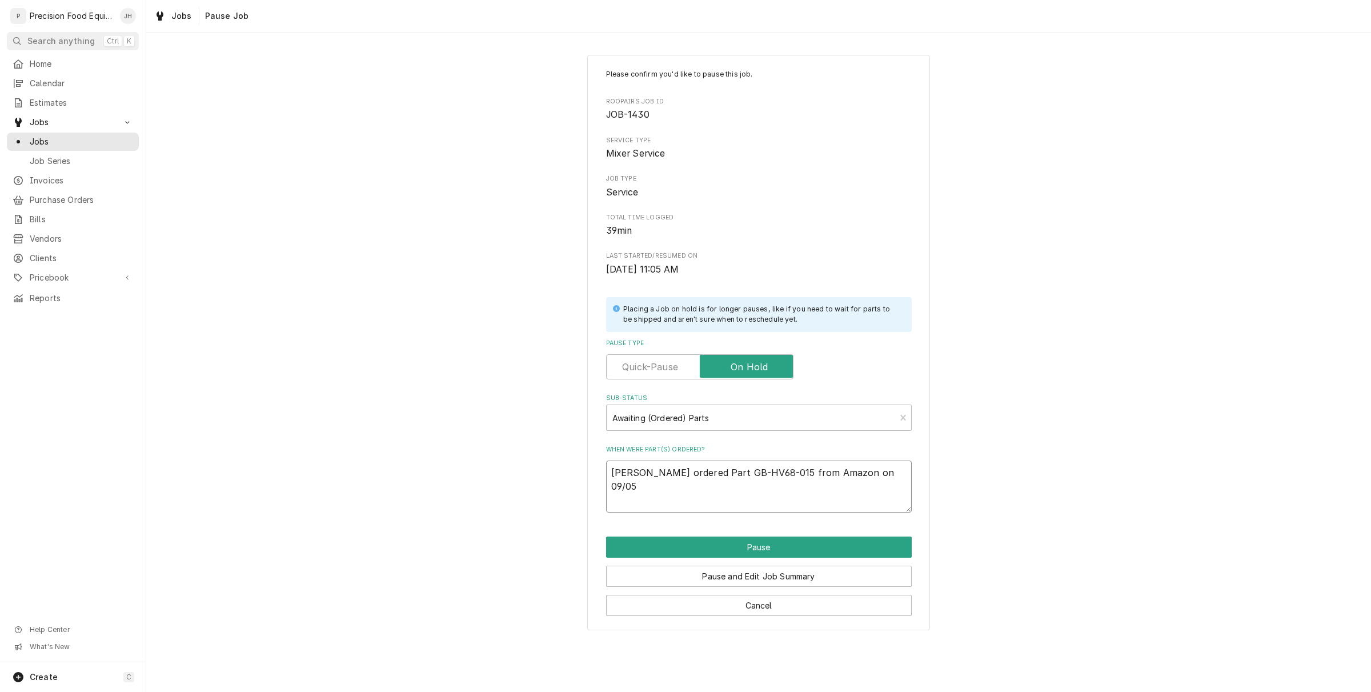
type textarea "x"
type textarea "Jason ordered Part GB-HV68-015 from Amazon on 09/05"
click at [869, 469] on textarea "Jason ordered Part GB-HV68-015 from Amazon on 09/05" at bounding box center [759, 486] width 306 height 52
type textarea "x"
type textarea "Jason ordered Part GB-HV68-015 from Amazon on 09/05"
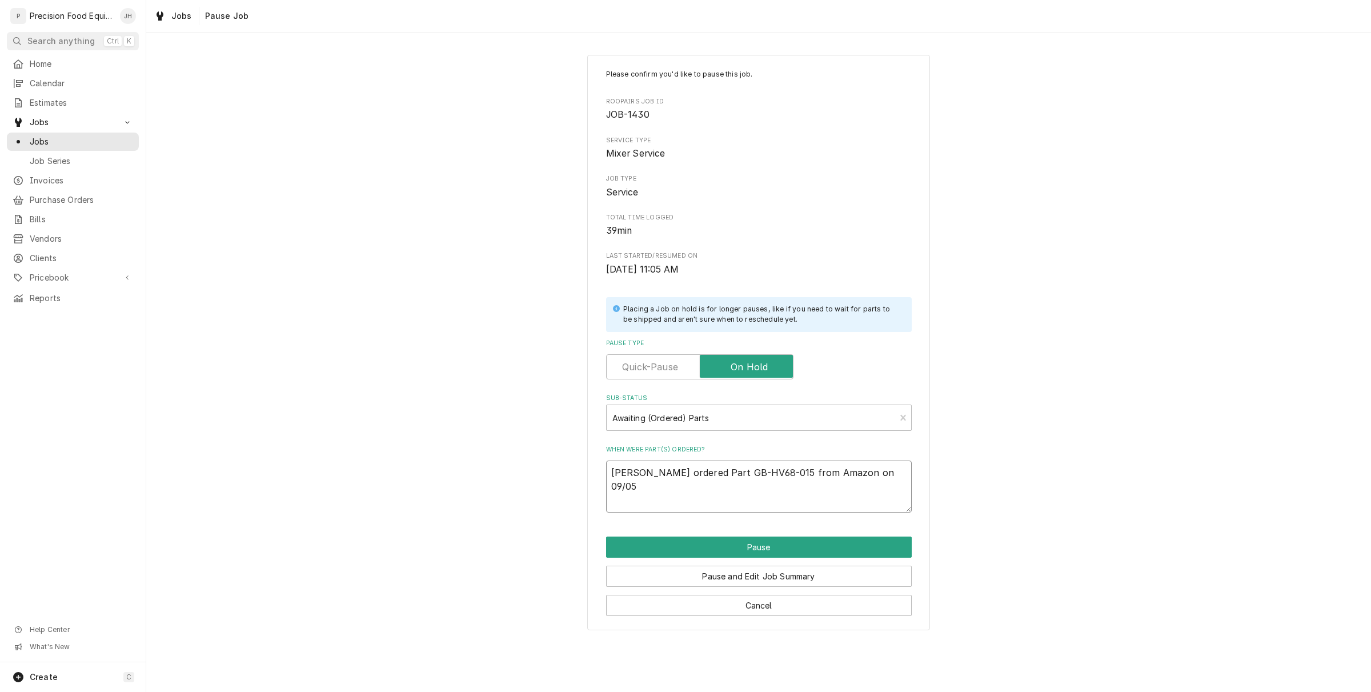
type textarea "x"
type textarea "Jason ordered Part GB-HV68-015 from Amazon on 09/05 x"
type textarea "x"
type textarea "Jason ordered Part GB-HV68-015 from Amazon on 09/05 x3"
type textarea "x"
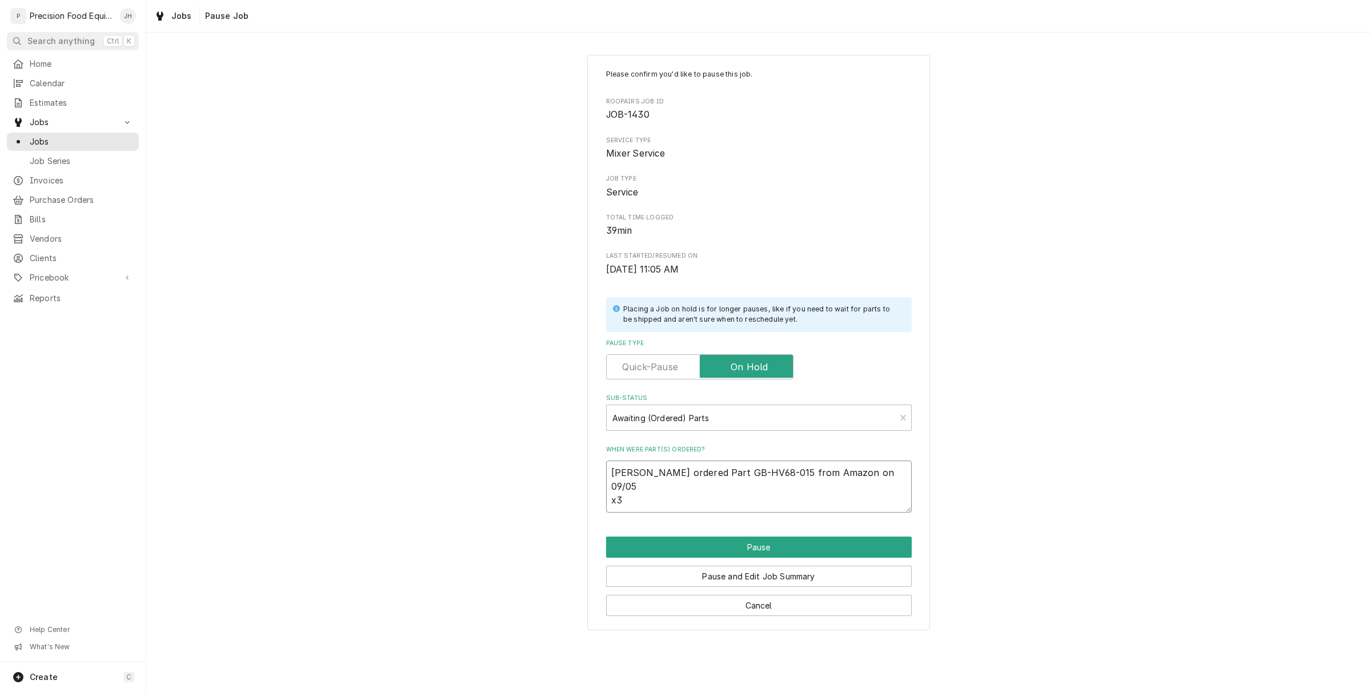
type textarea "Jason ordered Part GB-HV68-015 from Amazon on 09/05 x3"
click at [796, 530] on div "Please confirm you'd like to pause this job. Roopairs Job ID JOB-1430 Service T…" at bounding box center [758, 343] width 343 height 576
click at [794, 544] on button "Pause" at bounding box center [759, 546] width 306 height 21
type textarea "x"
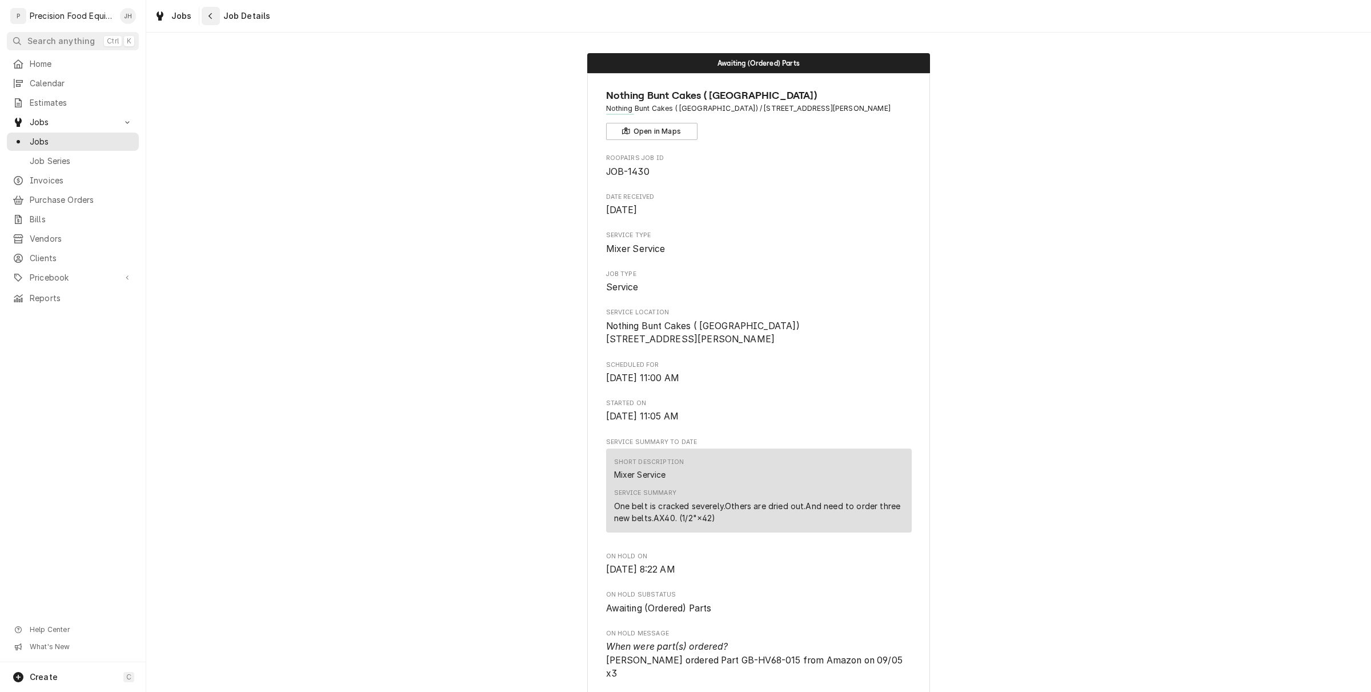
click at [206, 23] on button "Navigate back" at bounding box center [211, 16] width 18 height 18
